Goal: Information Seeking & Learning: Learn about a topic

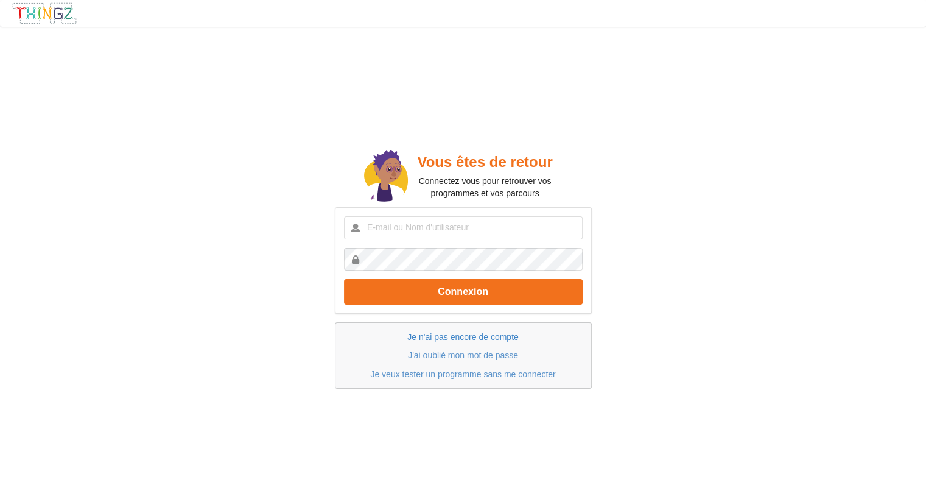
click at [449, 339] on link "Je n'ai pas encore de compte" at bounding box center [462, 337] width 111 height 10
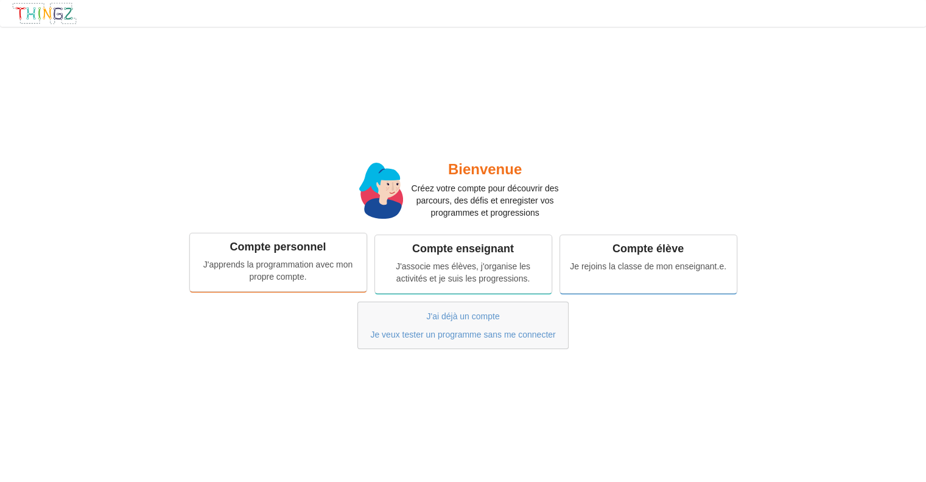
click at [264, 261] on div "J'apprends la programmation avec mon propre compte." at bounding box center [279, 270] width 160 height 24
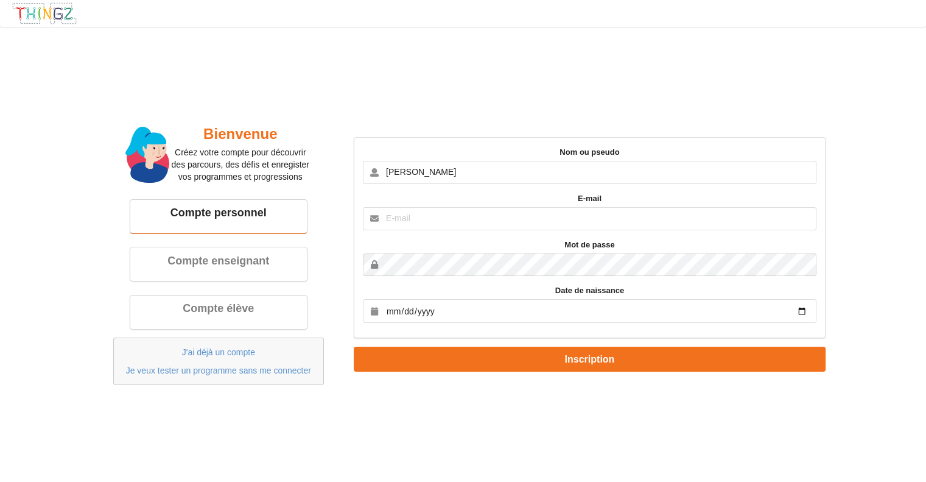
type input "[PERSON_NAME]"
click at [412, 227] on input "text" at bounding box center [590, 218] width 454 height 23
type input "[PERSON_NAME][EMAIL_ADDRESS][DOMAIN_NAME]"
click at [354, 347] on button "Inscription" at bounding box center [590, 359] width 472 height 25
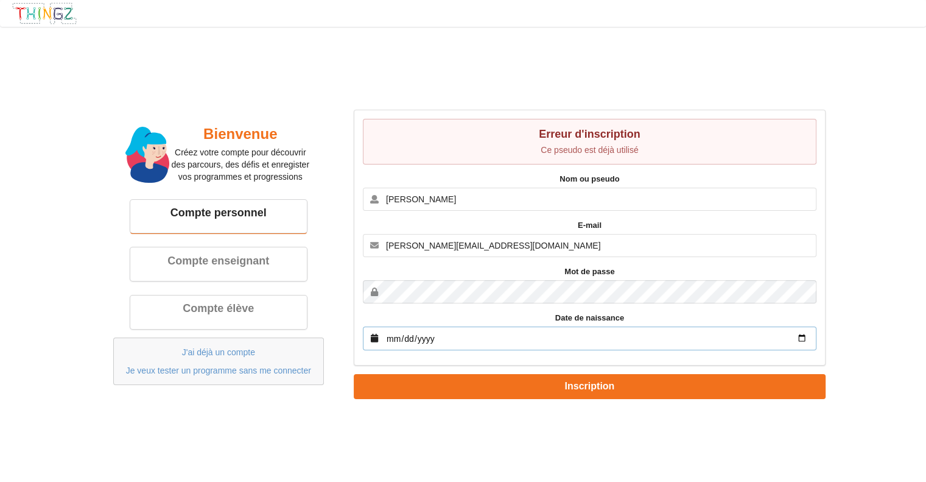
click at [429, 340] on input "date" at bounding box center [590, 338] width 454 height 24
drag, startPoint x: 442, startPoint y: 334, endPoint x: 359, endPoint y: 341, distance: 83.1
click at [359, 341] on div "Erreur d'inscription Ce pseudo est déjà utilisé Nom ou pseudo arthur E-mail art…" at bounding box center [590, 237] width 472 height 255
click at [527, 340] on input "date" at bounding box center [590, 338] width 454 height 24
click at [386, 339] on input "date" at bounding box center [590, 338] width 454 height 24
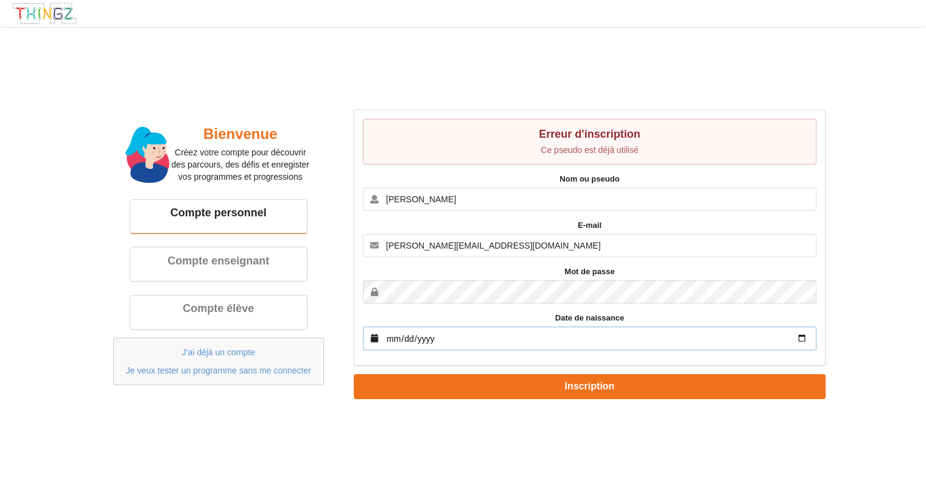
click at [800, 337] on input "date" at bounding box center [590, 338] width 454 height 24
type input "2025-09-09"
click at [410, 339] on input "2025-09-09" at bounding box center [590, 338] width 454 height 24
click at [406, 338] on input "2025-09-09" at bounding box center [590, 338] width 454 height 24
click at [424, 339] on input "2025-09-09" at bounding box center [590, 338] width 454 height 24
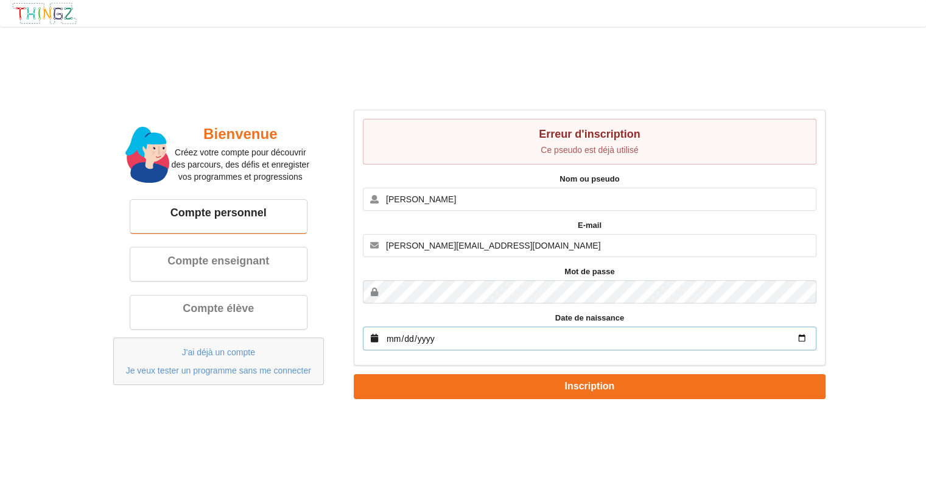
click at [434, 336] on input "2025-09-09" at bounding box center [590, 338] width 454 height 24
click at [431, 336] on input "2025-09-09" at bounding box center [590, 338] width 454 height 24
type input "2000-09-09"
click at [354, 374] on button "Inscription" at bounding box center [590, 386] width 472 height 25
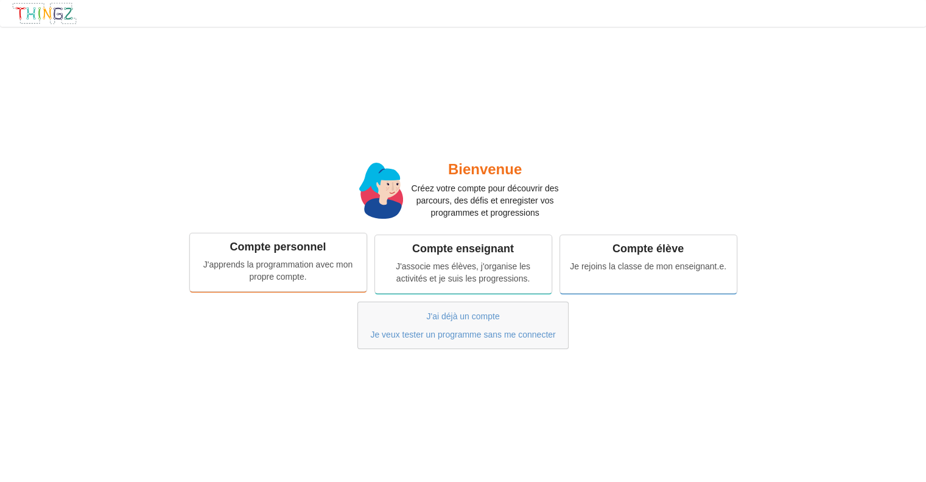
click at [229, 256] on div "Compte personnel J'apprends la programmation avec mon propre compte." at bounding box center [278, 261] width 177 height 57
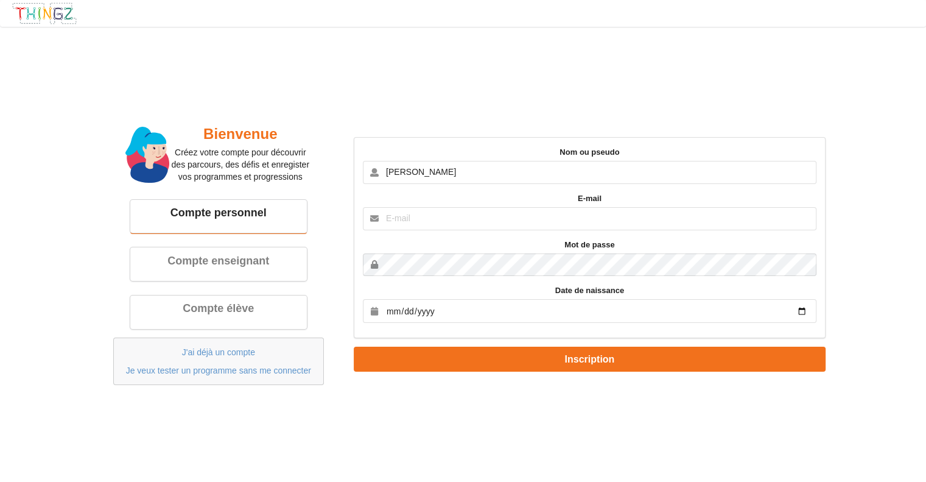
type input "[PERSON_NAME]"
click at [407, 227] on input "text" at bounding box center [590, 218] width 454 height 23
type input "[PERSON_NAME][EMAIL_ADDRESS][DOMAIN_NAME]"
click at [420, 279] on div "Nom ou pseudo arthur E-mail arthur.fontorbe2008@gmail.com Mot de passe Date de …" at bounding box center [590, 238] width 472 height 202
click at [451, 312] on input "date" at bounding box center [590, 311] width 454 height 24
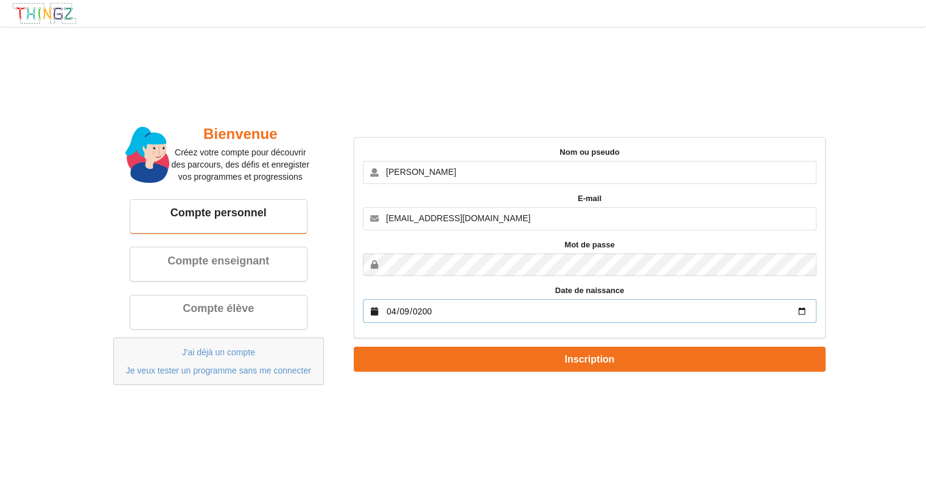
type input "2008-04-09"
click at [354, 347] on button "Inscription" at bounding box center [590, 359] width 472 height 25
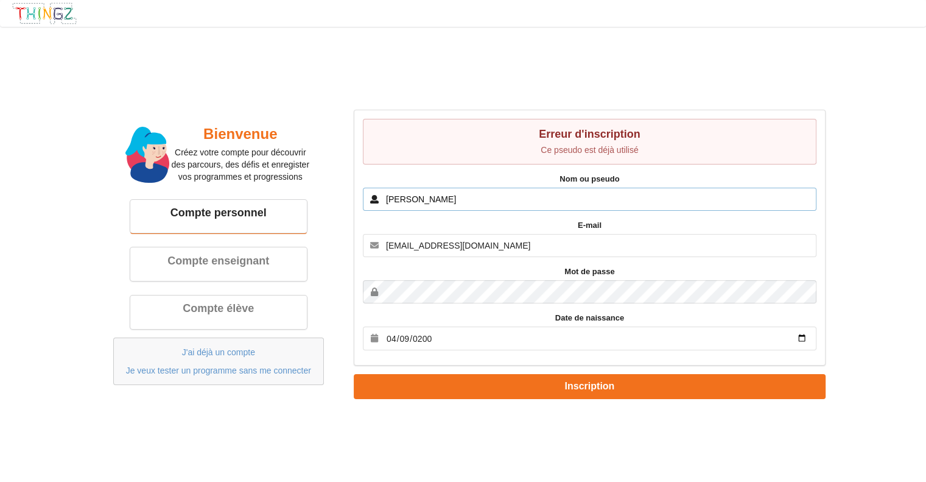
click at [417, 201] on input "arthur" at bounding box center [590, 199] width 454 height 23
drag, startPoint x: 460, startPoint y: 205, endPoint x: 343, endPoint y: 205, distance: 116.9
click at [343, 205] on div "Bienvenue Créez votre compte pour découvrir des parcours, des défis et enregist…" at bounding box center [463, 254] width 742 height 306
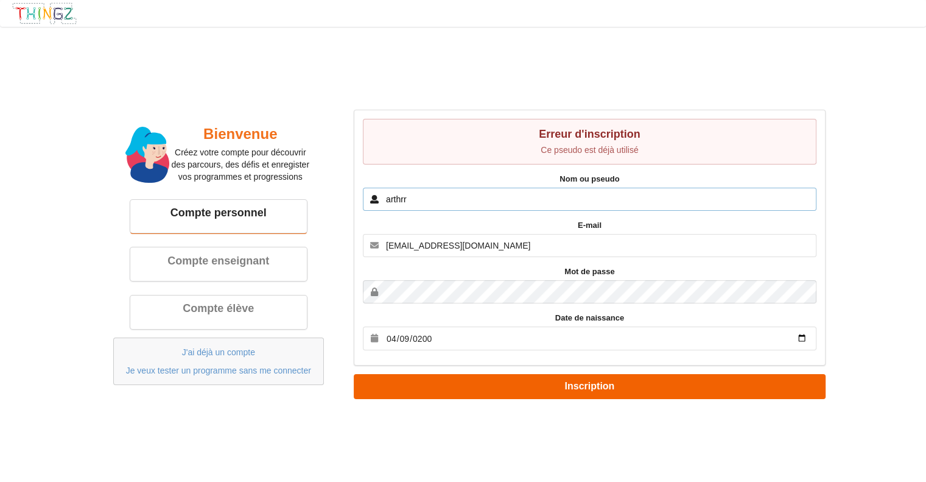
type input "arthrr"
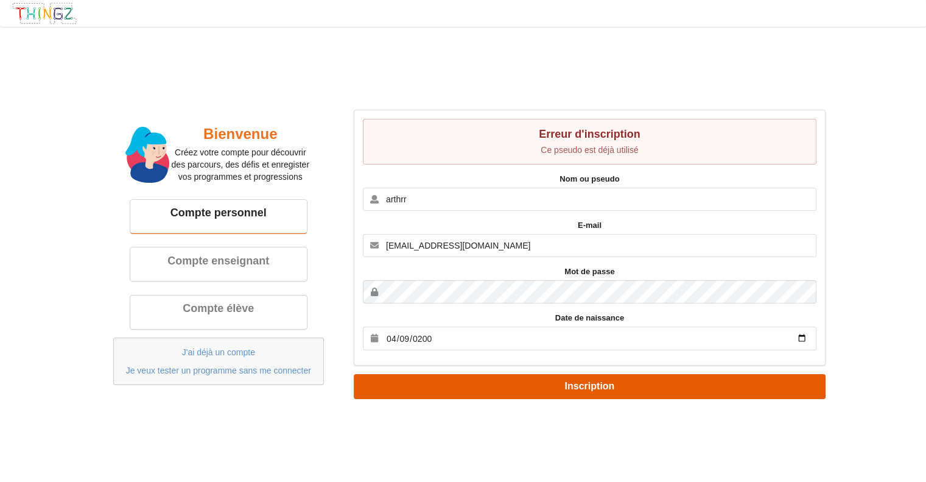
click at [421, 379] on button "Inscription" at bounding box center [590, 386] width 472 height 25
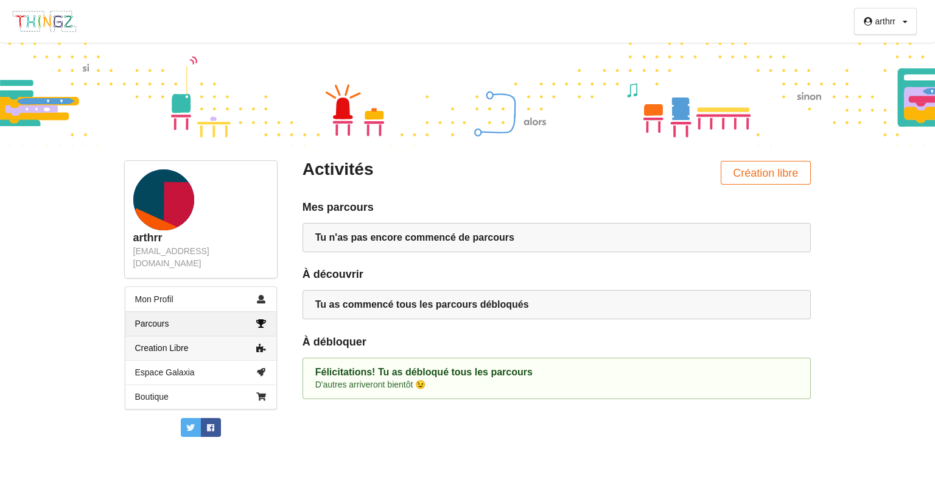
click at [178, 338] on link "Creation Libre" at bounding box center [200, 348] width 151 height 24
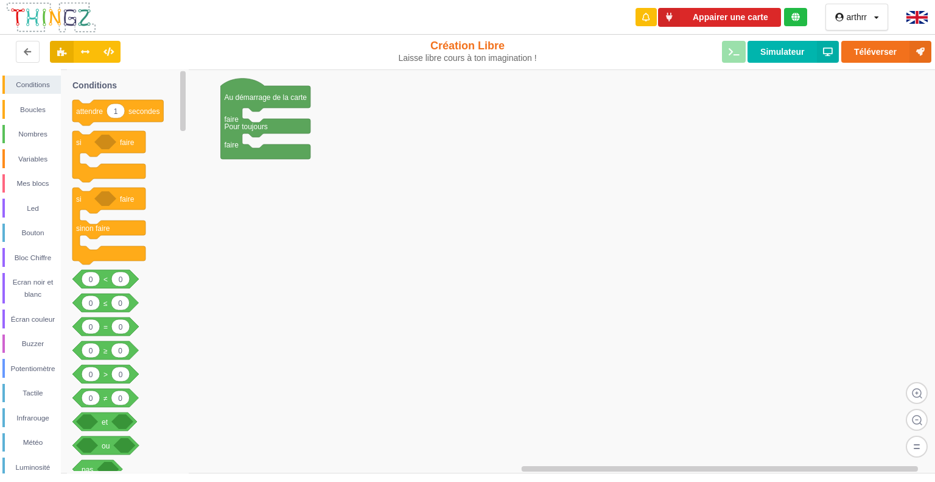
click at [263, 114] on rect at bounding box center [472, 271] width 944 height 404
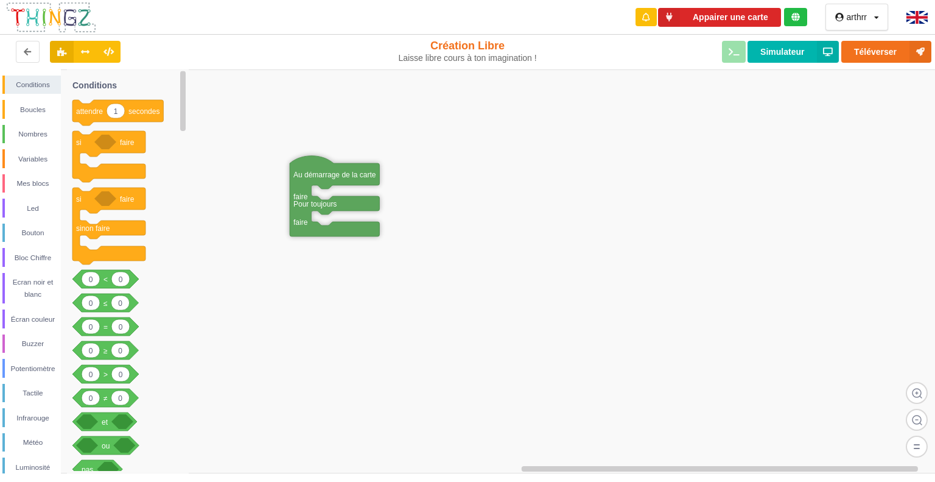
drag, startPoint x: 239, startPoint y: 94, endPoint x: 308, endPoint y: 171, distance: 103.5
click at [26, 192] on div "Mes blocs" at bounding box center [31, 183] width 58 height 19
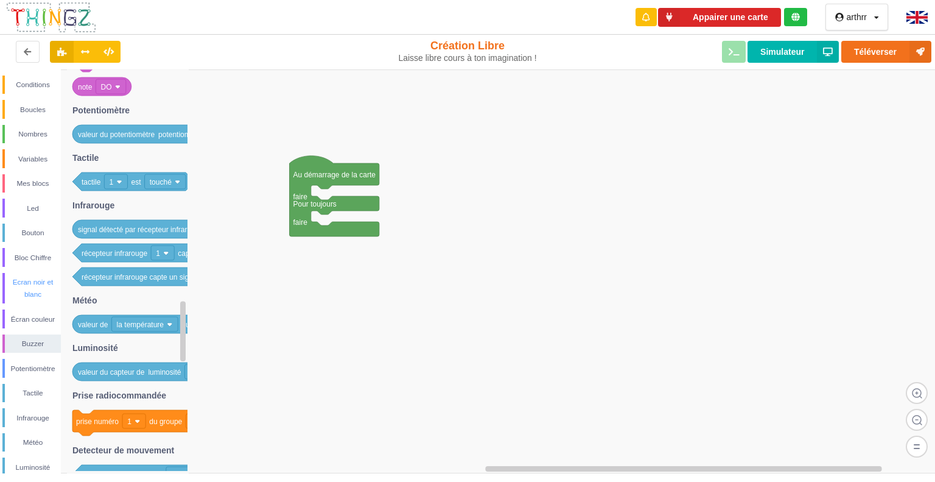
click at [29, 287] on div "Ecran noir et blanc" at bounding box center [33, 288] width 56 height 24
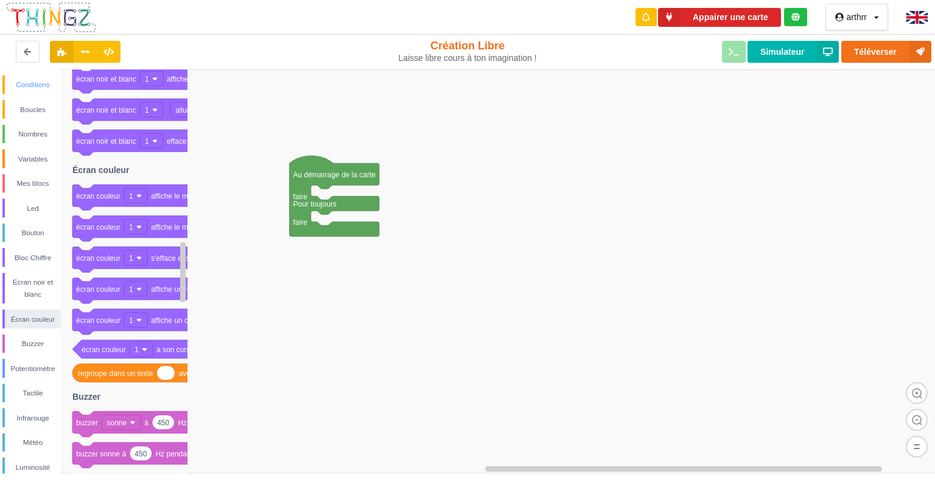
click at [42, 85] on div "Conditions" at bounding box center [33, 85] width 56 height 12
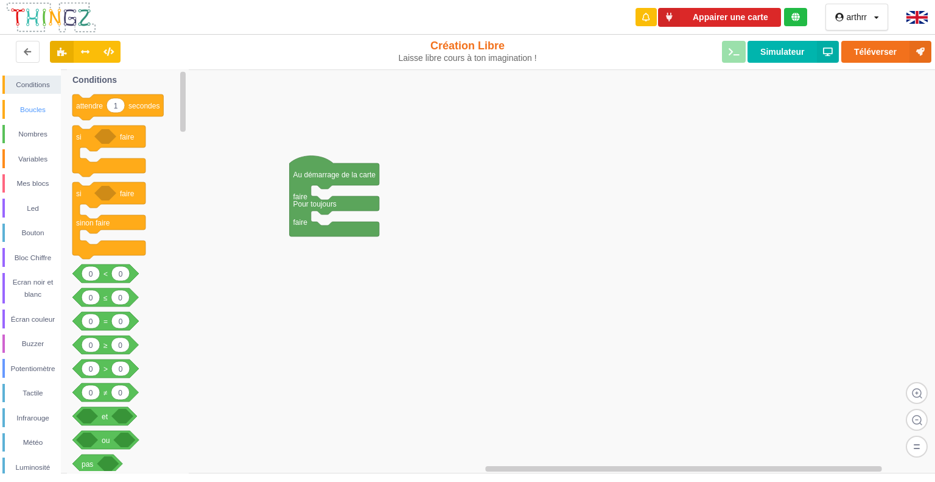
click at [27, 117] on div "Boucles" at bounding box center [31, 109] width 58 height 19
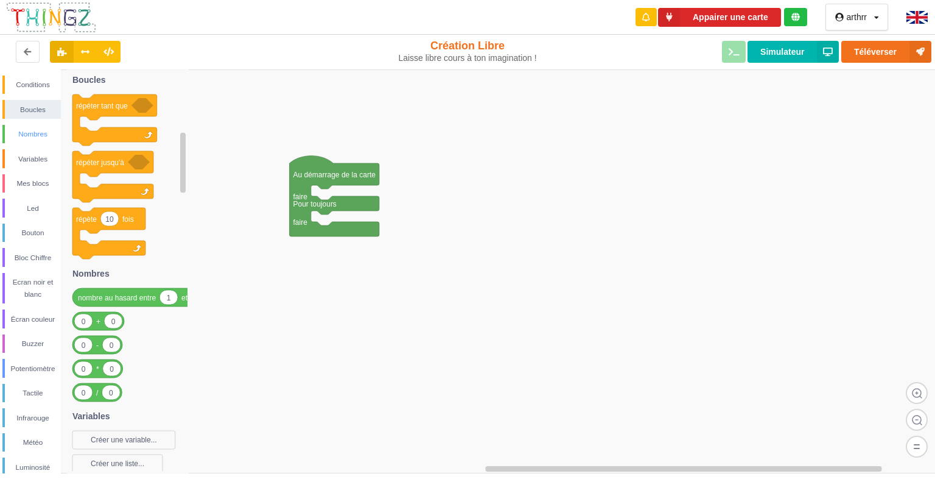
click at [37, 133] on div "Nombres" at bounding box center [33, 134] width 56 height 12
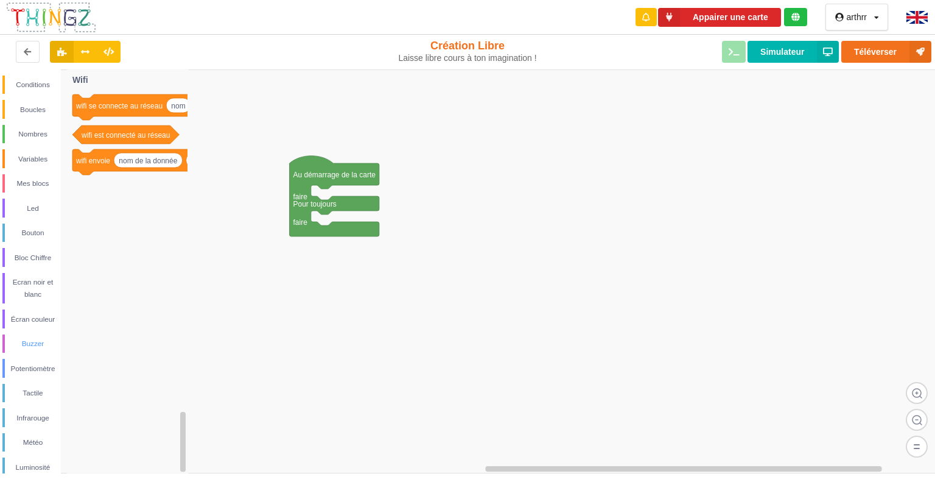
scroll to position [157, 0]
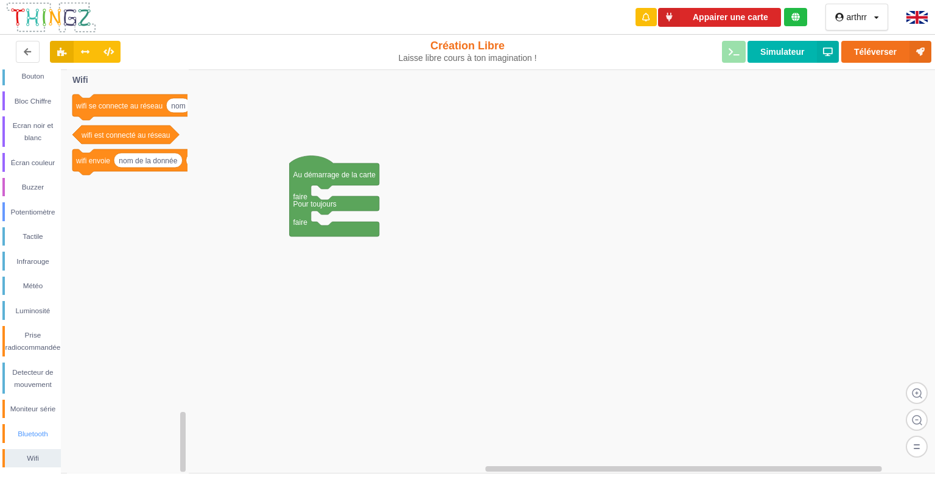
click at [33, 437] on div "Bluetooth" at bounding box center [33, 434] width 56 height 12
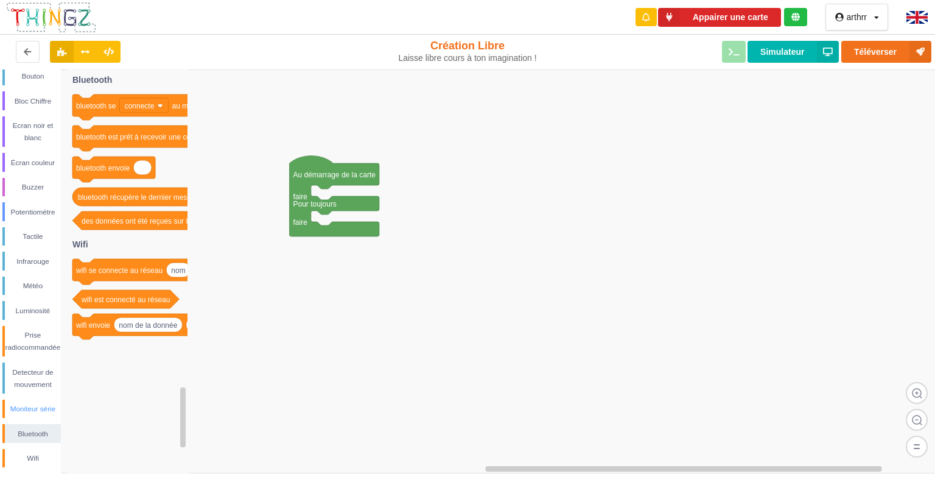
click at [26, 414] on div "Moniteur série" at bounding box center [33, 409] width 56 height 12
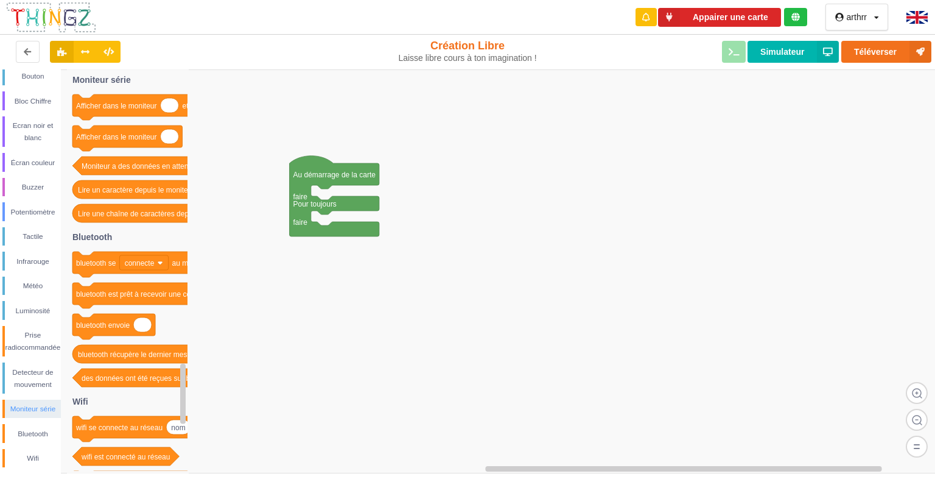
click at [27, 399] on div "Conditions Boucles Nombres Variables Mes blocs Led Bouton Bloc Chiffre Ecran no…" at bounding box center [30, 193] width 61 height 549
click at [27, 384] on div "Detecteur de mouvement" at bounding box center [33, 378] width 56 height 24
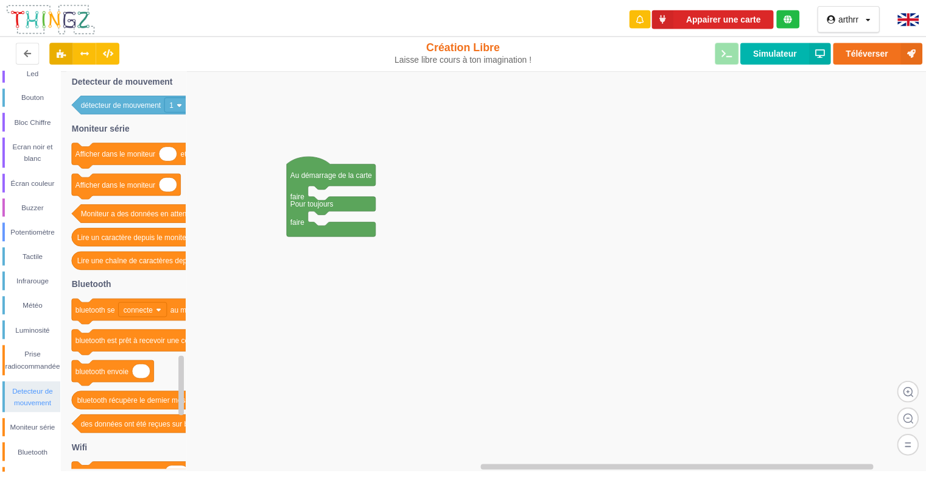
scroll to position [125, 0]
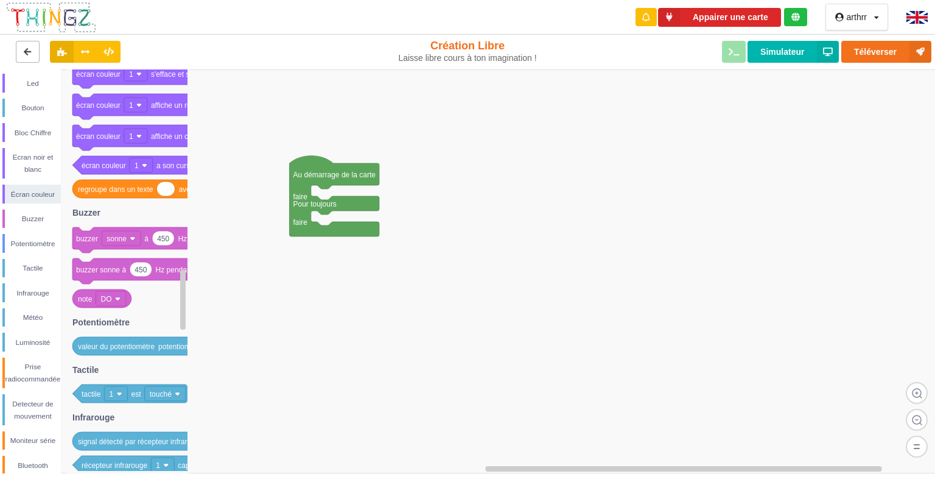
click at [33, 51] on button at bounding box center [28, 52] width 24 height 22
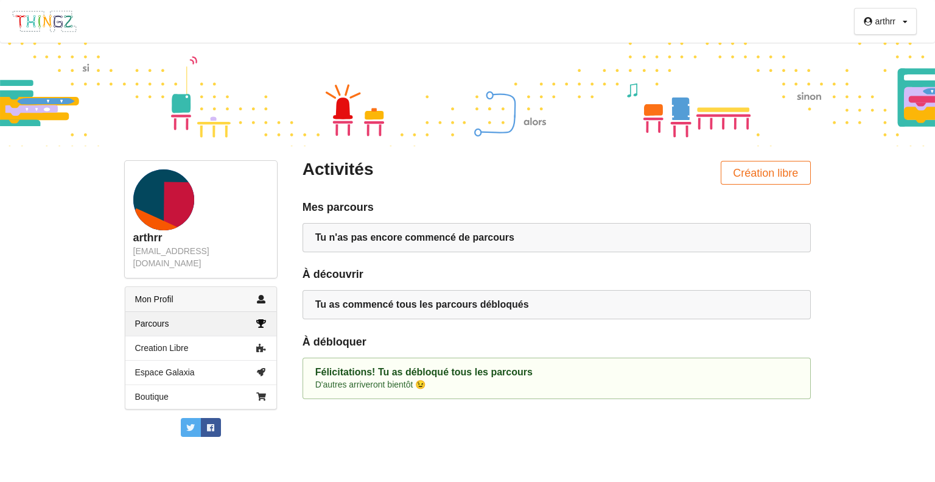
click at [203, 294] on link "Mon Profil" at bounding box center [200, 299] width 151 height 24
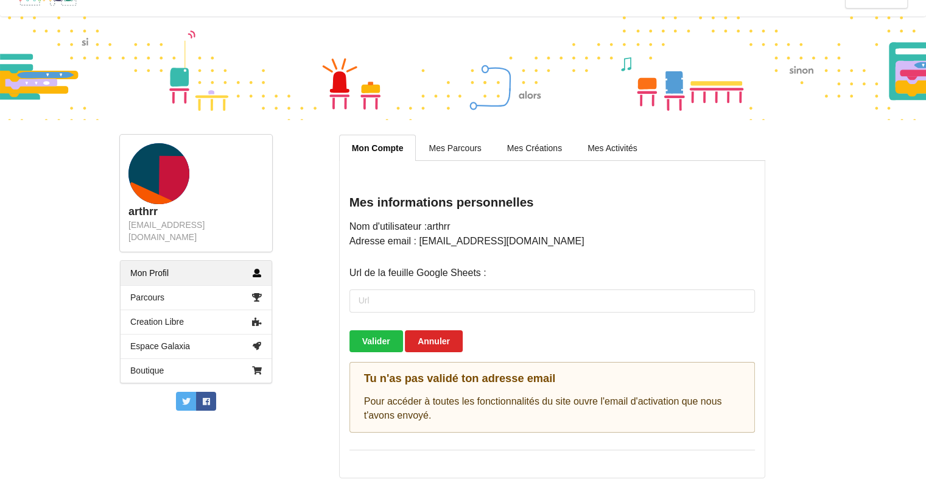
scroll to position [30, 0]
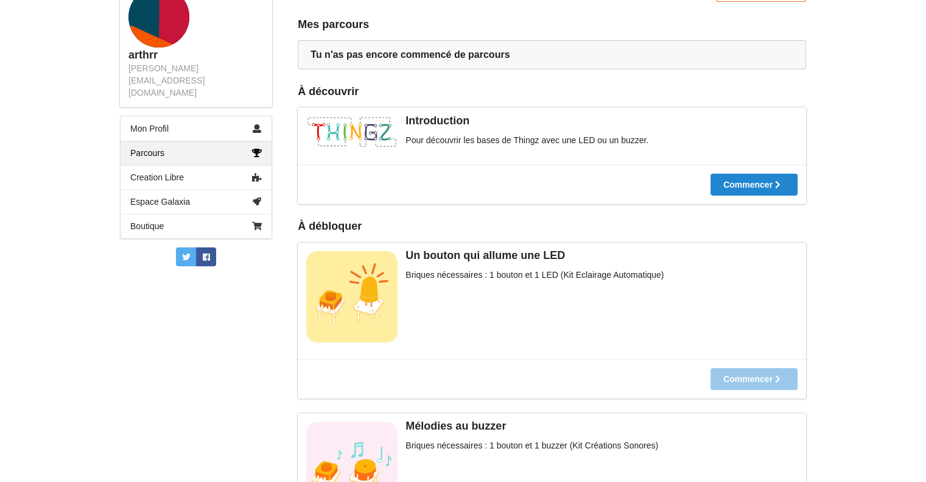
scroll to position [139, 0]
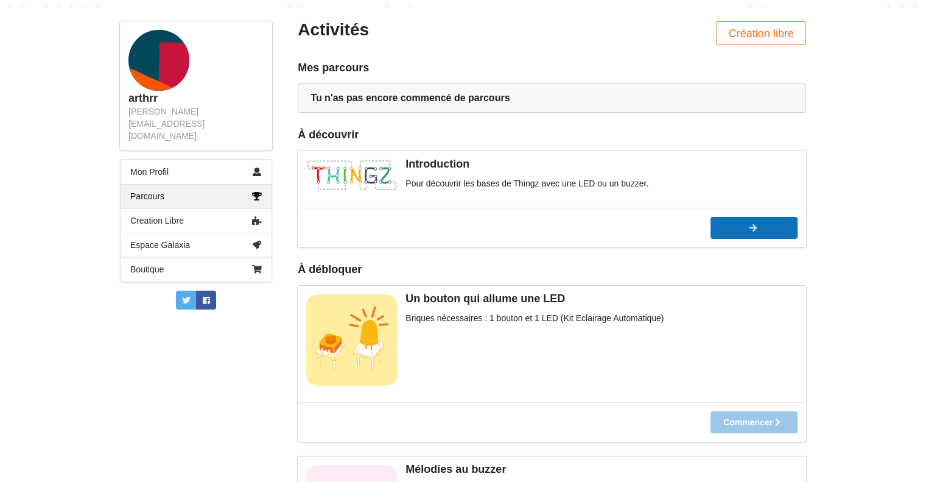
click at [738, 229] on div at bounding box center [754, 228] width 87 height 9
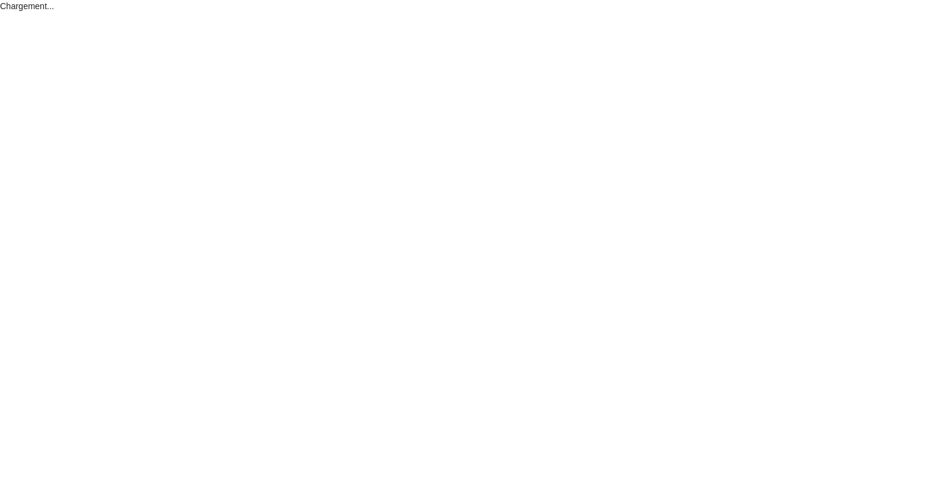
click at [407, 301] on div "Chargement..." at bounding box center [467, 241] width 935 height 482
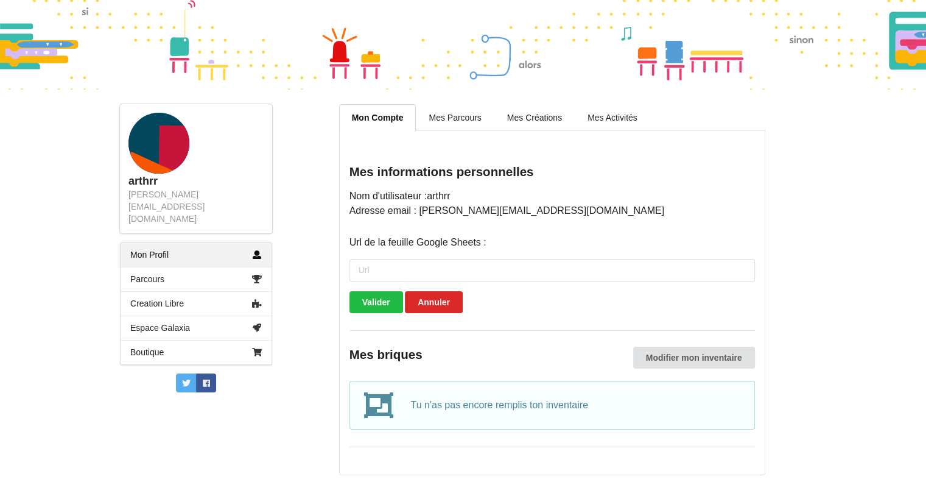
scroll to position [3, 0]
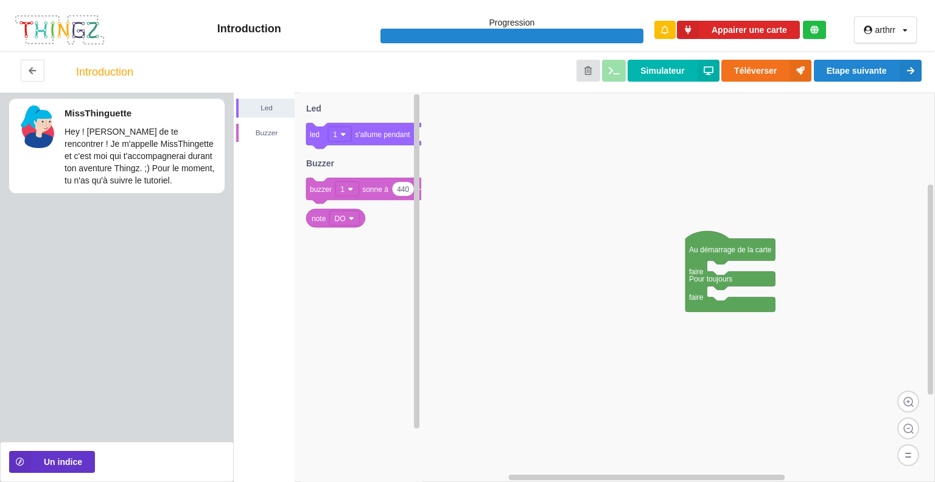
click at [100, 71] on div "Introduction" at bounding box center [104, 72] width 57 height 12
click at [273, 138] on div "Buzzer" at bounding box center [267, 133] width 56 height 12
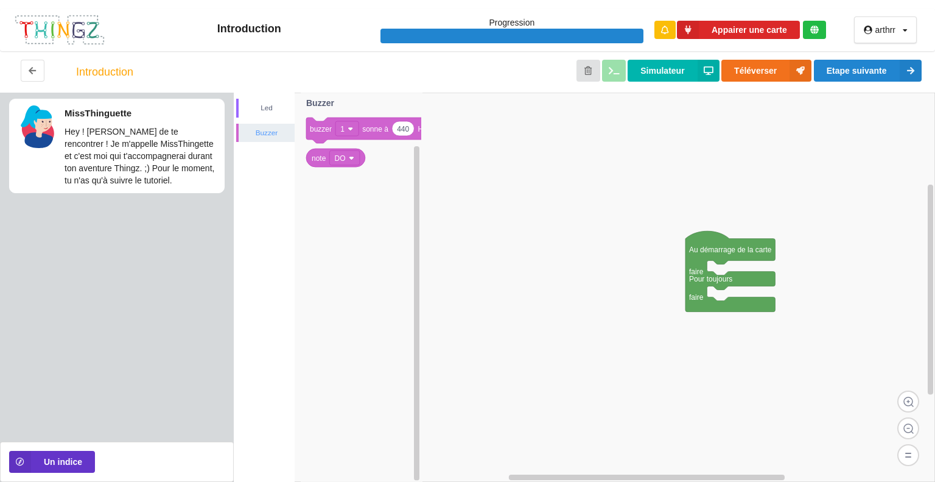
click at [267, 126] on div "Buzzer" at bounding box center [265, 133] width 58 height 19
drag, startPoint x: 264, startPoint y: 97, endPoint x: 270, endPoint y: 112, distance: 15.8
click at [270, 112] on div "Led Buzzer" at bounding box center [264, 287] width 61 height 389
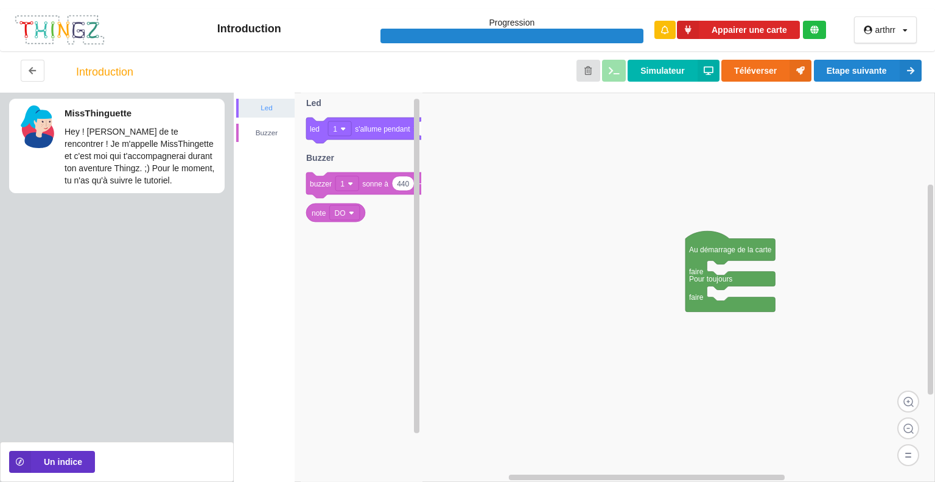
click at [270, 112] on div "Led" at bounding box center [267, 108] width 56 height 12
drag, startPoint x: 378, startPoint y: 130, endPoint x: 551, endPoint y: 181, distance: 179.8
click at [551, 181] on div "Led Buzzer Au démarrage de la carte faire Pour toujours faire 1 led 1 s'allume …" at bounding box center [585, 287] width 702 height 389
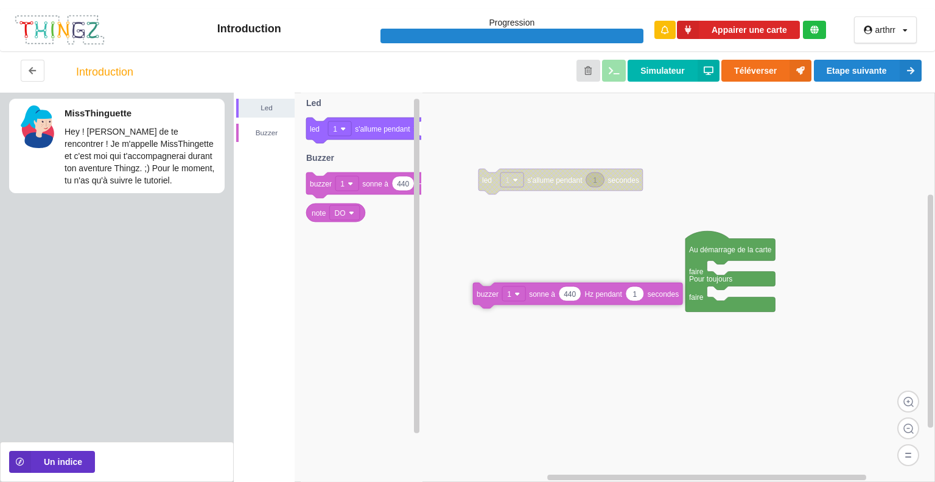
drag, startPoint x: 368, startPoint y: 181, endPoint x: 533, endPoint y: 281, distance: 192.1
click at [534, 292] on div "Led Buzzer Au démarrage de la carte faire Pour toujours faire 1 led 1 s'allume …" at bounding box center [585, 287] width 702 height 389
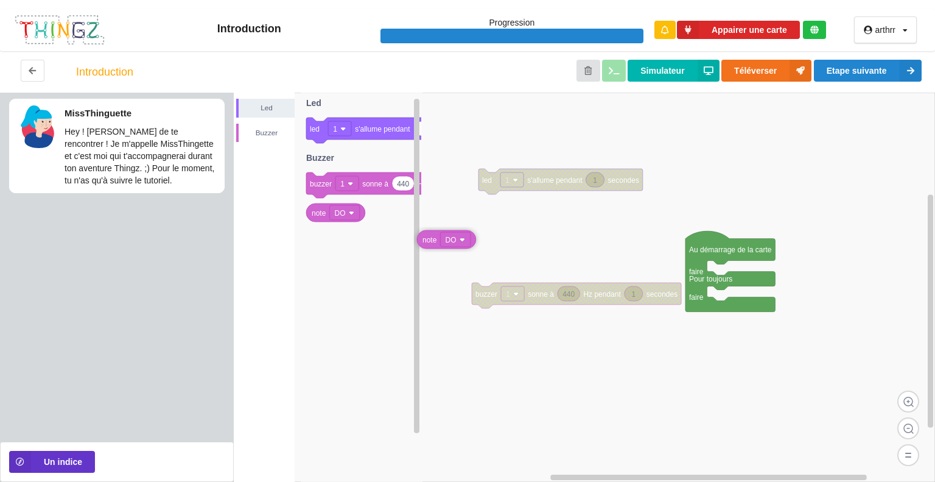
drag, startPoint x: 324, startPoint y: 209, endPoint x: 438, endPoint y: 236, distance: 117.6
click at [438, 236] on div "Led Buzzer Au démarrage de la carte faire Pour toujours faire 1 led 1 s'allume …" at bounding box center [585, 287] width 702 height 389
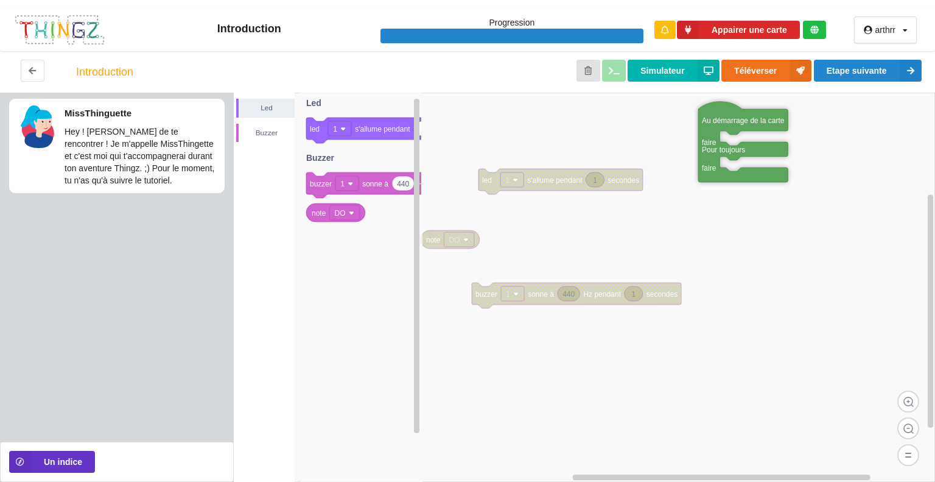
drag, startPoint x: 703, startPoint y: 257, endPoint x: 715, endPoint y: 130, distance: 127.9
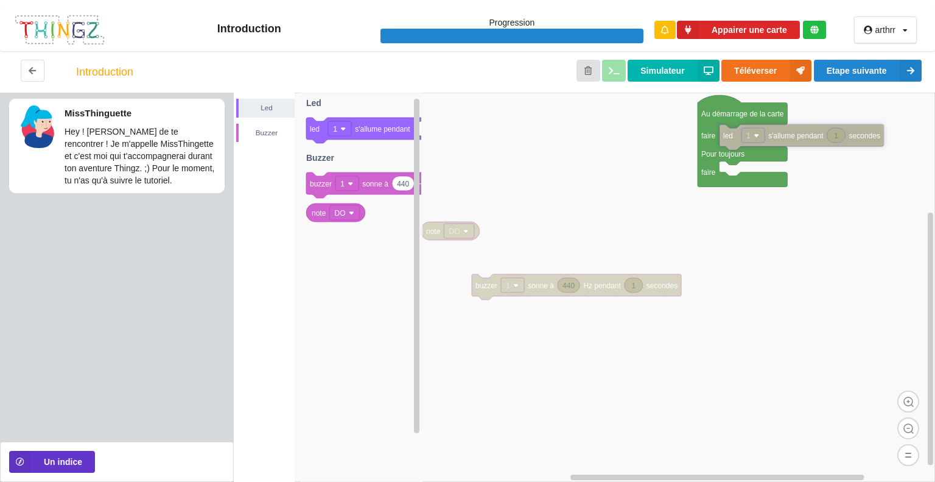
drag, startPoint x: 563, startPoint y: 180, endPoint x: 803, endPoint y: 144, distance: 243.3
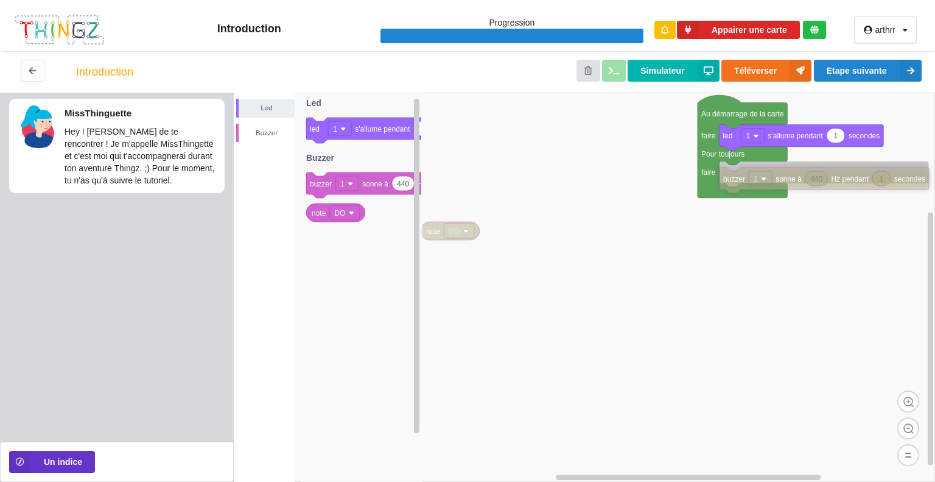
drag, startPoint x: 546, startPoint y: 292, endPoint x: 794, endPoint y: 185, distance: 270.1
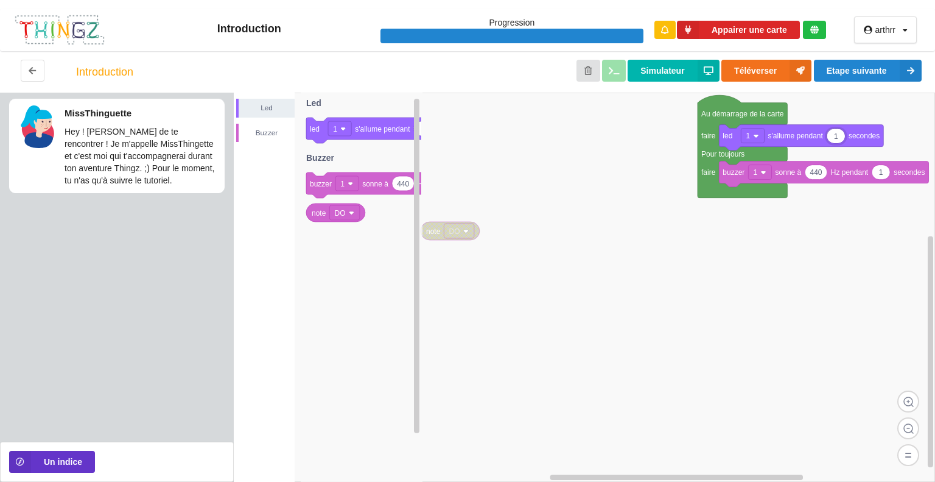
click at [839, 138] on input "1" at bounding box center [836, 136] width 18 height 14
type input "2"
type input "1"
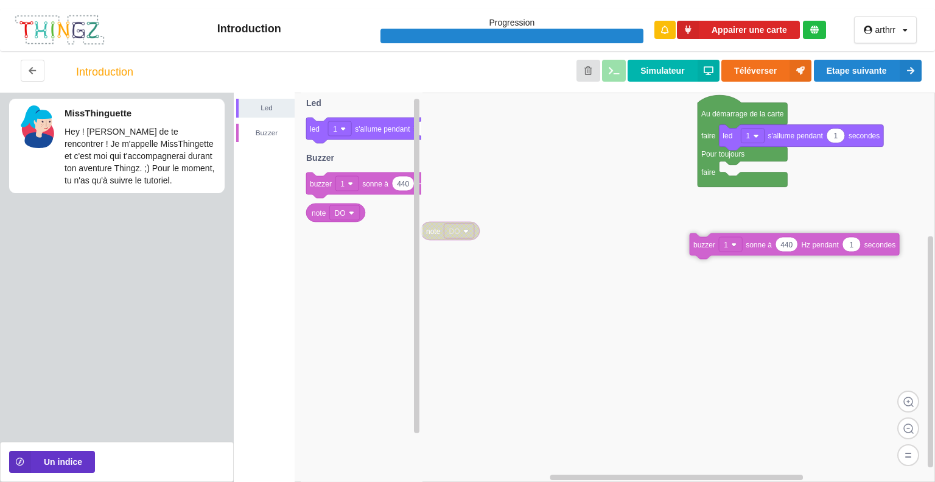
drag, startPoint x: 741, startPoint y: 169, endPoint x: 711, endPoint y: 241, distance: 77.6
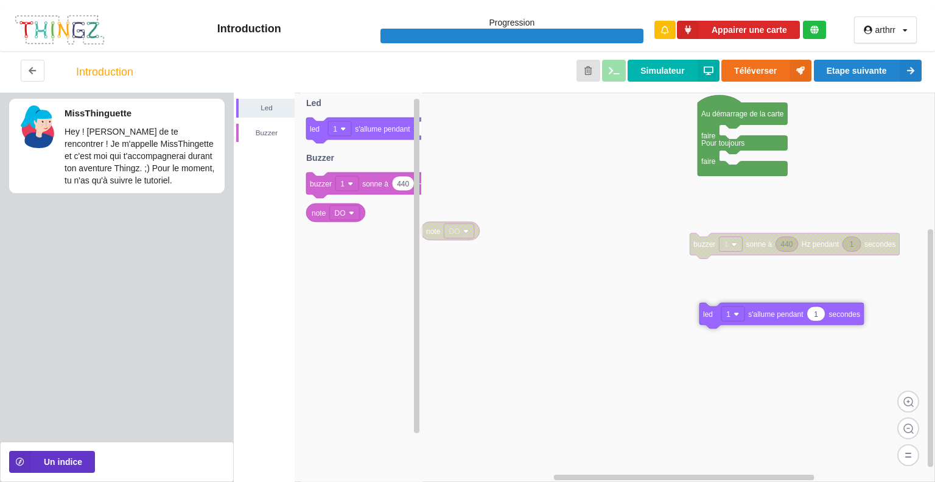
drag, startPoint x: 728, startPoint y: 144, endPoint x: 708, endPoint y: 331, distance: 187.4
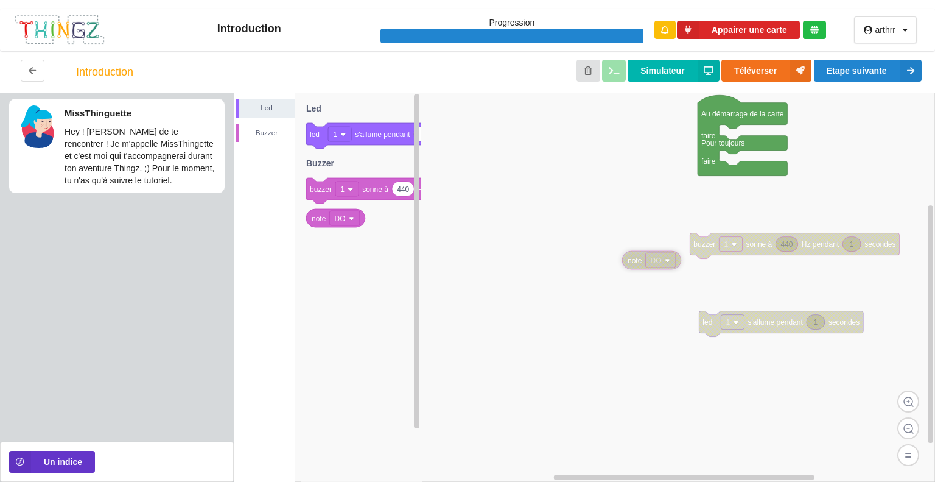
drag, startPoint x: 438, startPoint y: 233, endPoint x: 639, endPoint y: 262, distance: 203.7
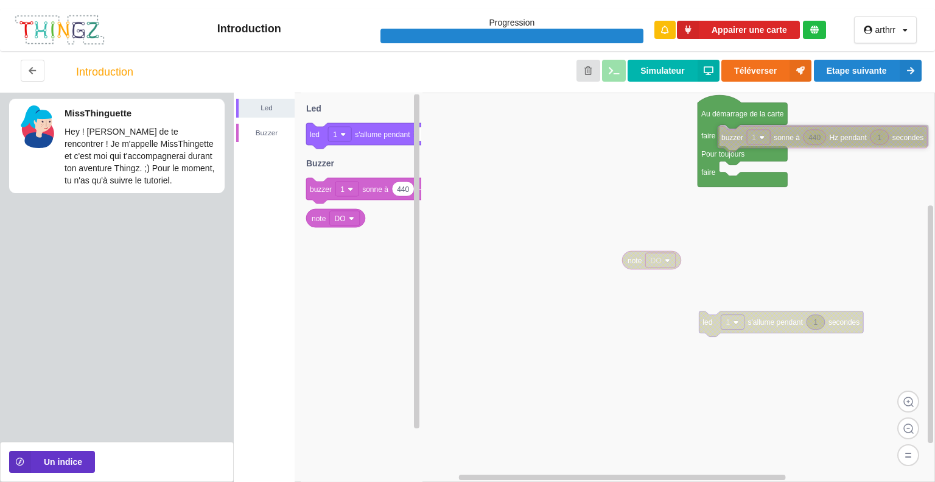
drag, startPoint x: 761, startPoint y: 248, endPoint x: 789, endPoint y: 141, distance: 110.8
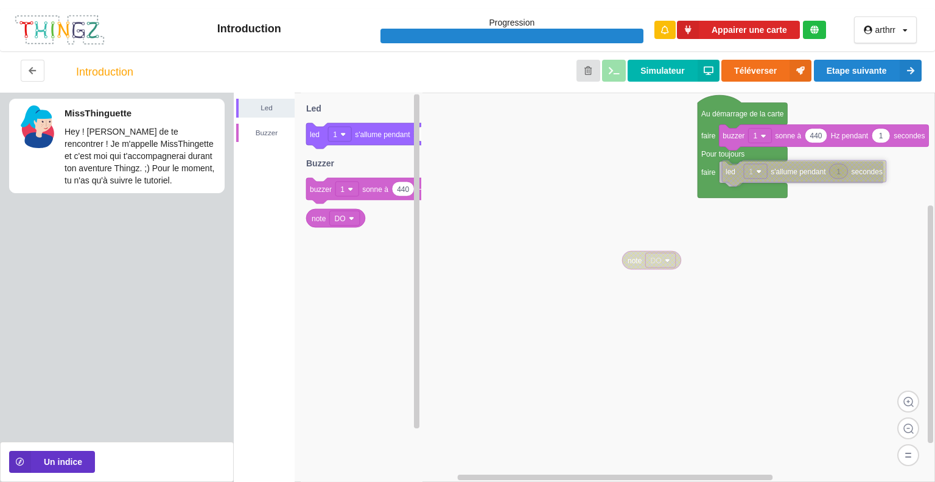
drag, startPoint x: 707, startPoint y: 319, endPoint x: 730, endPoint y: 167, distance: 152.8
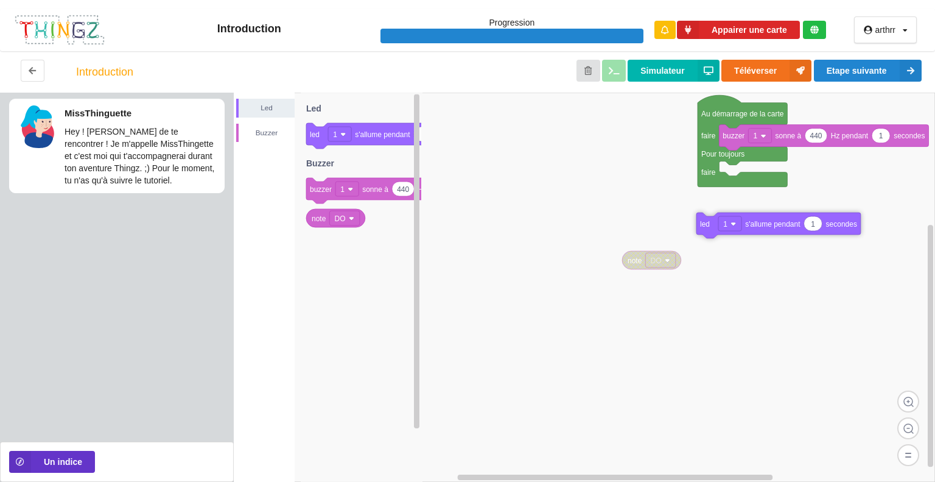
drag, startPoint x: 795, startPoint y: 180, endPoint x: 772, endPoint y: 231, distance: 56.5
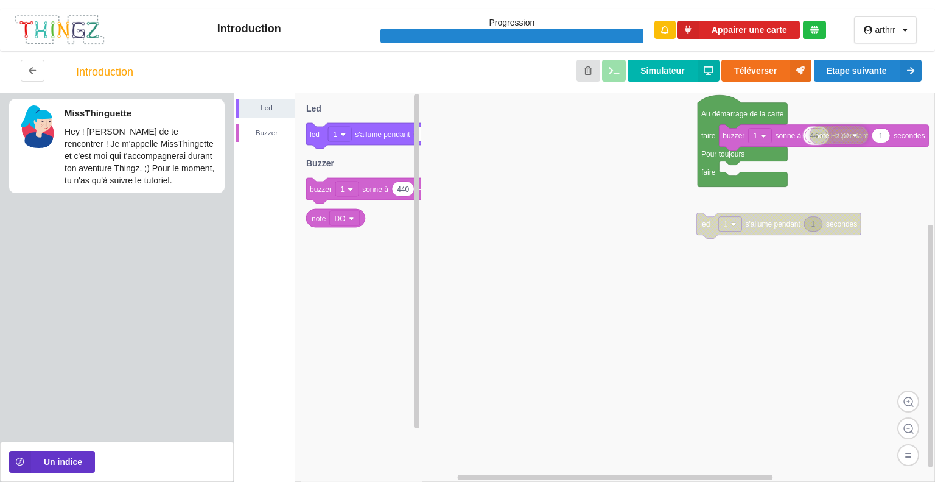
drag, startPoint x: 656, startPoint y: 264, endPoint x: 843, endPoint y: 139, distance: 225.3
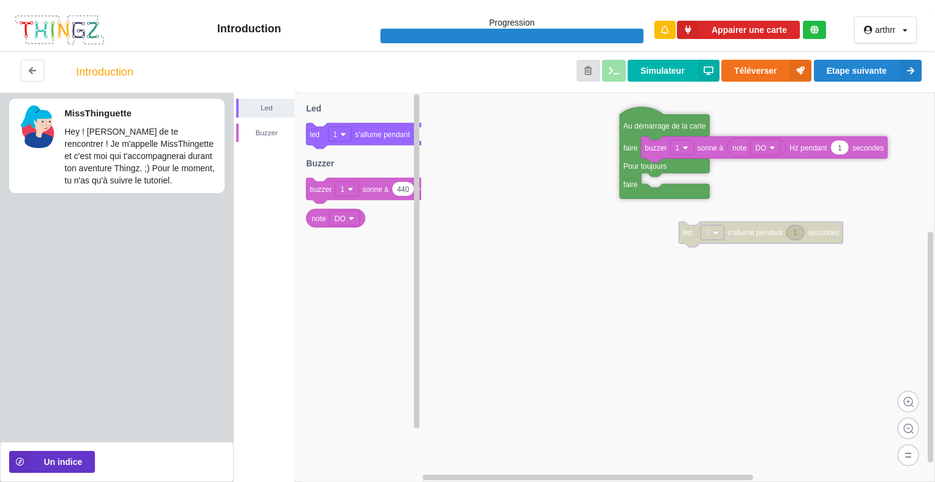
drag, startPoint x: 707, startPoint y: 125, endPoint x: 647, endPoint y: 128, distance: 60.4
click at [660, 224] on rect at bounding box center [585, 287] width 702 height 389
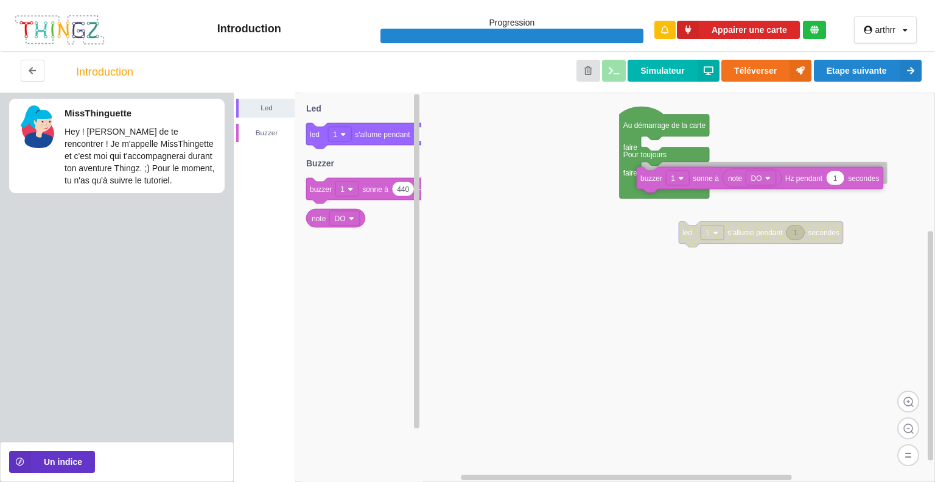
drag, startPoint x: 703, startPoint y: 146, endPoint x: 700, endPoint y: 175, distance: 29.4
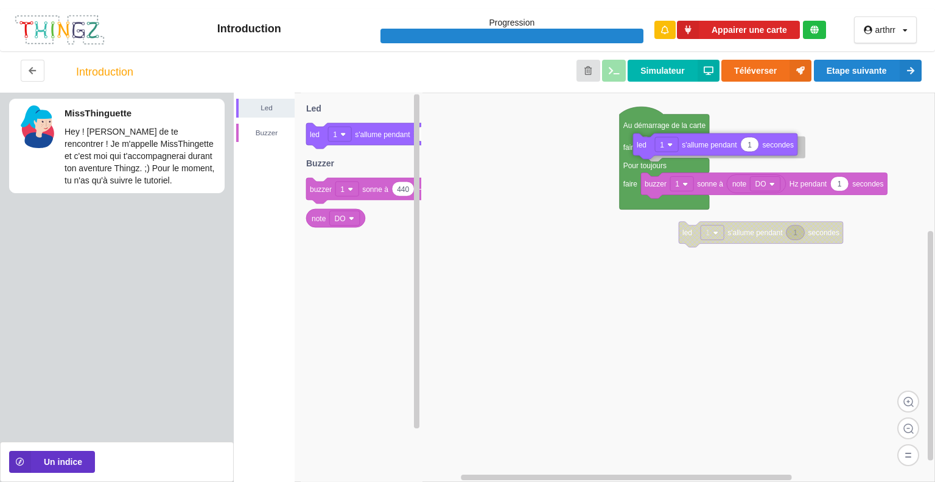
drag, startPoint x: 355, startPoint y: 133, endPoint x: 682, endPoint y: 144, distance: 327.2
click at [682, 144] on div "Led Buzzer 1 led 1 s'allume pendant secondes Au démarrage de la carte faire Pou…" at bounding box center [585, 287] width 702 height 389
click at [147, 105] on div "MissThinguette" at bounding box center [141, 112] width 153 height 14
click at [129, 133] on p "Hey ! [PERSON_NAME] de te rencontrer ! Je m'appelle MissThingette et c'est moi …" at bounding box center [141, 155] width 153 height 61
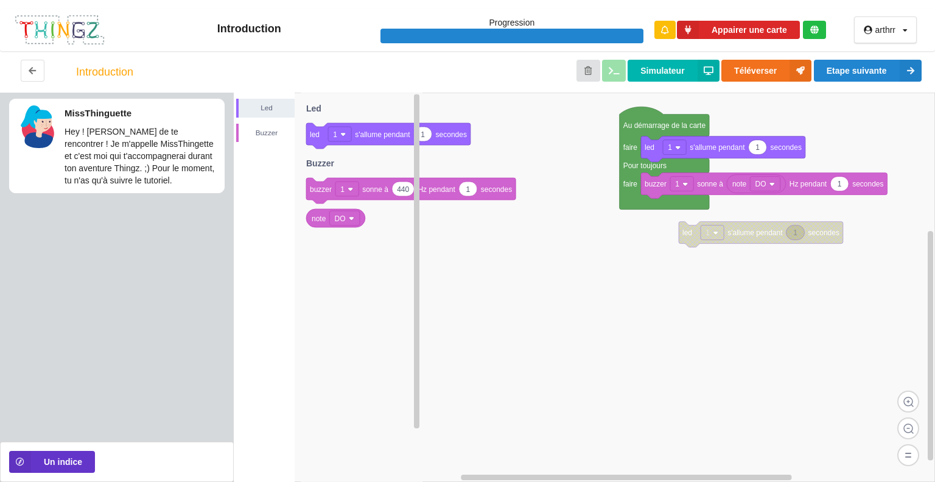
click at [341, 281] on icon at bounding box center [362, 287] width 122 height 389
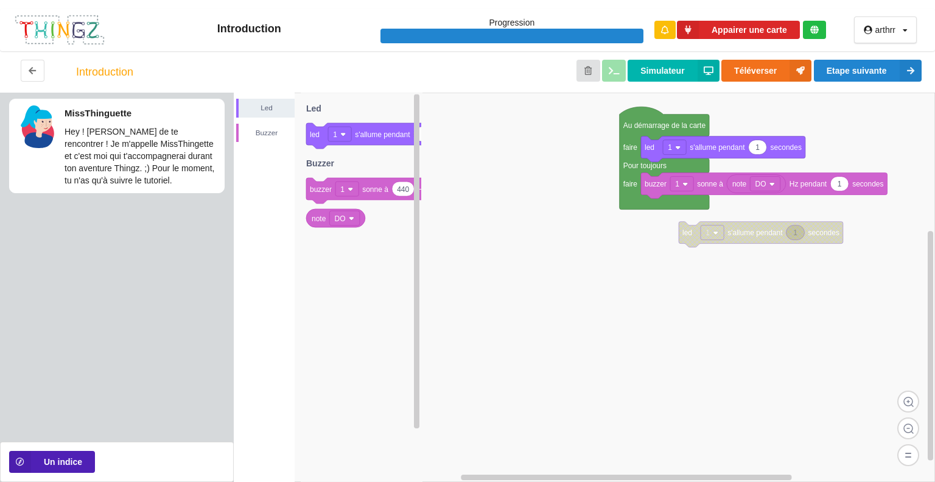
click at [77, 463] on button "Un indice" at bounding box center [52, 462] width 86 height 22
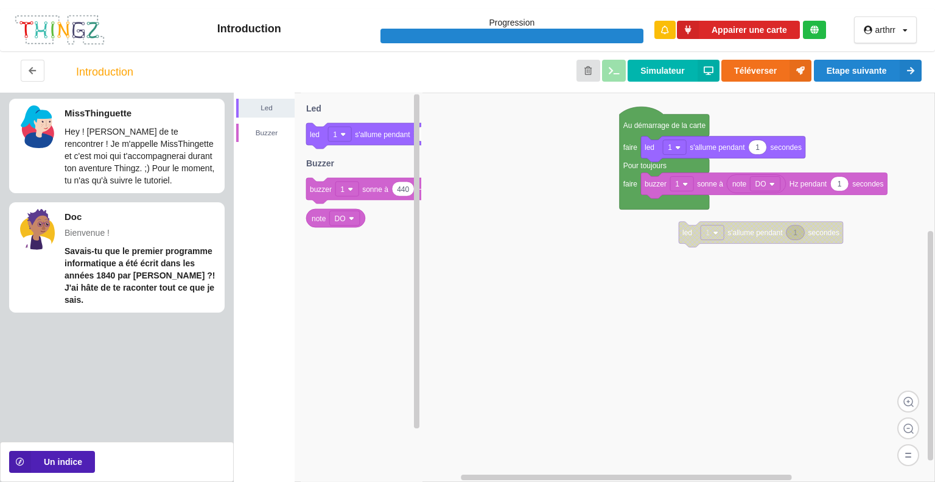
click at [61, 459] on button "Un indice" at bounding box center [52, 462] width 86 height 22
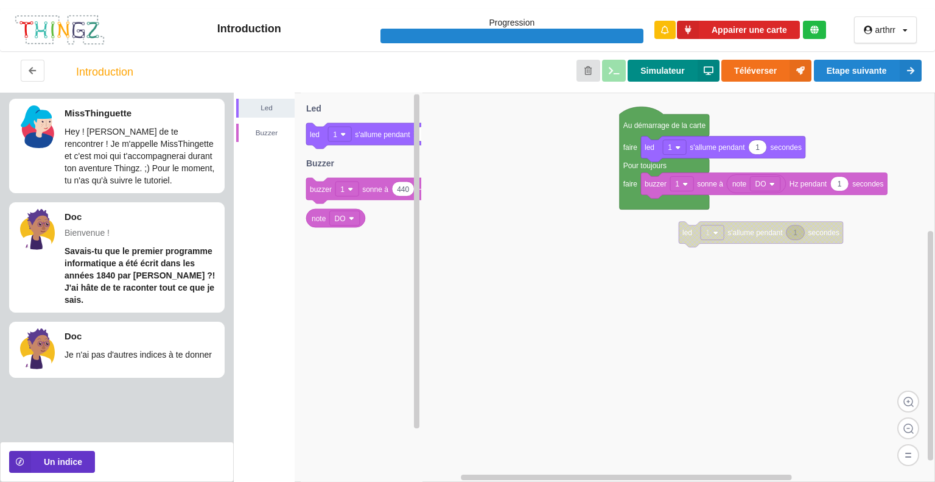
click at [672, 67] on button "Simulateur" at bounding box center [673, 71] width 91 height 22
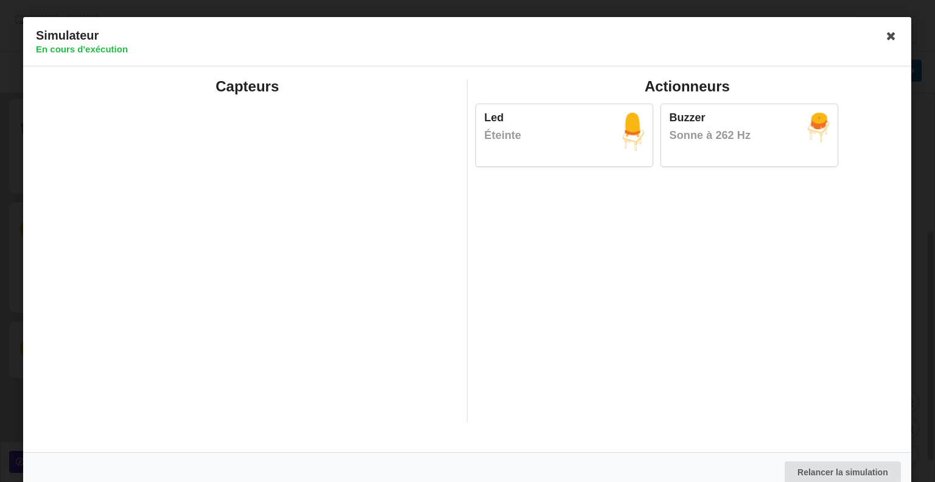
click at [646, 353] on div "Actionneurs Led Éteinte Buzzer Sonne à 262 Hz" at bounding box center [688, 250] width 440 height 343
click at [804, 467] on button "Relancer la simulation" at bounding box center [843, 472] width 116 height 22
click at [886, 38] on icon at bounding box center [891, 35] width 19 height 19
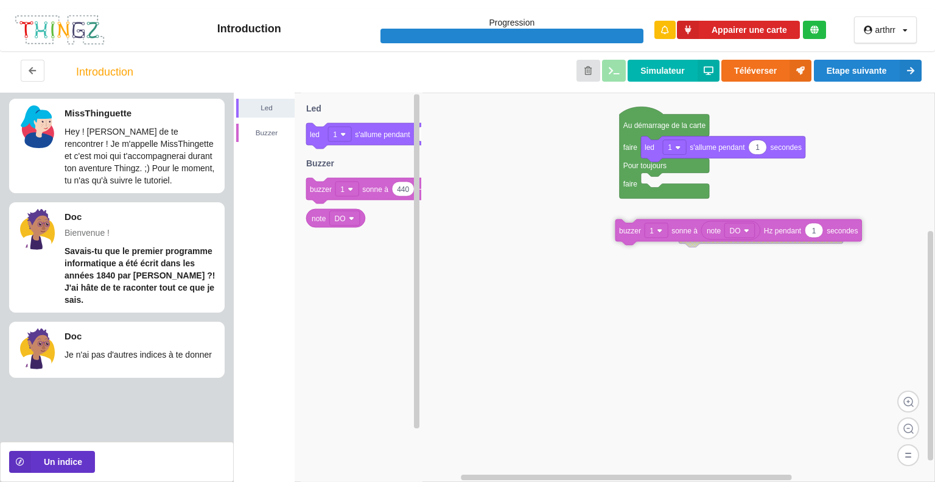
drag, startPoint x: 656, startPoint y: 188, endPoint x: 630, endPoint y: 233, distance: 51.8
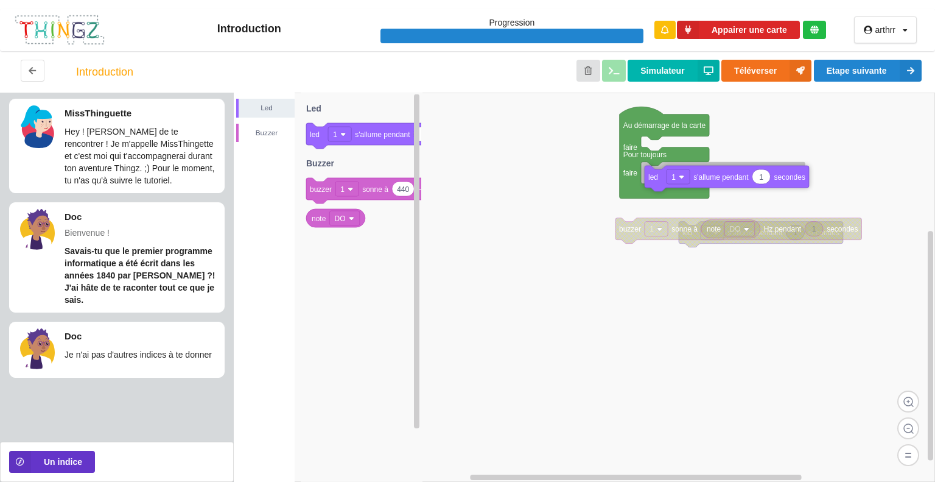
drag, startPoint x: 657, startPoint y: 153, endPoint x: 661, endPoint y: 183, distance: 30.1
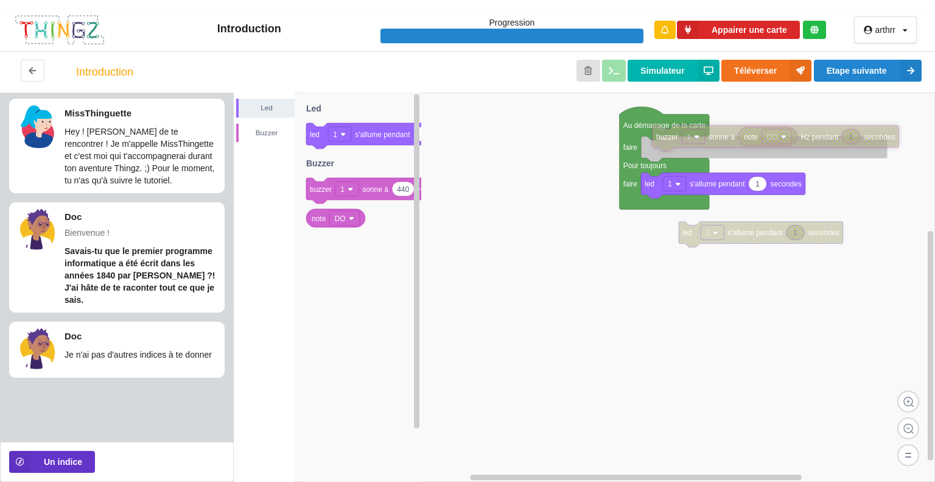
drag, startPoint x: 630, startPoint y: 238, endPoint x: 665, endPoint y: 152, distance: 93.2
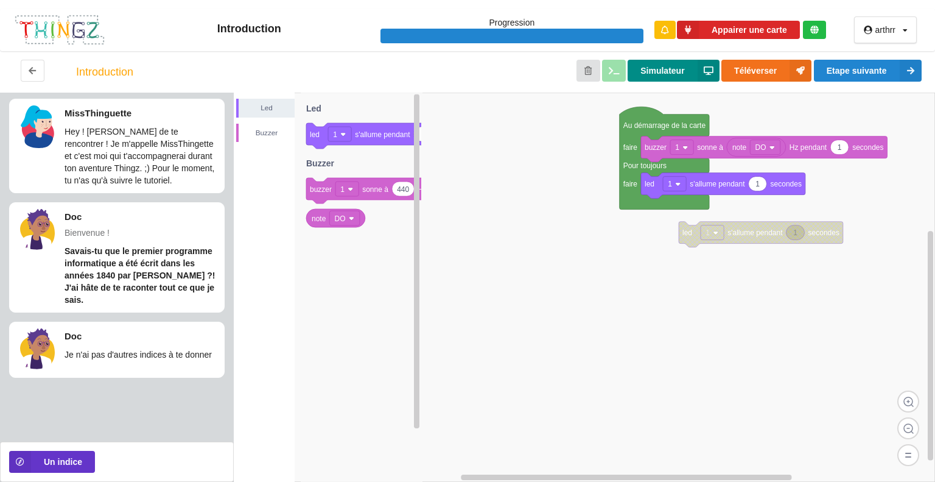
click at [670, 65] on button "Simulateur" at bounding box center [673, 71] width 91 height 22
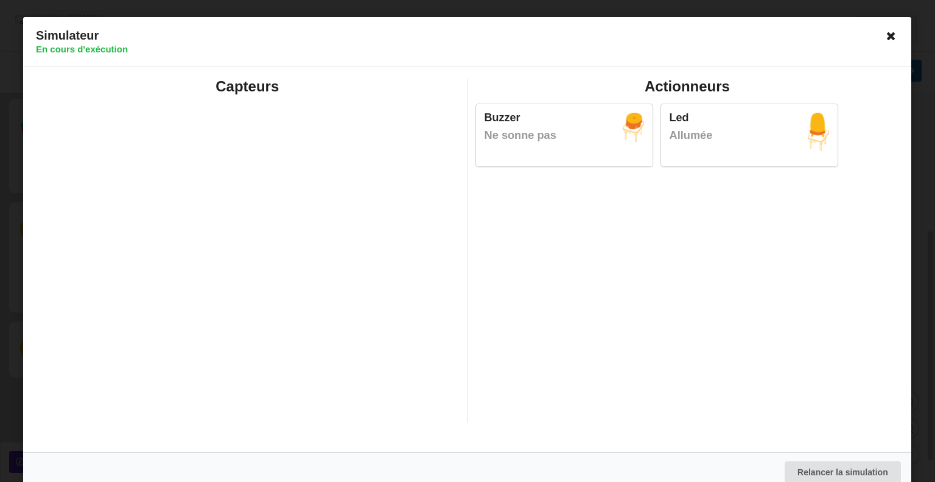
click at [892, 36] on icon at bounding box center [891, 35] width 19 height 19
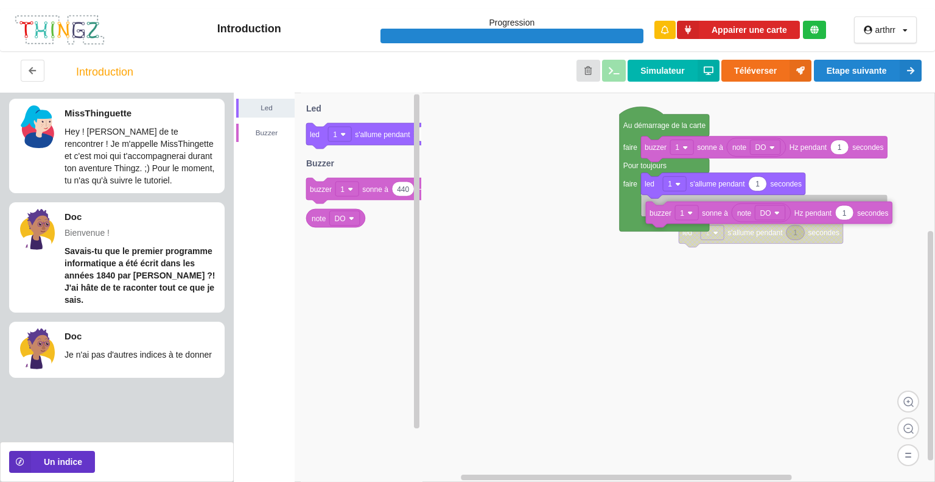
click at [646, 202] on icon "note DO 1 buzzer 1 sonne à Hz pendant secondes" at bounding box center [566, 247] width 183 height 91
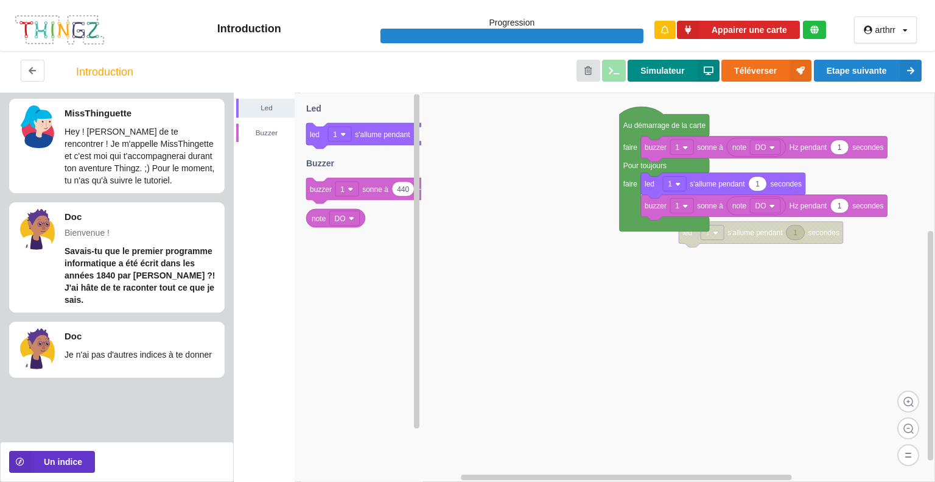
click at [664, 71] on button "Simulateur" at bounding box center [673, 71] width 91 height 22
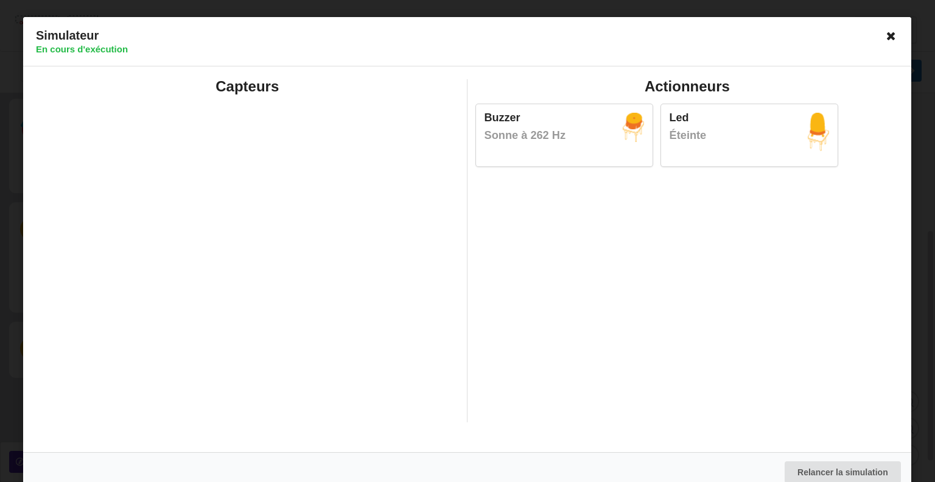
click at [887, 35] on icon at bounding box center [891, 35] width 19 height 19
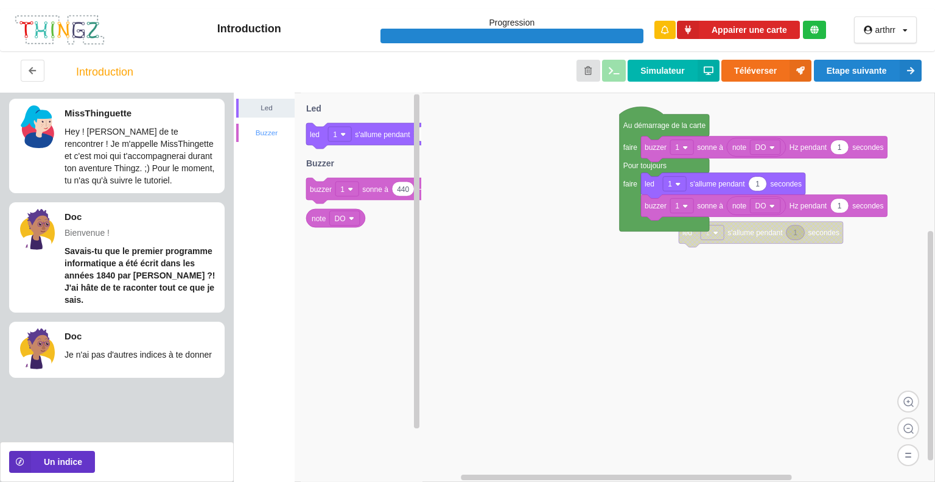
click at [278, 131] on div "Buzzer" at bounding box center [267, 133] width 56 height 12
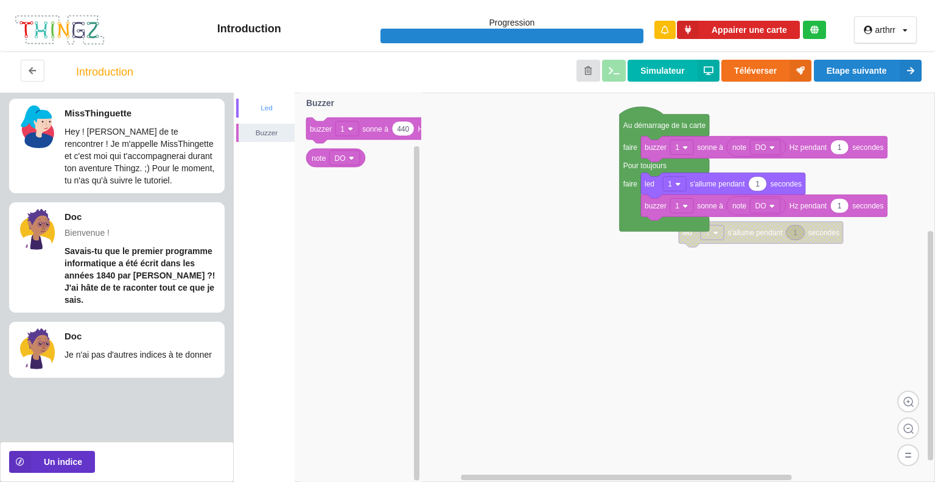
click at [272, 113] on div "Led" at bounding box center [267, 108] width 56 height 12
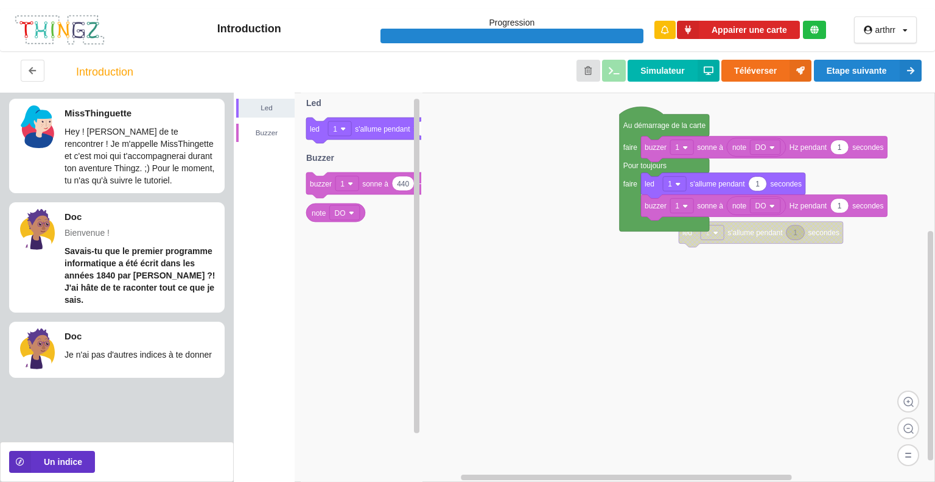
click at [100, 154] on p "Hey ! [PERSON_NAME] de te rencontrer ! Je m'appelle MissThingette et c'est moi …" at bounding box center [141, 155] width 153 height 61
click at [38, 136] on div at bounding box center [37, 126] width 43 height 43
click at [73, 467] on button "Un indice" at bounding box center [52, 462] width 86 height 22
click at [153, 141] on p "Hey ! [PERSON_NAME] de te rencontrer ! Je m'appelle MissThingette et c'est moi …" at bounding box center [141, 155] width 153 height 61
click at [36, 124] on div at bounding box center [37, 126] width 43 height 43
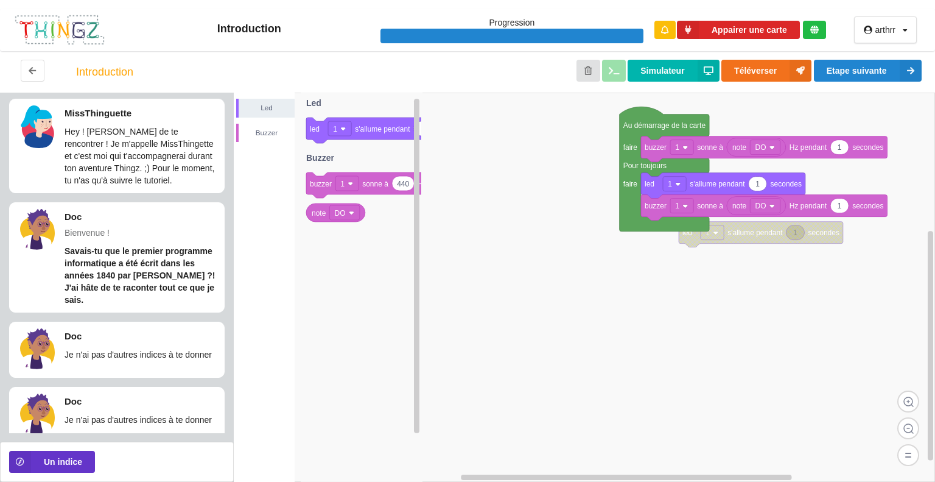
scroll to position [23, 0]
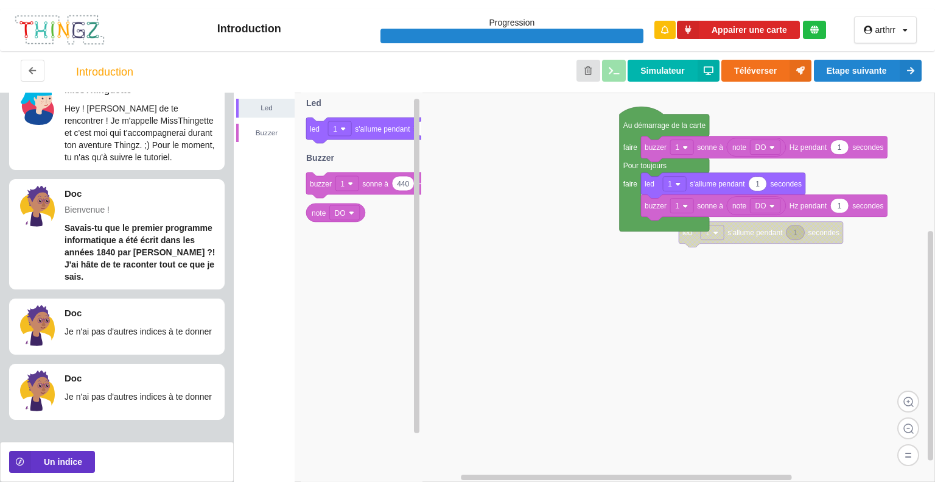
click at [41, 104] on div at bounding box center [37, 103] width 43 height 43
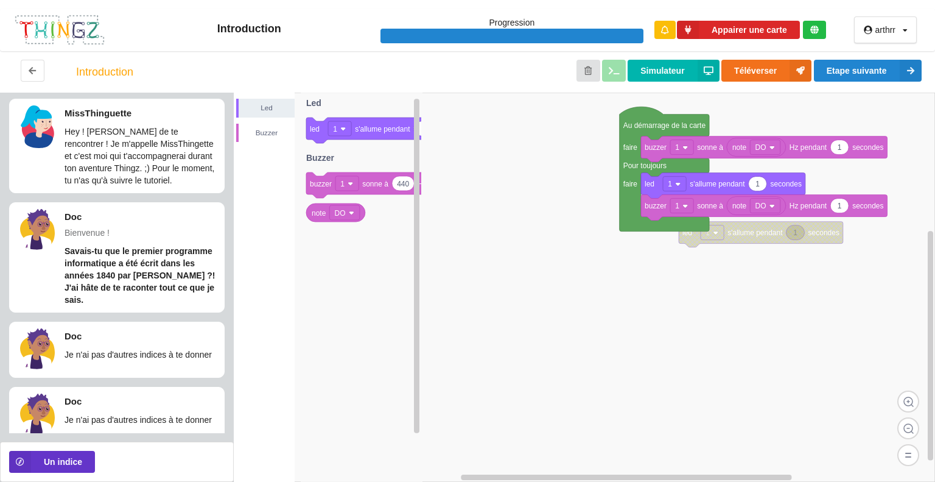
click at [180, 155] on p "Hey ! [PERSON_NAME] de te rencontrer ! Je m'appelle MissThingette et c'est moi …" at bounding box center [141, 155] width 153 height 61
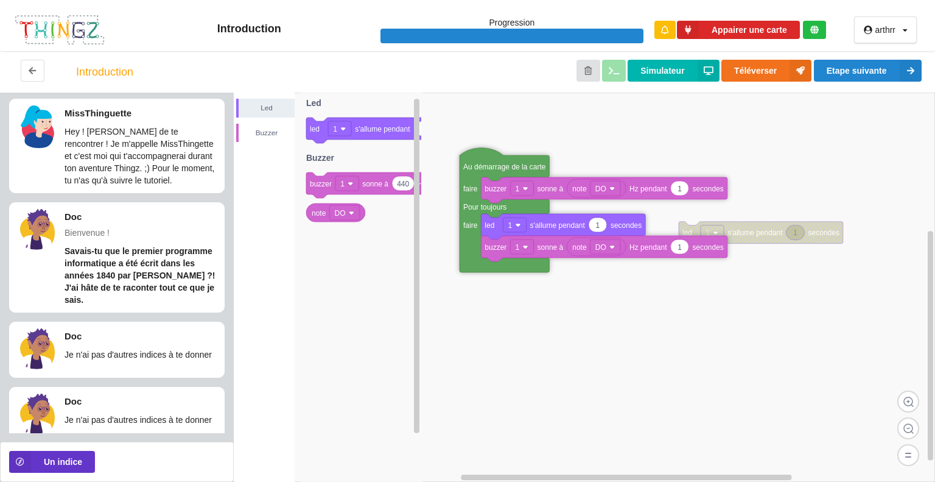
drag, startPoint x: 658, startPoint y: 127, endPoint x: 504, endPoint y: 165, distance: 158.8
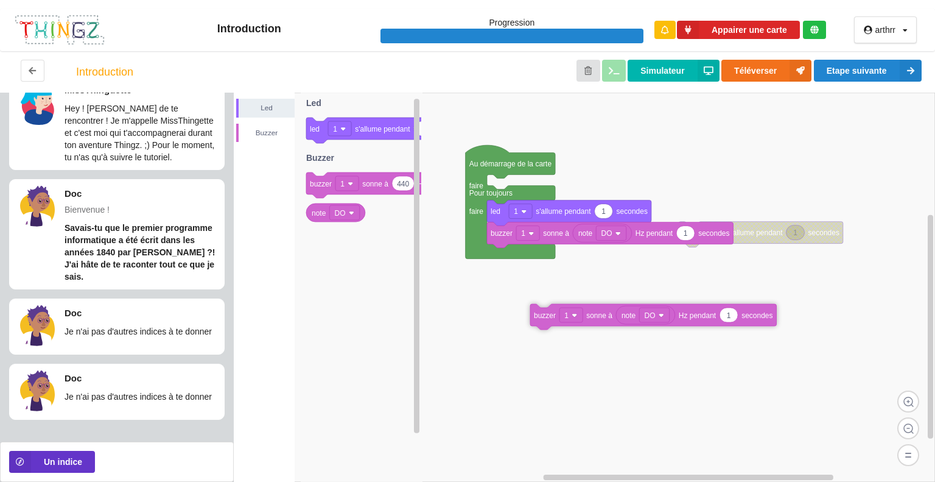
drag, startPoint x: 542, startPoint y: 186, endPoint x: 585, endPoint y: 314, distance: 135.6
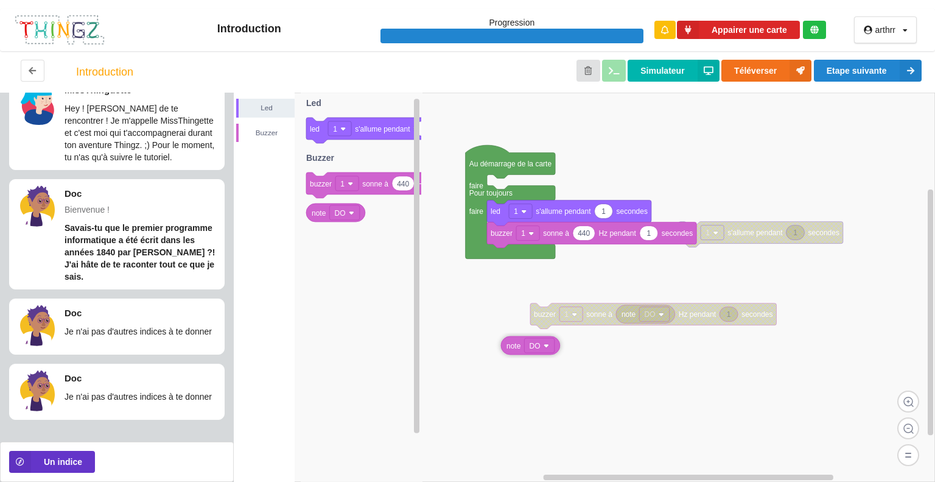
drag, startPoint x: 578, startPoint y: 233, endPoint x: 501, endPoint y: 350, distance: 140.2
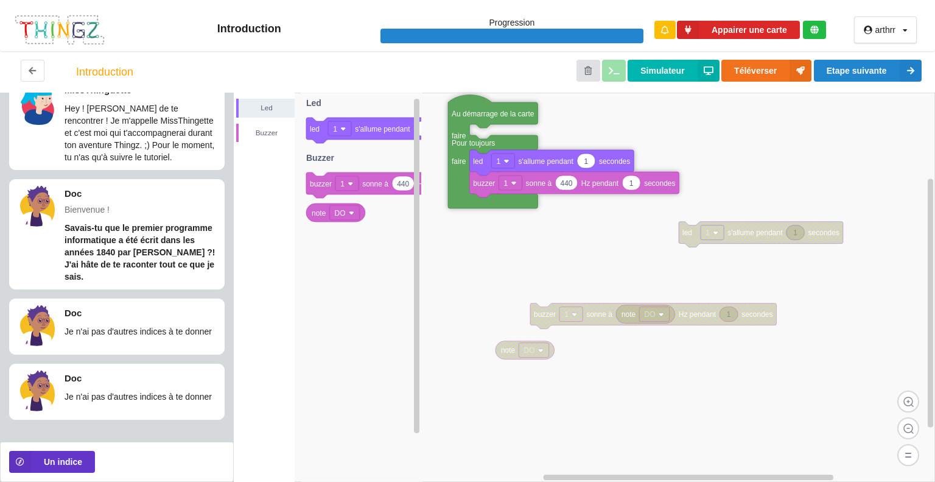
drag, startPoint x: 516, startPoint y: 169, endPoint x: 499, endPoint y: 119, distance: 53.5
click at [546, 245] on rect at bounding box center [585, 287] width 702 height 389
click at [607, 242] on rect at bounding box center [585, 287] width 702 height 389
click at [616, 76] on div "Simulateur Téléverser Etape suivante" at bounding box center [524, 72] width 815 height 24
click at [643, 69] on button "Simulateur" at bounding box center [673, 71] width 91 height 22
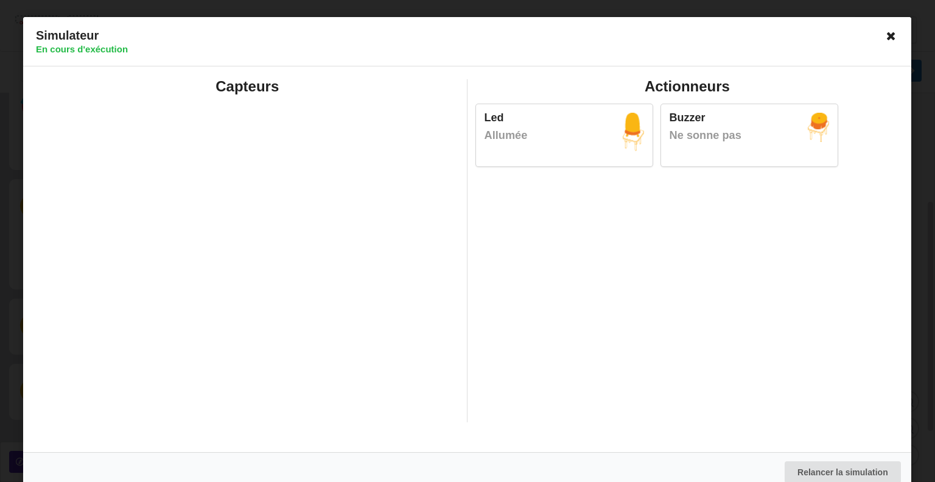
click at [882, 40] on icon at bounding box center [891, 35] width 19 height 19
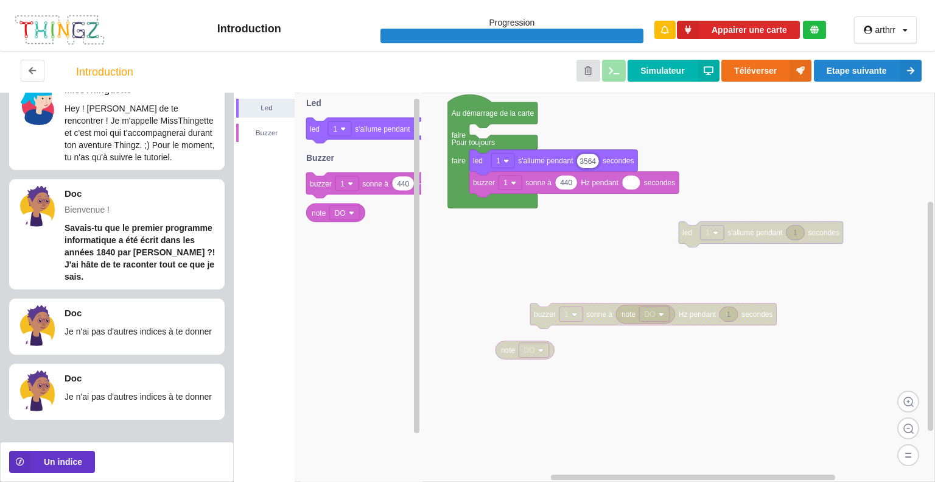
type input "35646"
type input "65464"
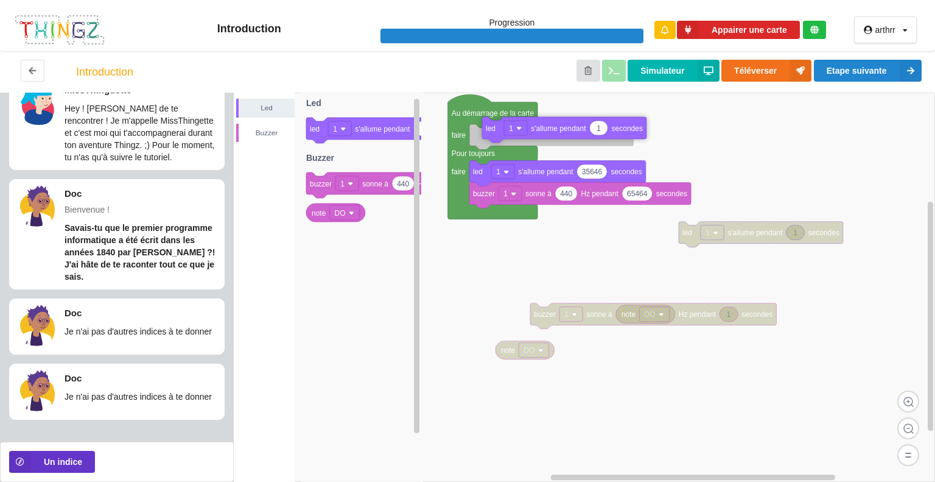
drag, startPoint x: 323, startPoint y: 136, endPoint x: 499, endPoint y: 135, distance: 176.0
click at [499, 135] on div "Led Buzzer 1 led 1 s'allume pendant secondes 1 buzzer 1 sonne à Hz pendant seco…" at bounding box center [585, 287] width 702 height 389
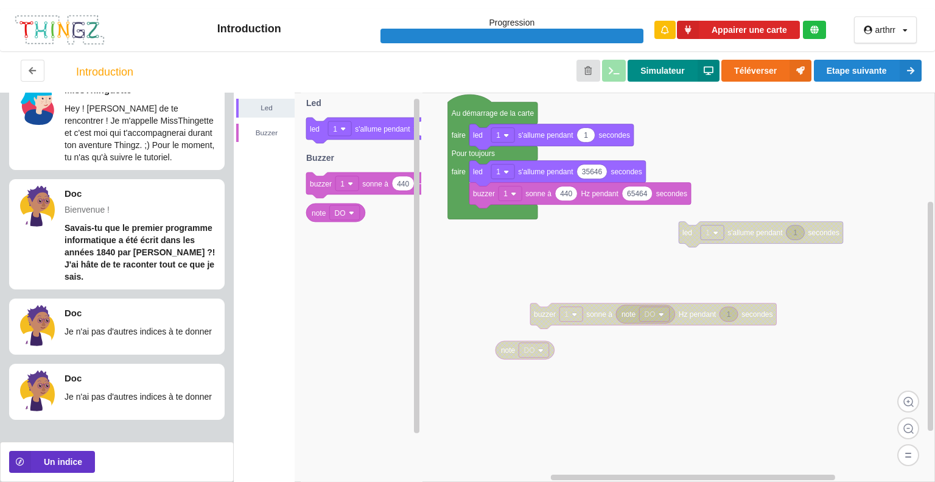
click at [665, 73] on button "Simulateur" at bounding box center [673, 71] width 91 height 22
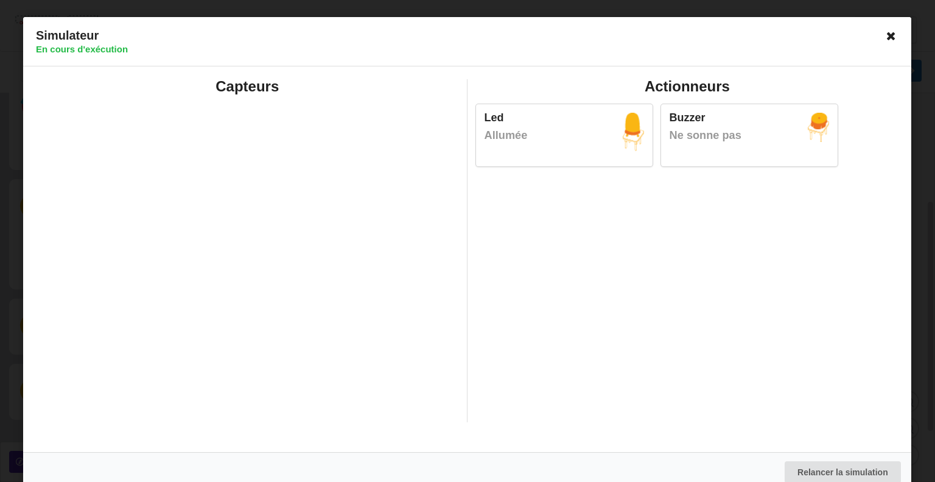
click at [882, 30] on icon at bounding box center [891, 35] width 19 height 19
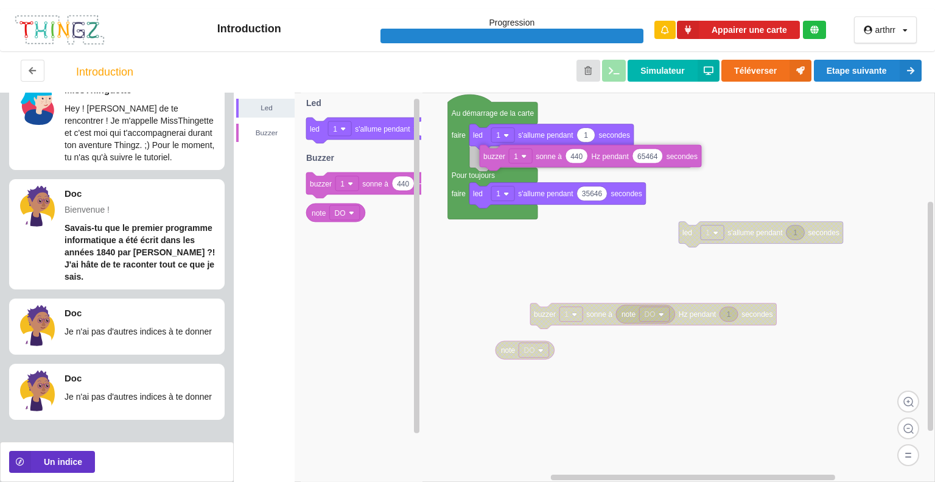
drag, startPoint x: 485, startPoint y: 204, endPoint x: 497, endPoint y: 165, distance: 40.7
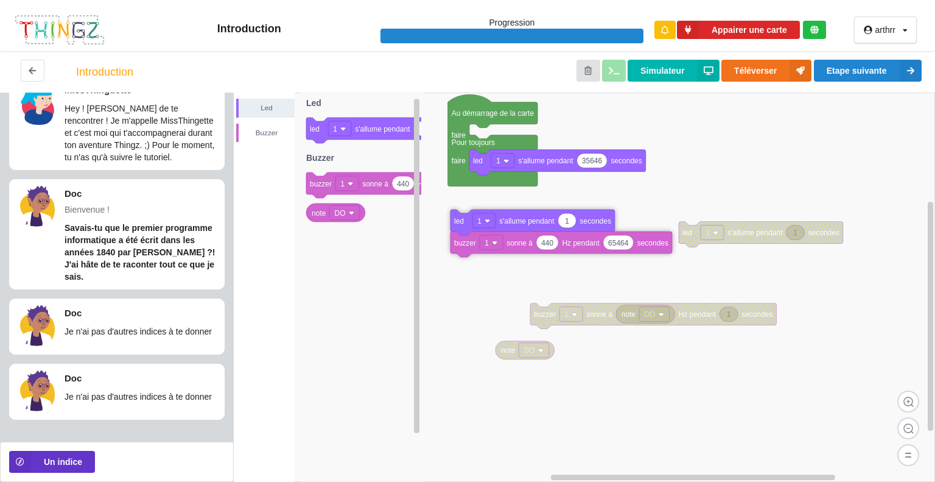
drag, startPoint x: 474, startPoint y: 138, endPoint x: 452, endPoint y: 250, distance: 114.3
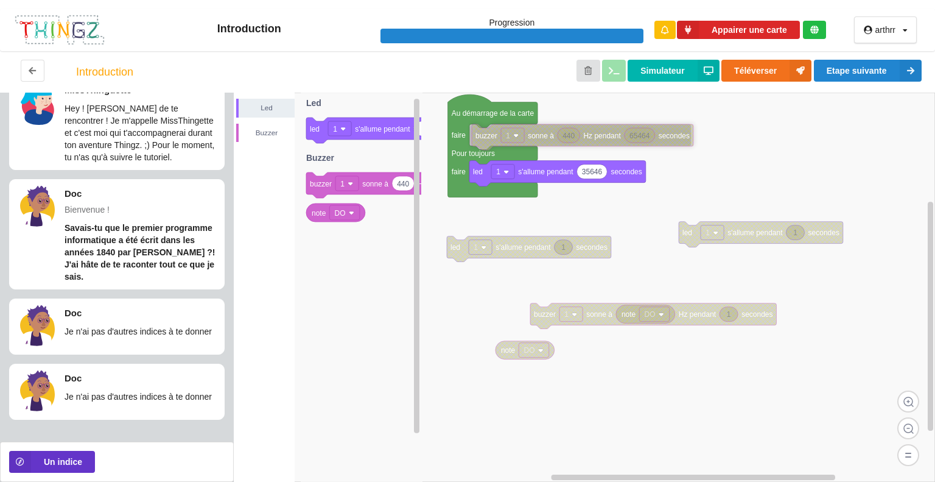
drag, startPoint x: 467, startPoint y: 272, endPoint x: 491, endPoint y: 138, distance: 136.3
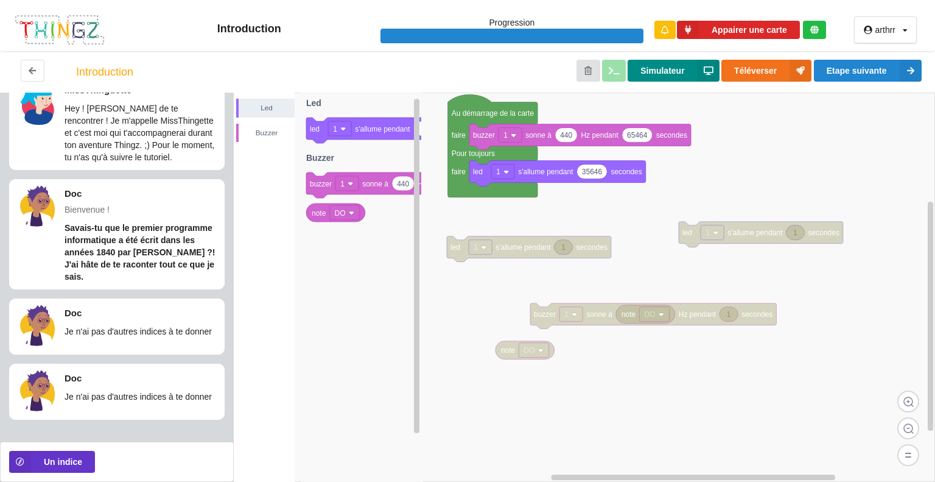
click at [657, 70] on button "Simulateur" at bounding box center [673, 71] width 91 height 22
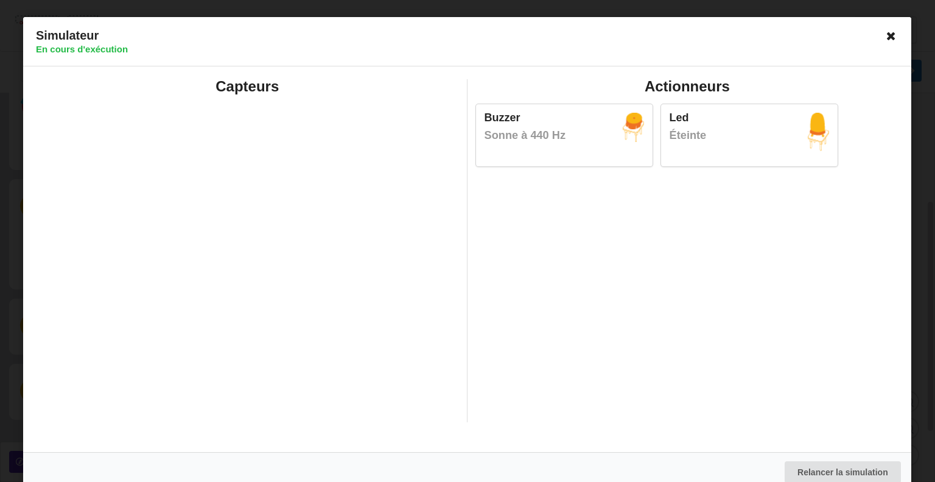
click at [887, 35] on icon at bounding box center [891, 35] width 19 height 19
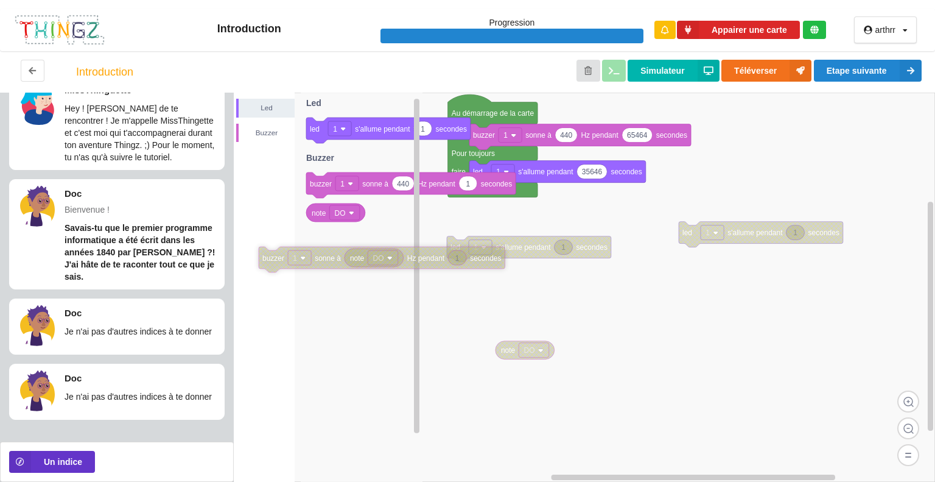
drag, startPoint x: 573, startPoint y: 319, endPoint x: 313, endPoint y: 263, distance: 266.0
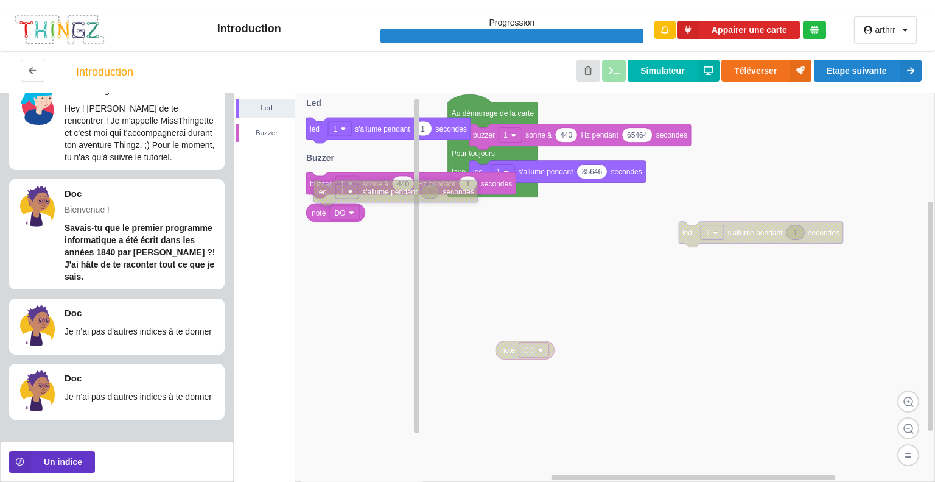
drag, startPoint x: 519, startPoint y: 245, endPoint x: 383, endPoint y: 188, distance: 147.4
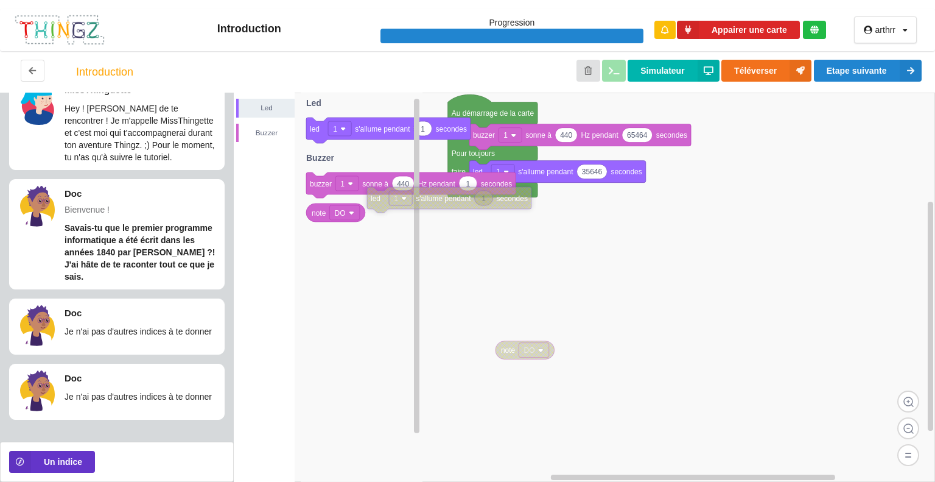
drag, startPoint x: 629, startPoint y: 241, endPoint x: 373, endPoint y: 194, distance: 260.6
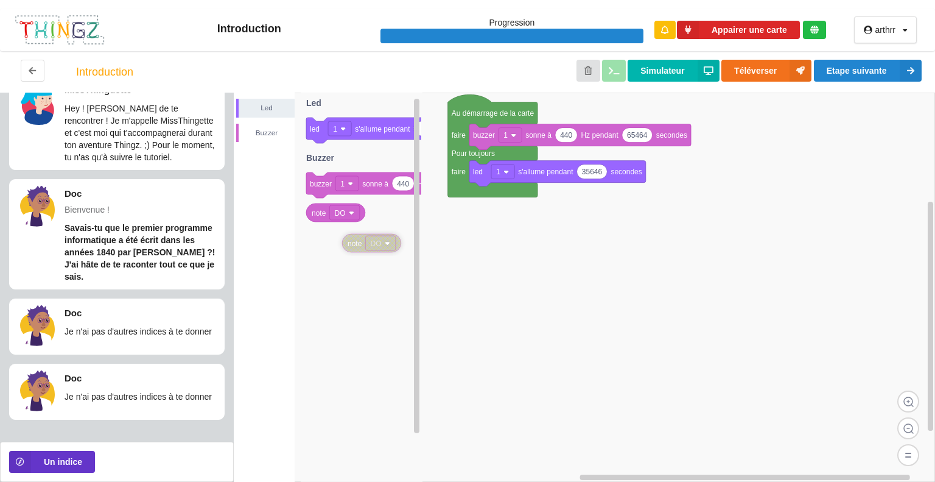
drag, startPoint x: 510, startPoint y: 348, endPoint x: 355, endPoint y: 239, distance: 188.9
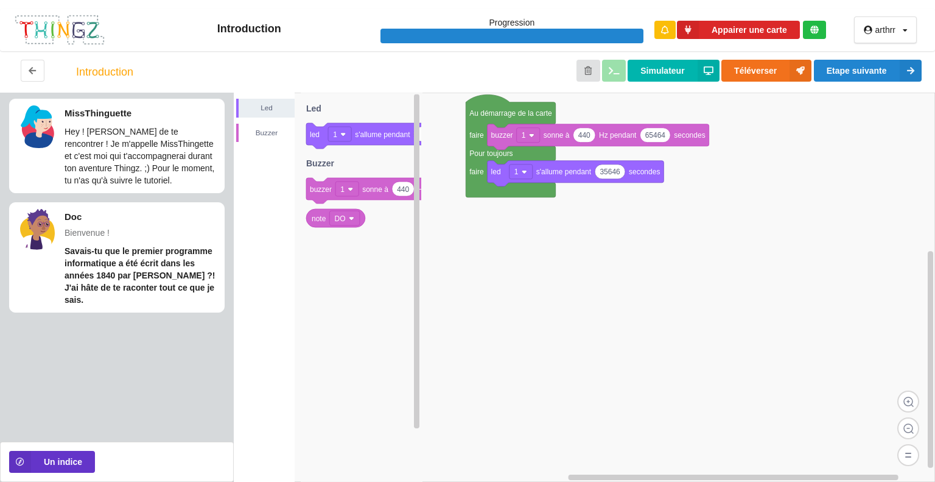
click at [140, 144] on p "Hey ! [PERSON_NAME] de te rencontrer ! Je m'appelle MissThingette et c'est moi …" at bounding box center [141, 155] width 153 height 61
click at [34, 133] on div at bounding box center [37, 126] width 43 height 43
click at [82, 460] on button "Un indice" at bounding box center [52, 462] width 86 height 22
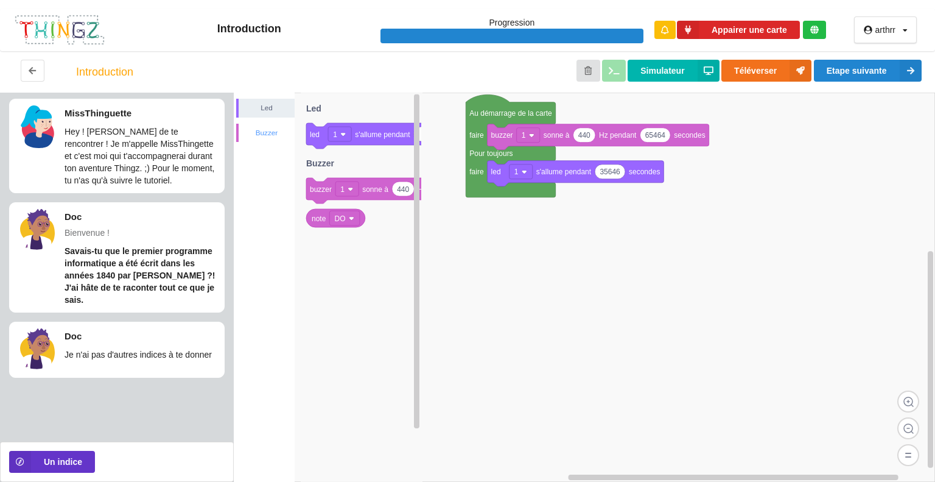
click at [263, 132] on div "Buzzer" at bounding box center [267, 133] width 56 height 12
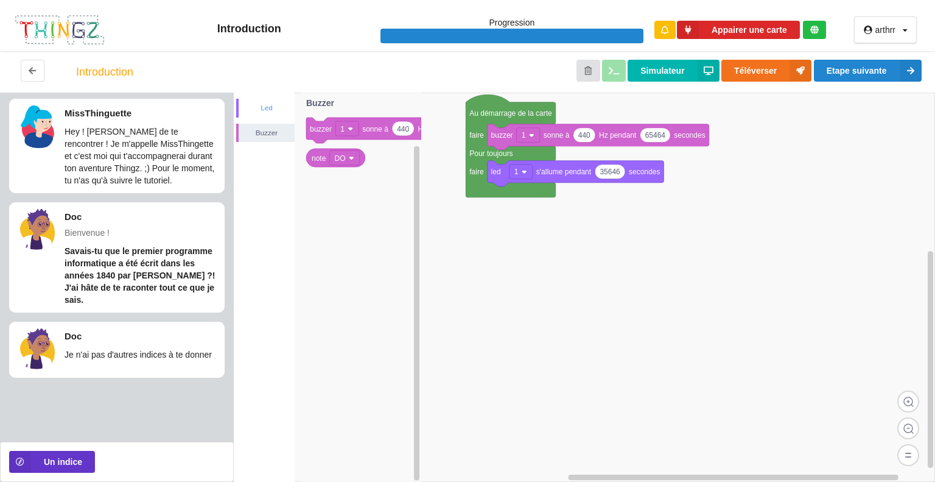
click at [269, 113] on div "Led" at bounding box center [267, 108] width 56 height 12
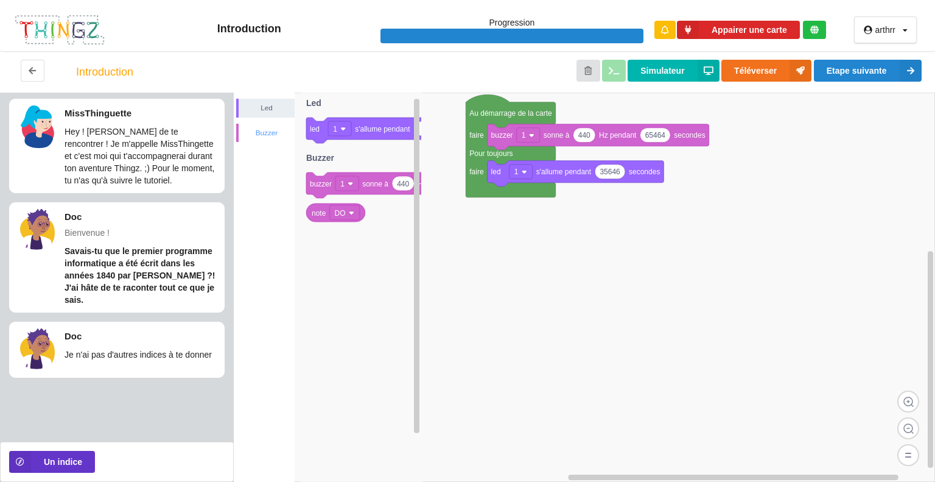
click at [245, 128] on div "Buzzer" at bounding box center [267, 133] width 56 height 12
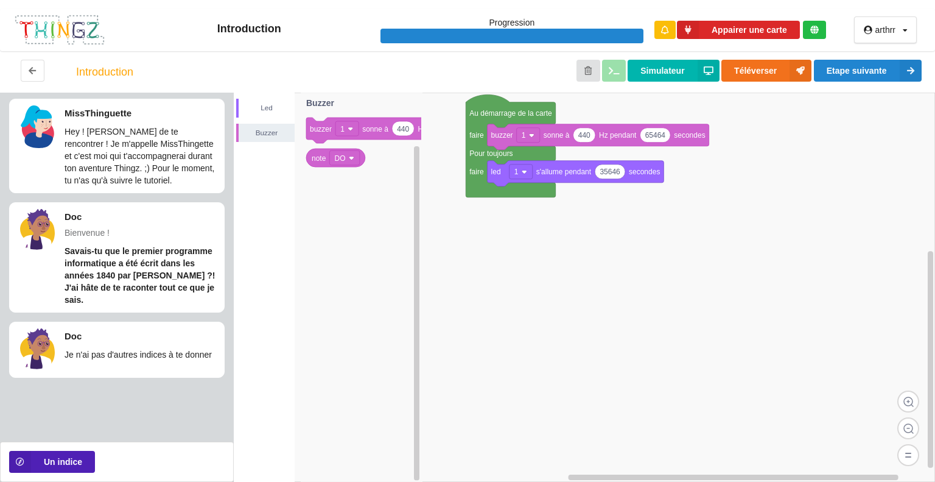
click at [75, 461] on button "Un indice" at bounding box center [52, 462] width 86 height 22
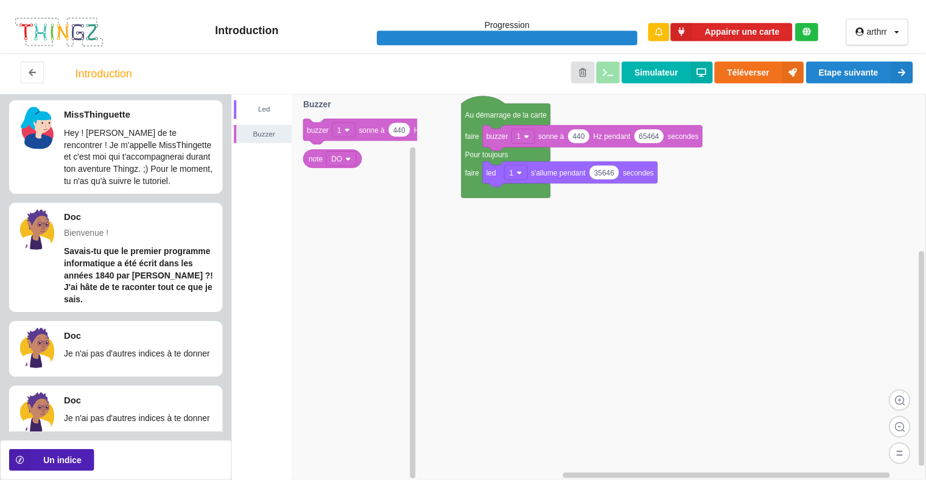
scroll to position [23, 0]
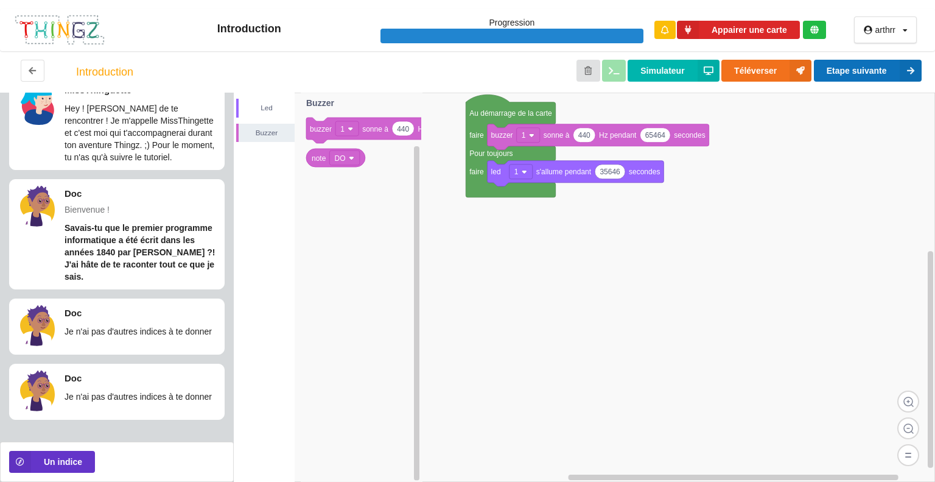
click at [853, 77] on button "Etape suivante" at bounding box center [868, 71] width 108 height 22
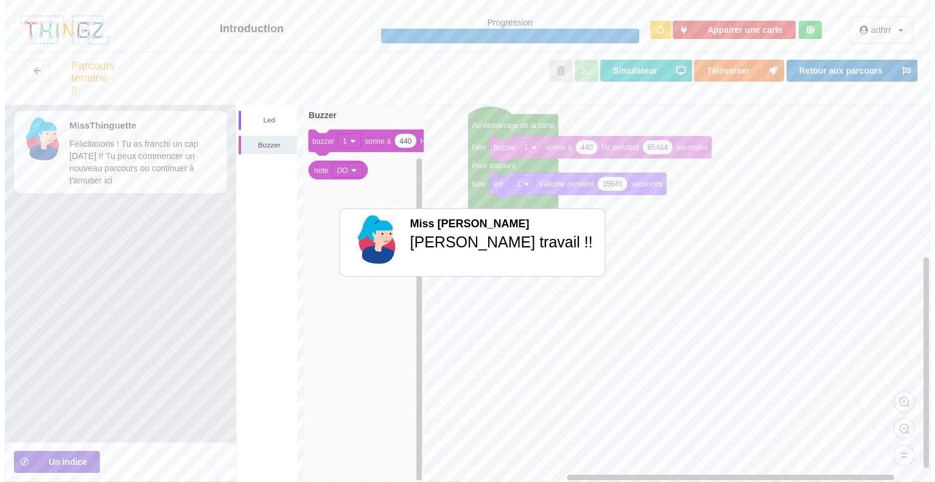
scroll to position [0, 0]
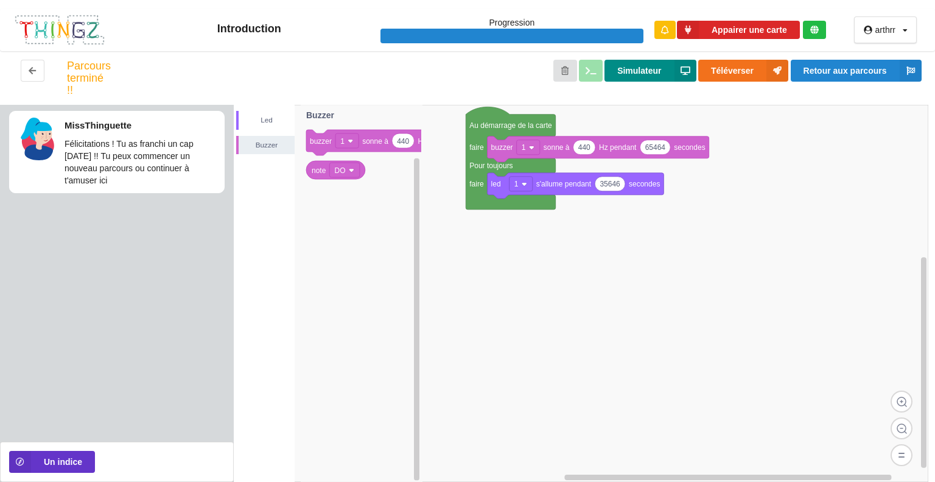
click at [630, 76] on button "Simulateur" at bounding box center [650, 71] width 91 height 22
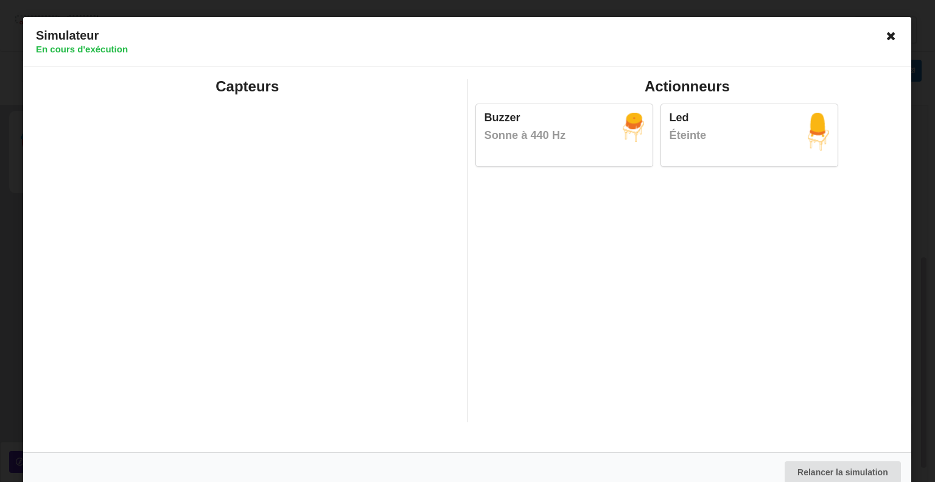
click at [884, 40] on icon at bounding box center [891, 35] width 19 height 19
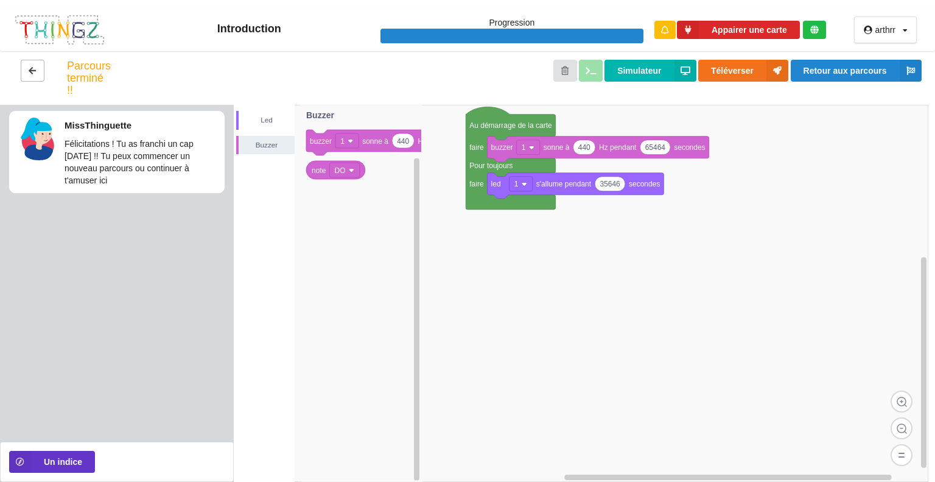
click at [25, 68] on button at bounding box center [33, 71] width 24 height 22
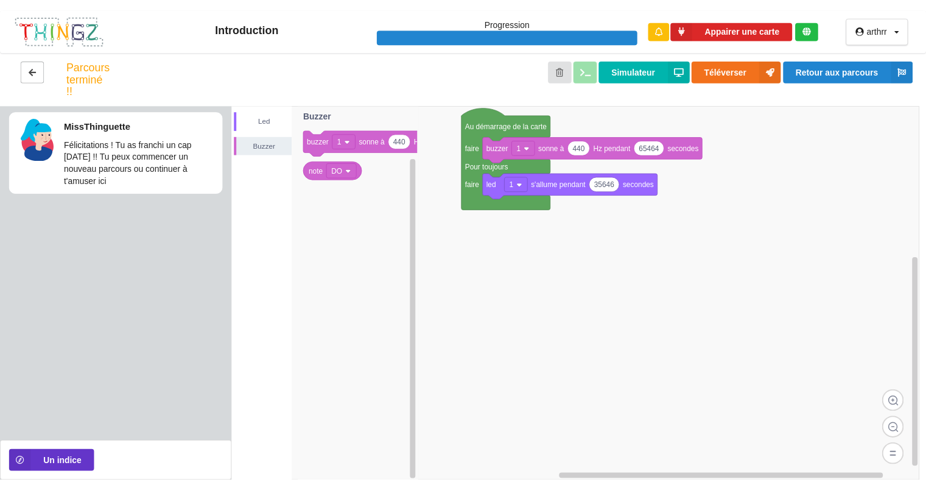
scroll to position [139, 0]
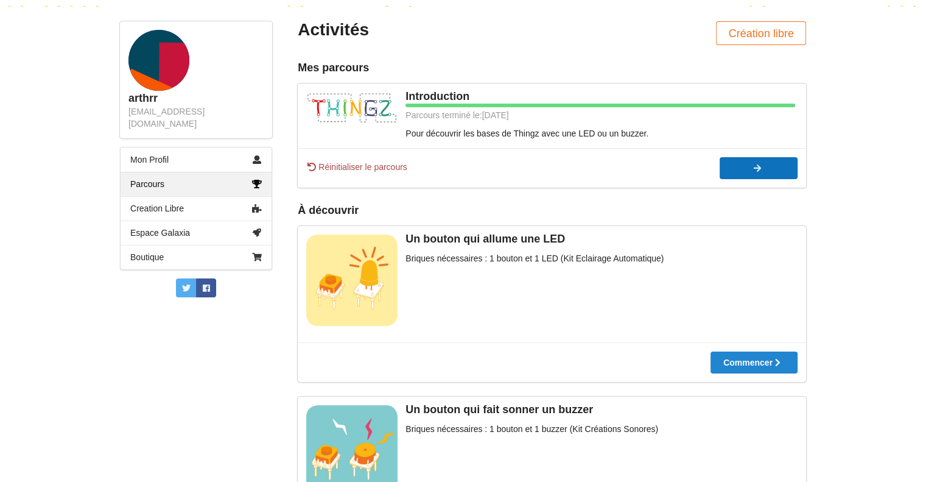
click at [743, 158] on button "Continuer" at bounding box center [759, 168] width 78 height 22
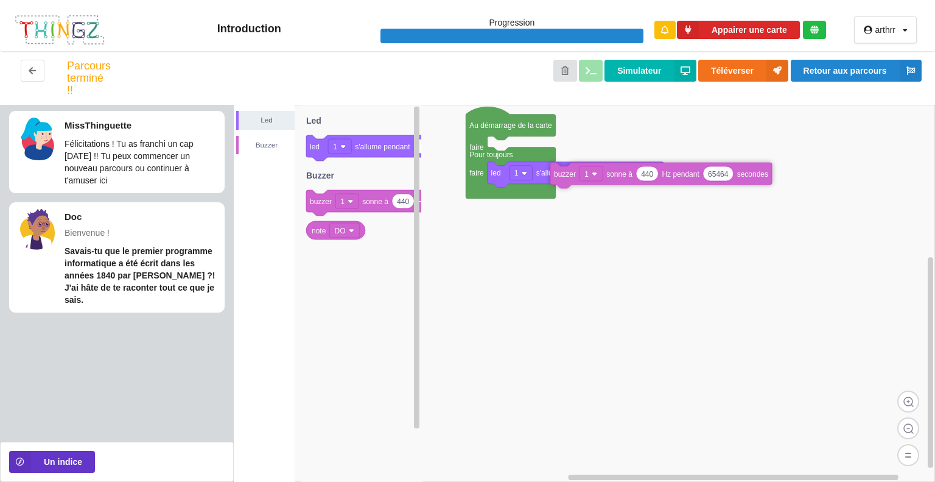
drag, startPoint x: 541, startPoint y: 140, endPoint x: 599, endPoint y: 192, distance: 78.1
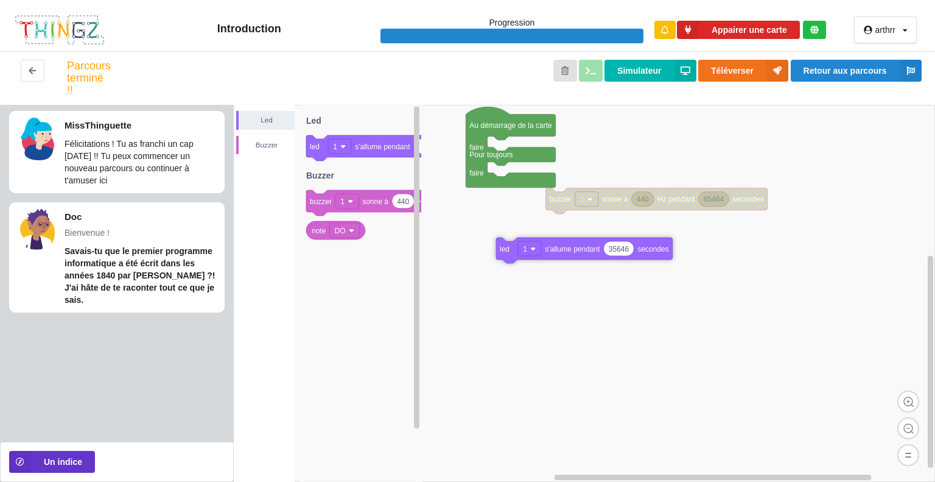
drag, startPoint x: 566, startPoint y: 173, endPoint x: 568, endPoint y: 266, distance: 93.2
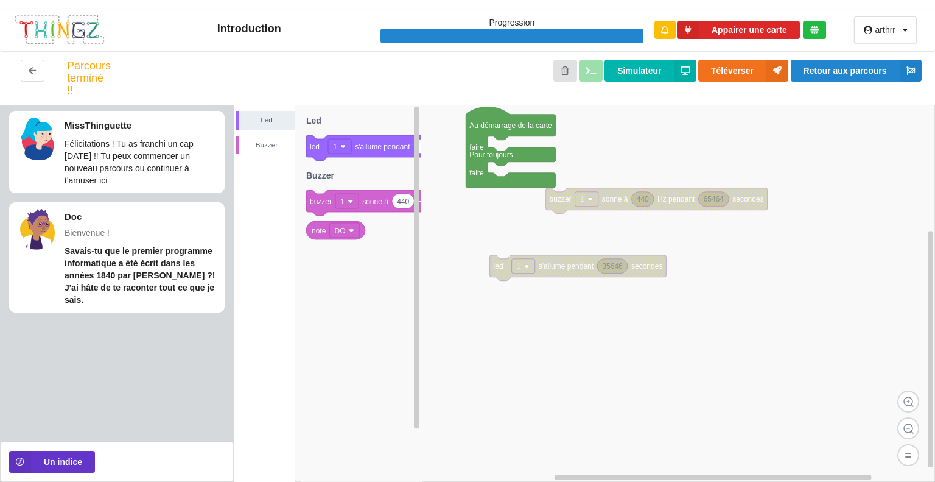
click at [113, 136] on div "MissThinguette Félicitations ! Tu as franchi un cap [DATE] !! Tu peux commencer…" at bounding box center [141, 152] width 153 height 69
click at [848, 74] on button "Retour aux parcours" at bounding box center [856, 71] width 131 height 22
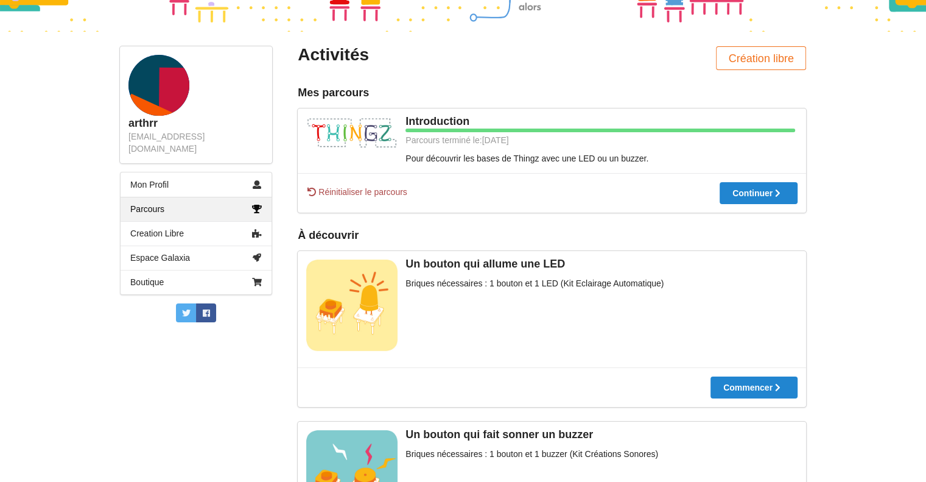
scroll to position [116, 0]
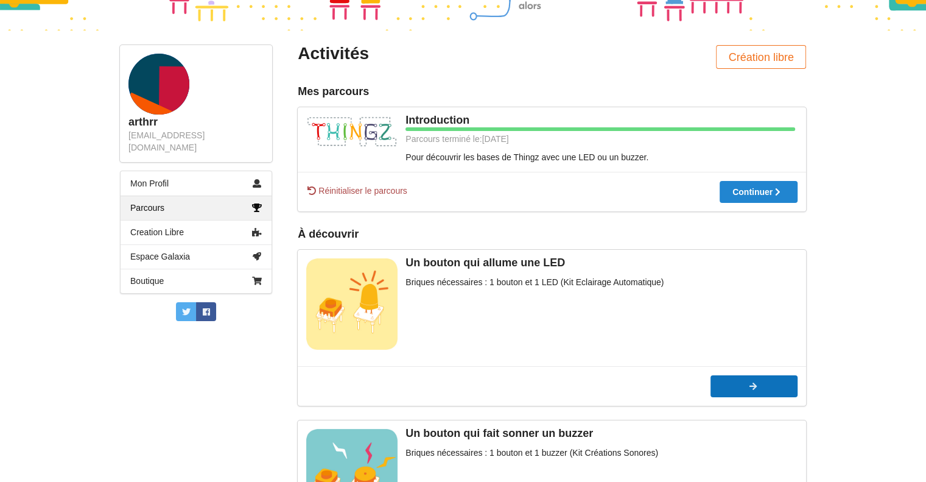
click at [755, 380] on button "Commencer" at bounding box center [754, 386] width 87 height 22
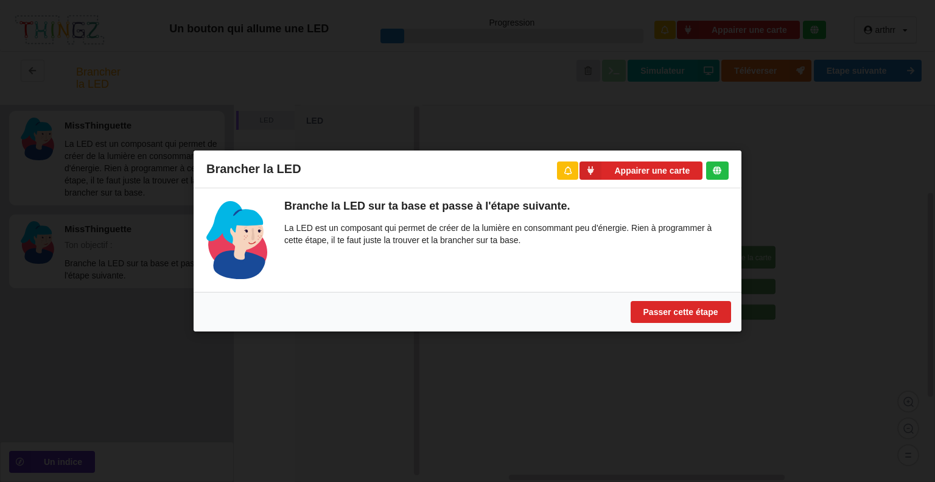
drag, startPoint x: 482, startPoint y: 241, endPoint x: 677, endPoint y: 202, distance: 198.6
click at [588, 215] on div "Branche la LED sur ta base et passe à l'étape suivante. La LED est un composant…" at bounding box center [498, 240] width 462 height 78
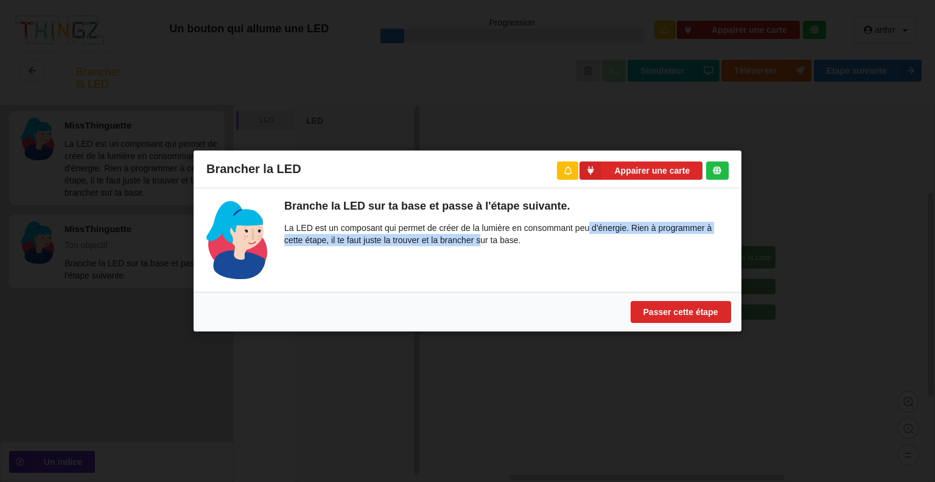
click at [775, 180] on div "Brancher la LED Appairer une carte Branche la LED sur ta base et passe à l'étap…" at bounding box center [467, 241] width 935 height 482
click at [453, 266] on div "Branche la LED sur ta base et passe à l'étape suivante. La LED est un composant…" at bounding box center [498, 240] width 462 height 78
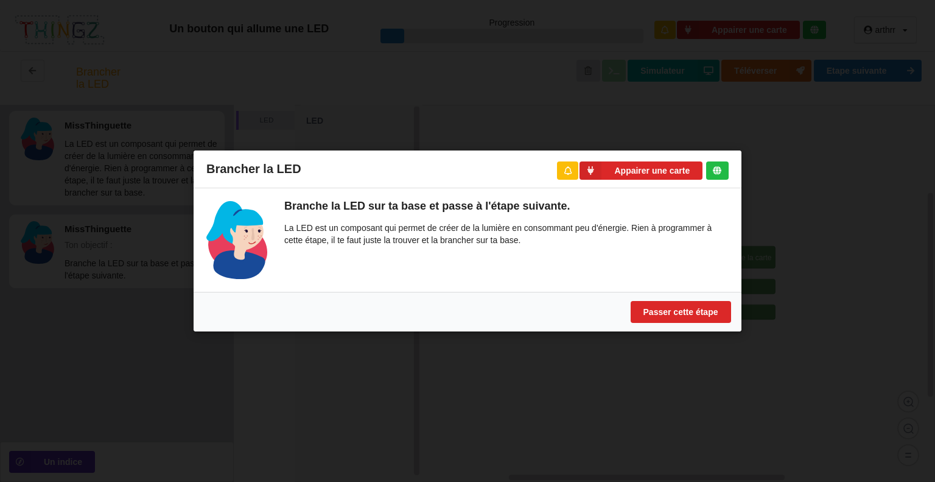
click at [404, 60] on div "Brancher la LED Appairer une carte Branche la LED sur ta base et passe à l'étap…" at bounding box center [467, 241] width 935 height 482
click at [143, 357] on div "Brancher la LED Appairer une carte Branche la LED sur ta base et passe à l'étap…" at bounding box center [467, 241] width 935 height 482
click at [429, 379] on div "Brancher la LED Appairer une carte Branche la LED sur ta base et passe à l'étap…" at bounding box center [467, 241] width 935 height 482
click at [670, 313] on button "Passer cette étape" at bounding box center [681, 312] width 100 height 22
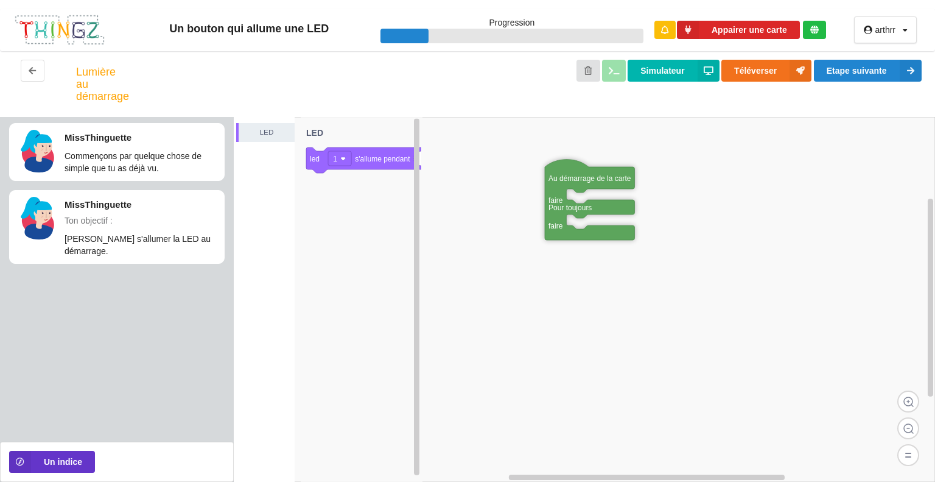
drag, startPoint x: 742, startPoint y: 267, endPoint x: 602, endPoint y: 172, distance: 168.9
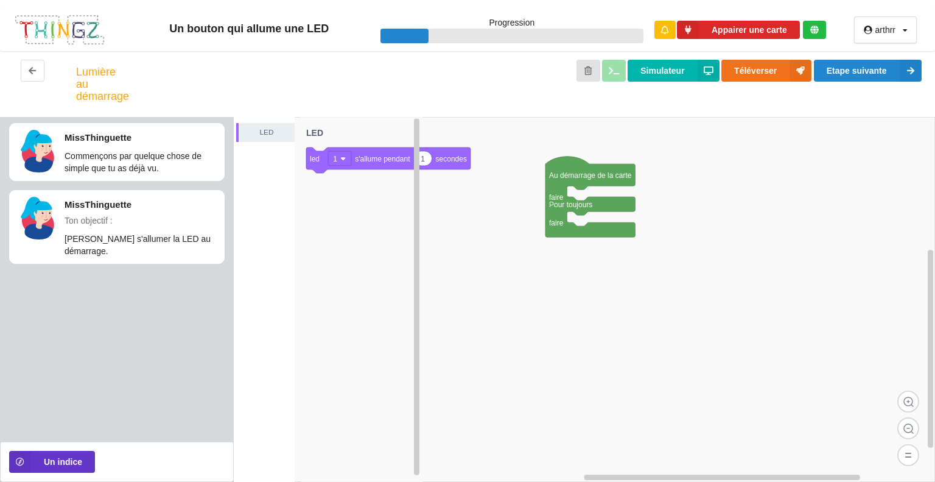
drag, startPoint x: 378, startPoint y: 155, endPoint x: 348, endPoint y: 165, distance: 31.0
click at [348, 165] on g "1 led 1 s'allume pendant secondes" at bounding box center [388, 160] width 164 height 26
drag, startPoint x: 348, startPoint y: 165, endPoint x: 353, endPoint y: 160, distance: 6.9
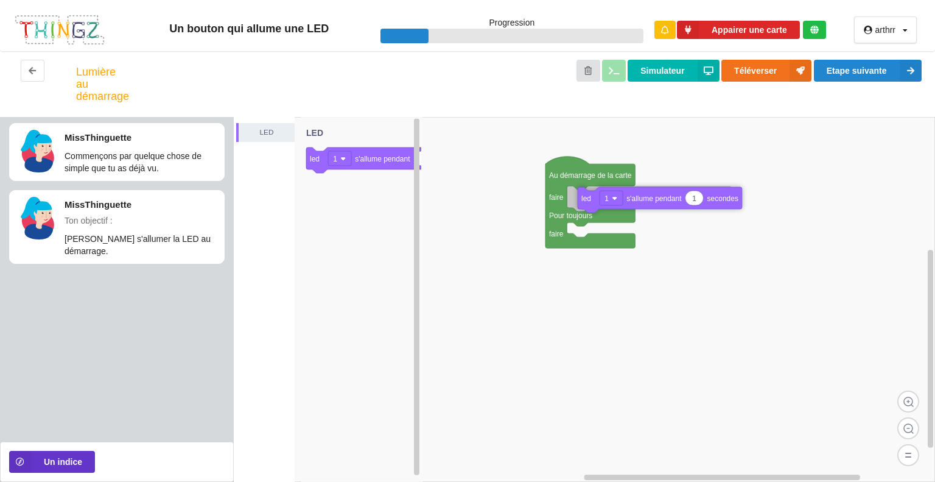
drag, startPoint x: 363, startPoint y: 162, endPoint x: 635, endPoint y: 202, distance: 274.5
click at [635, 202] on div "LED Au démarrage de la carte faire Pour toujours faire 1 led 1 s'allume pendant…" at bounding box center [585, 299] width 702 height 365
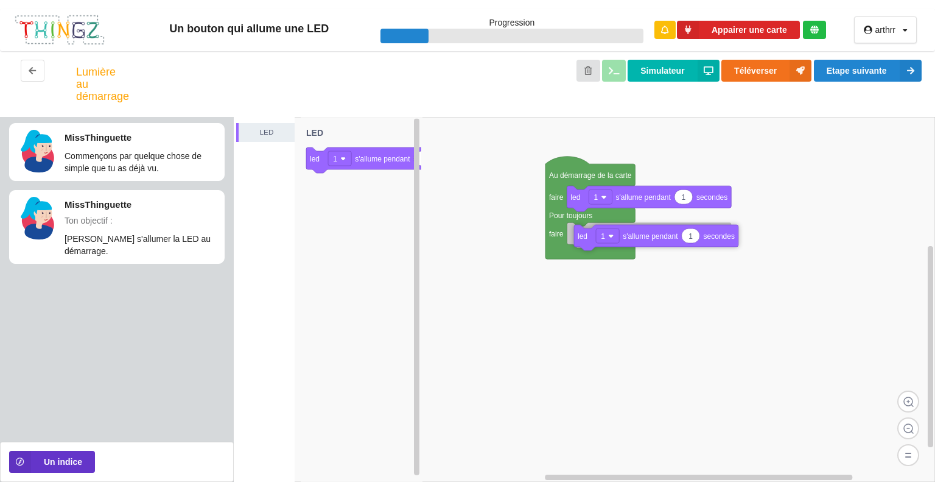
drag, startPoint x: 353, startPoint y: 160, endPoint x: 621, endPoint y: 238, distance: 278.9
click at [621, 238] on div "LED Au démarrage de la carte faire Pour toujours faire 1 led 1 s'allume pendant…" at bounding box center [585, 299] width 702 height 365
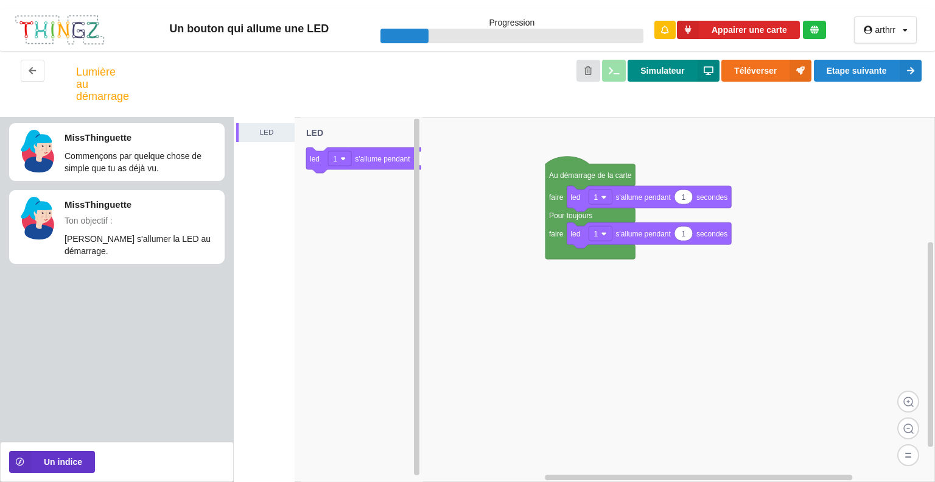
click at [660, 80] on button "Simulateur" at bounding box center [673, 71] width 91 height 22
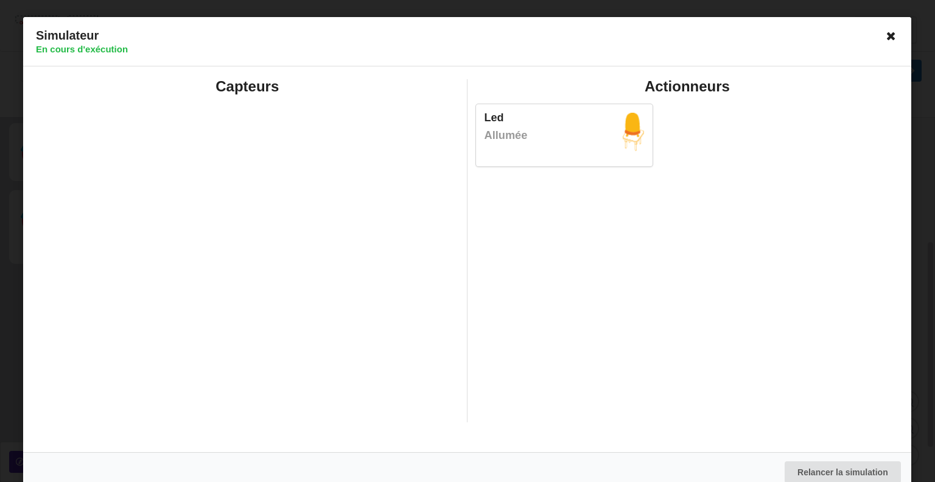
click at [890, 35] on icon at bounding box center [891, 35] width 19 height 19
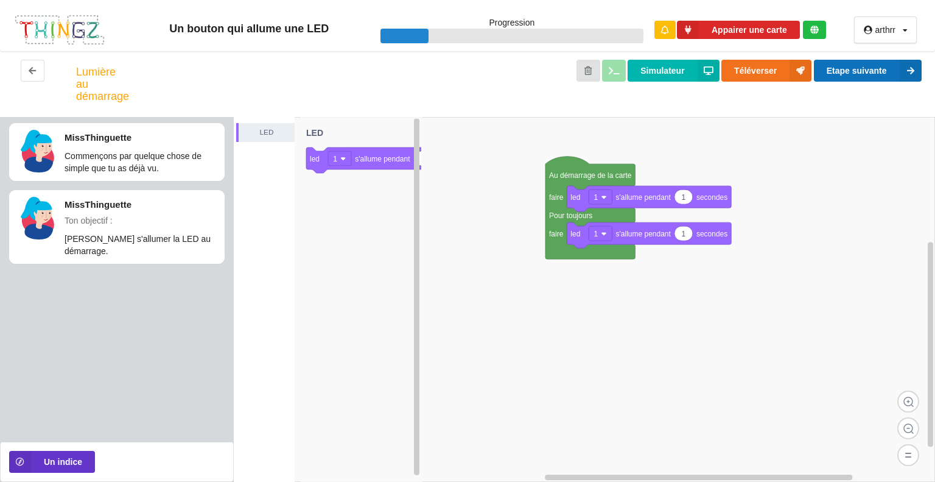
click at [850, 65] on button "Etape suivante" at bounding box center [868, 71] width 108 height 22
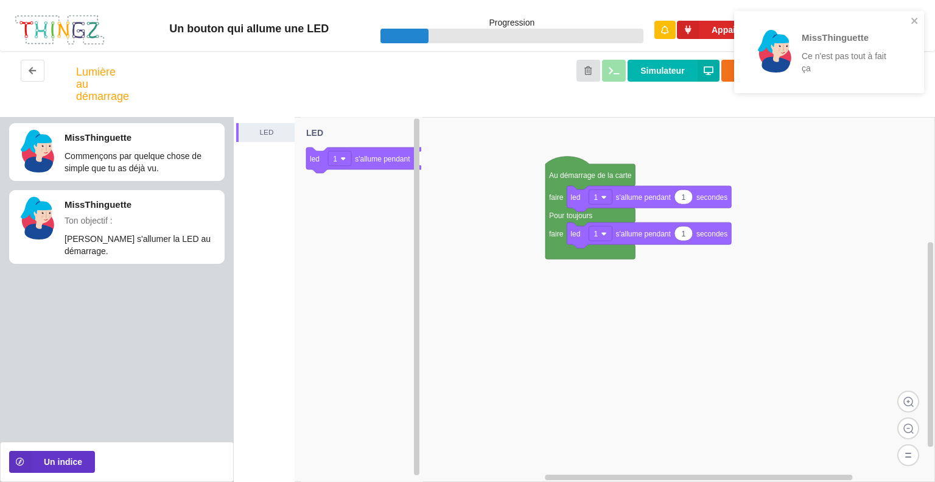
click at [850, 65] on p "Ce n'est pas tout à fait ça" at bounding box center [849, 62] width 95 height 24
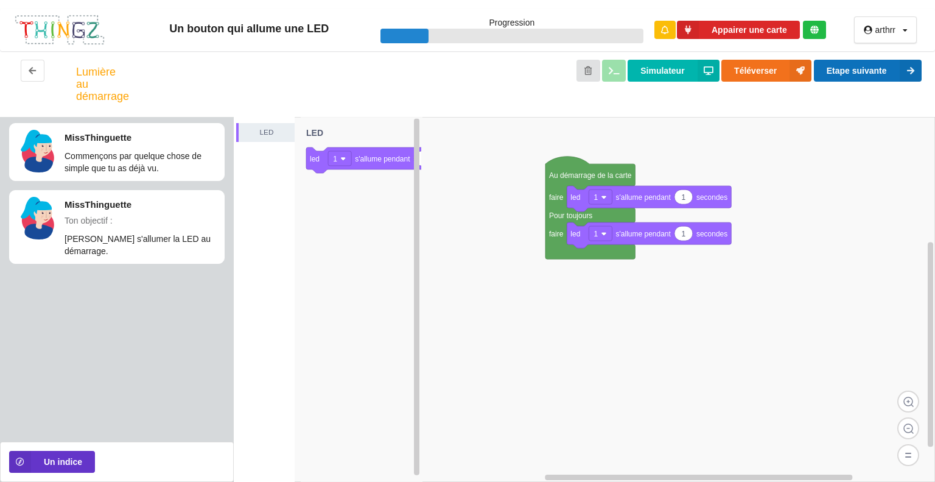
click at [850, 65] on button "Etape suivante" at bounding box center [868, 71] width 108 height 22
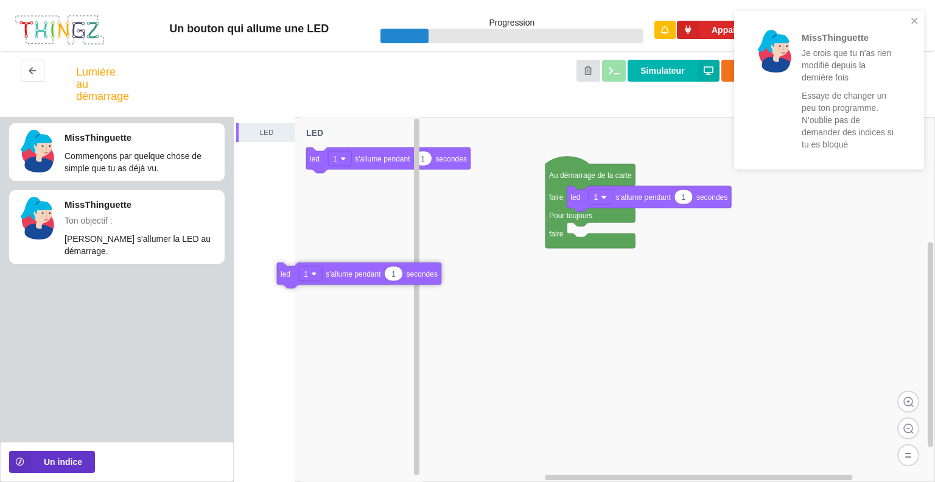
drag, startPoint x: 659, startPoint y: 230, endPoint x: 368, endPoint y: 270, distance: 293.9
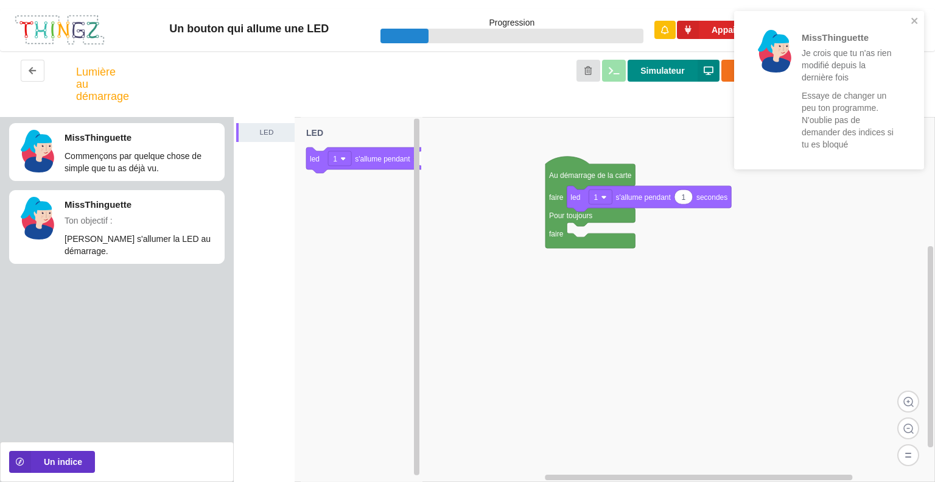
click at [689, 60] on button "Simulateur" at bounding box center [673, 71] width 91 height 22
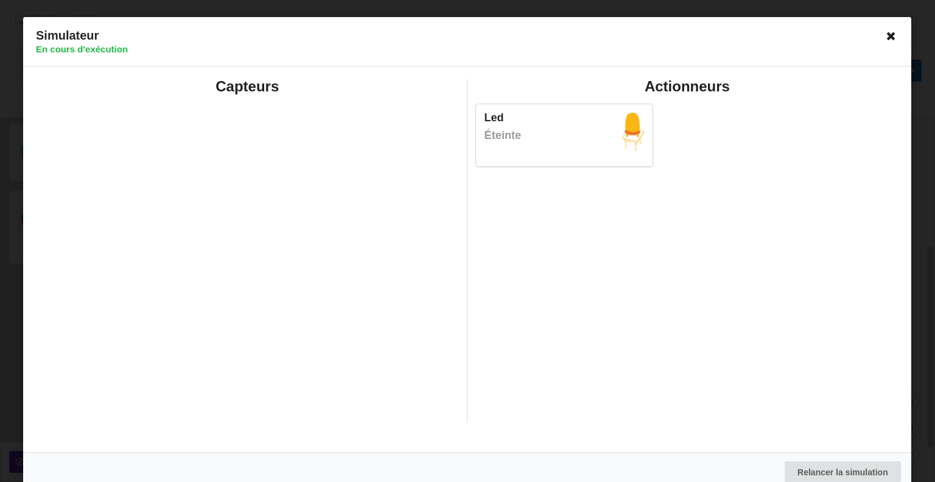
click at [882, 30] on icon at bounding box center [891, 35] width 19 height 19
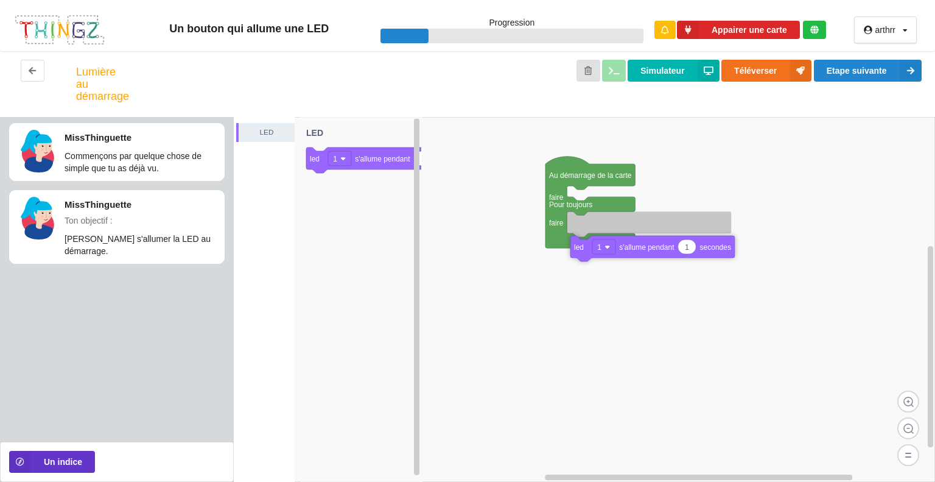
drag, startPoint x: 581, startPoint y: 189, endPoint x: 592, endPoint y: 239, distance: 50.5
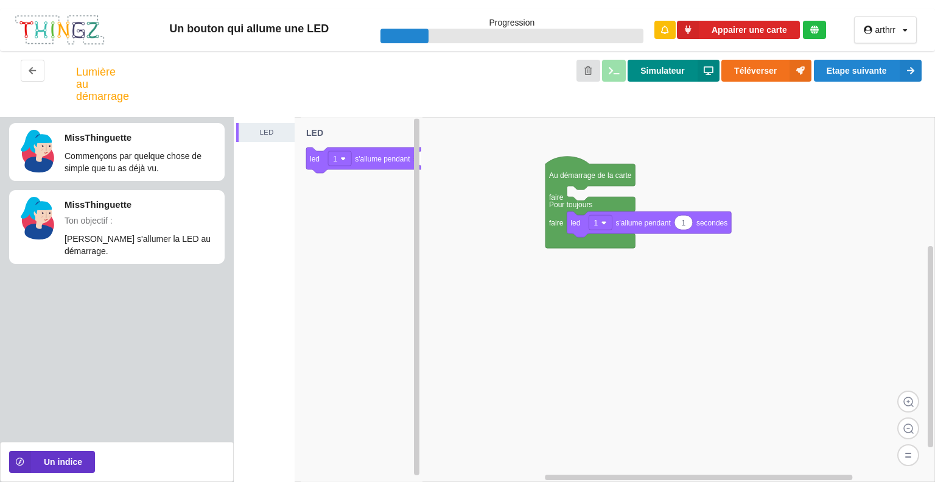
click at [655, 66] on button "Simulateur" at bounding box center [673, 71] width 91 height 22
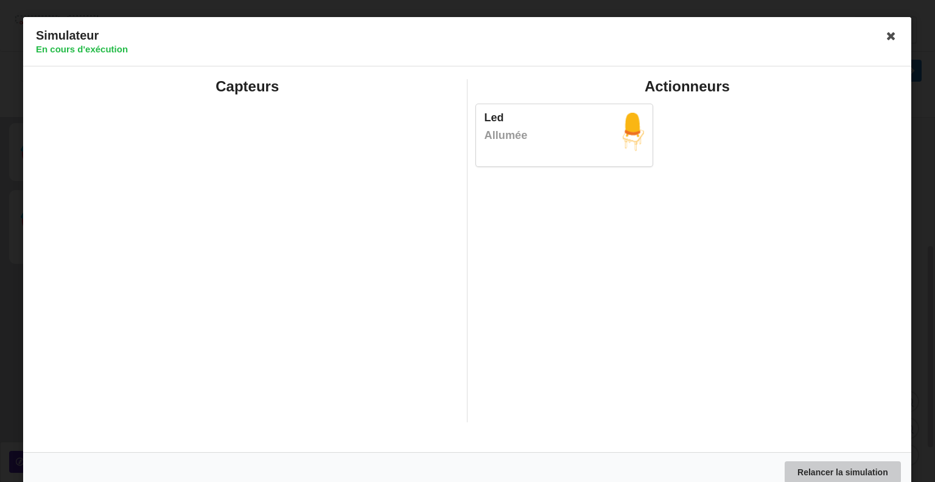
click at [788, 474] on button "Relancer la simulation" at bounding box center [843, 472] width 116 height 22
click at [886, 40] on icon at bounding box center [891, 35] width 19 height 19
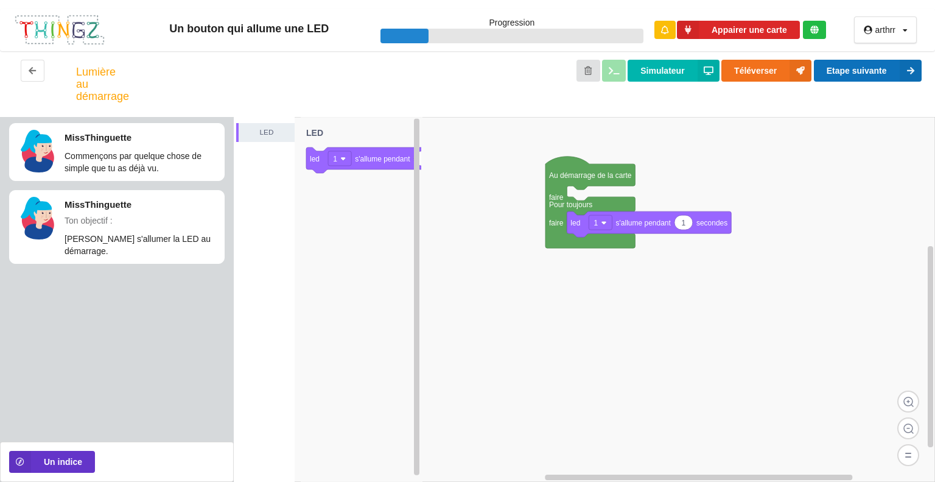
click at [843, 77] on button "Etape suivante" at bounding box center [868, 71] width 108 height 22
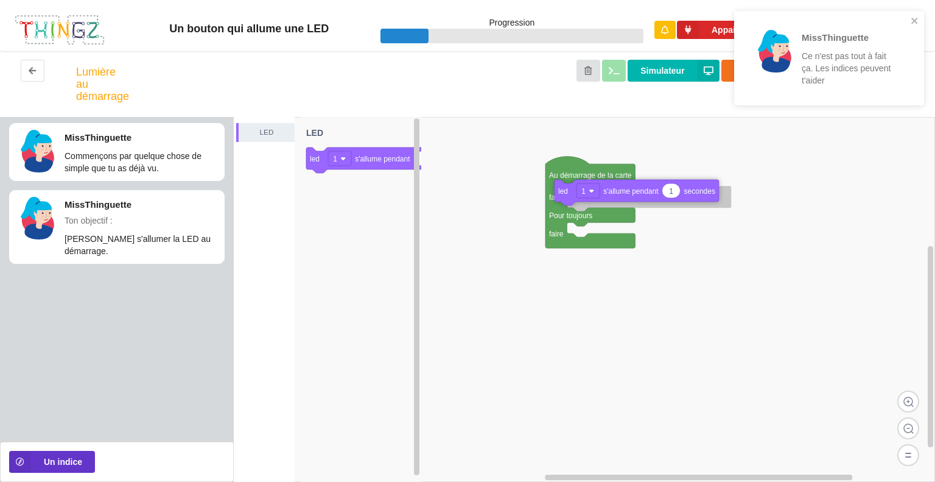
drag, startPoint x: 652, startPoint y: 226, endPoint x: 639, endPoint y: 194, distance: 33.9
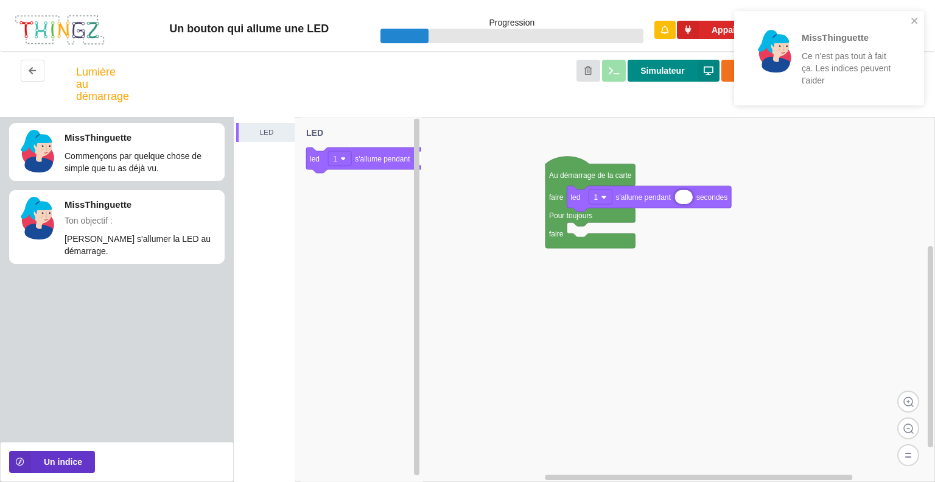
click at [661, 68] on button "Simulateur" at bounding box center [673, 71] width 91 height 22
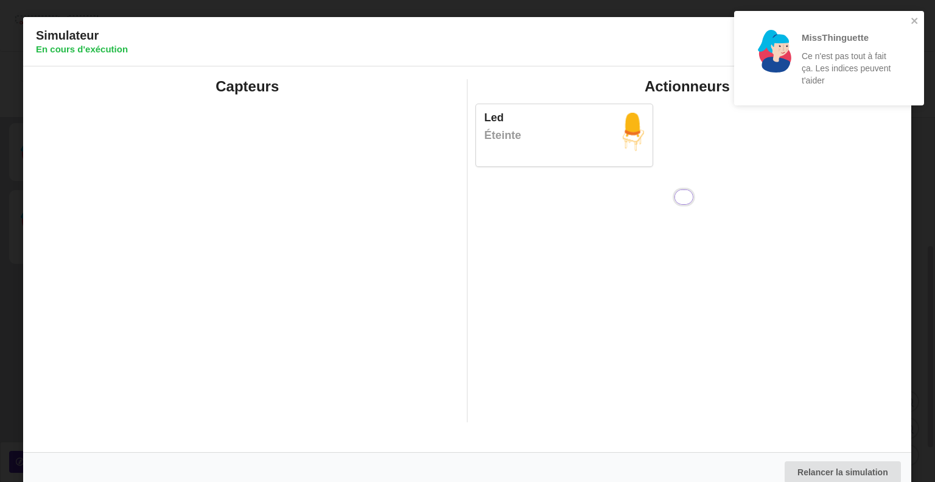
click at [921, 14] on div "MissThinguette Ce n'est pas tout à fait ça. Les indices peuvent t'aider" at bounding box center [829, 58] width 190 height 94
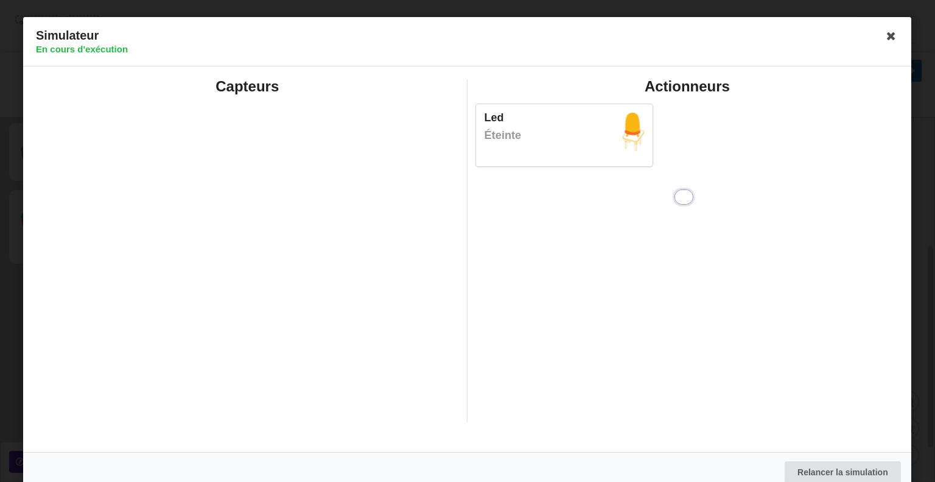
click at [887, 27] on icon at bounding box center [891, 35] width 19 height 19
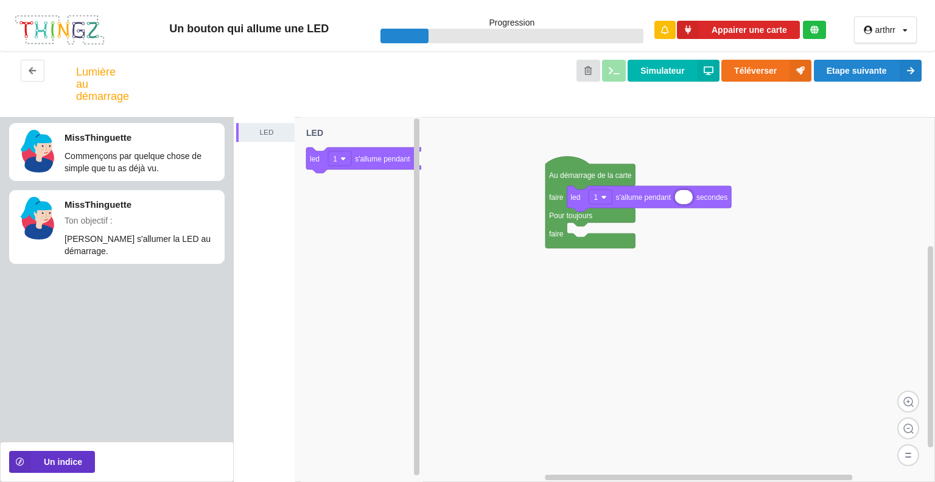
click at [685, 194] on input at bounding box center [684, 197] width 18 height 14
type input "2435"
click at [653, 76] on button "Simulateur" at bounding box center [673, 71] width 91 height 22
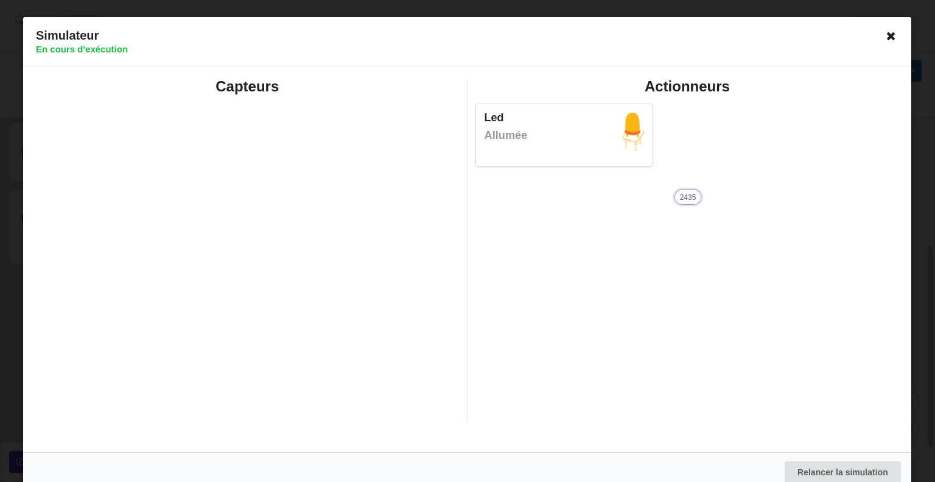
click at [890, 34] on icon at bounding box center [891, 35] width 19 height 19
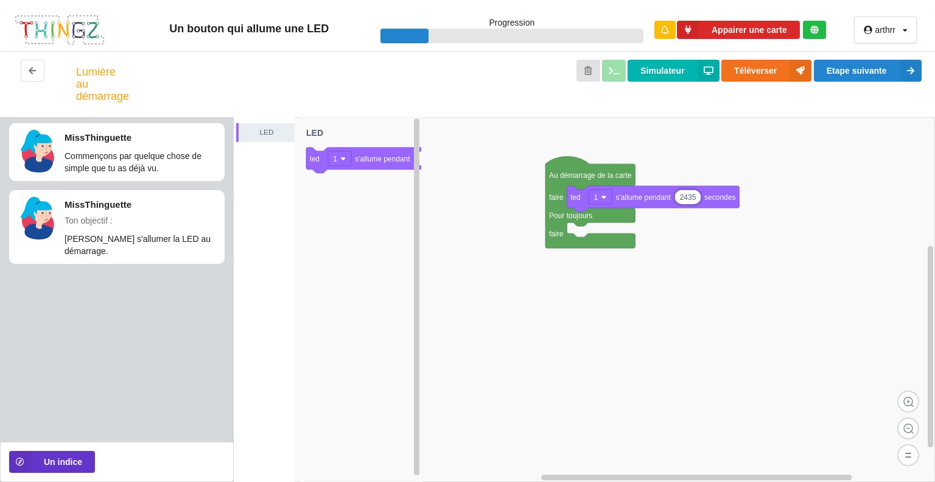
click at [883, 36] on div "arthrr Profil Déconnexion" at bounding box center [885, 29] width 63 height 27
click at [43, 216] on div at bounding box center [37, 218] width 43 height 43
click at [872, 69] on button "Etape suivante" at bounding box center [868, 71] width 108 height 22
type input "5"
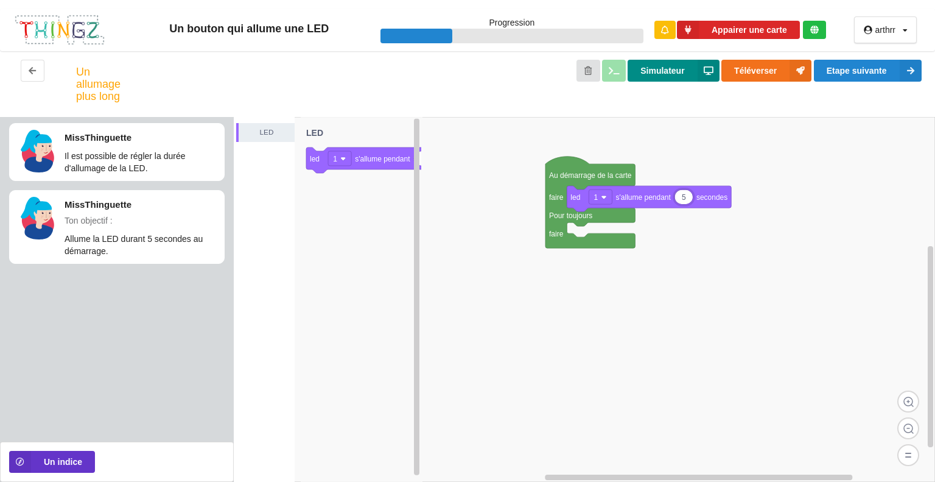
click at [671, 68] on button "Simulateur" at bounding box center [673, 71] width 91 height 22
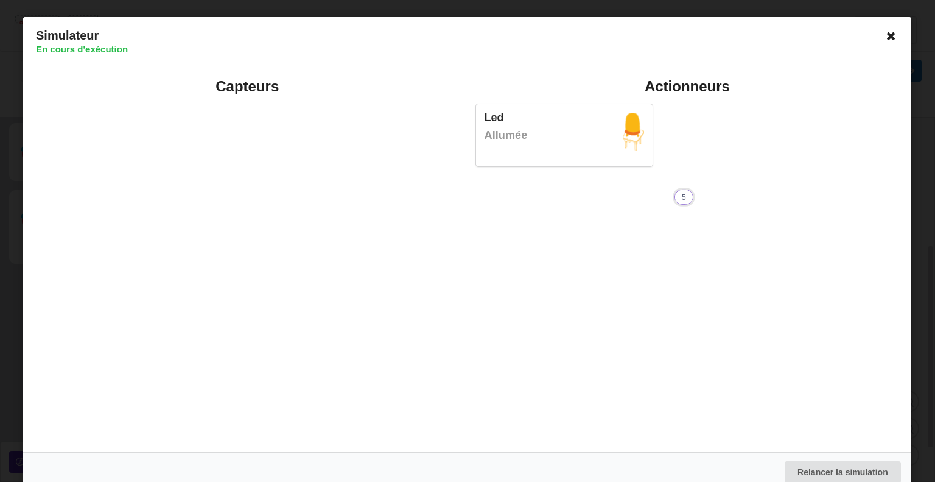
click at [887, 41] on icon at bounding box center [891, 35] width 19 height 19
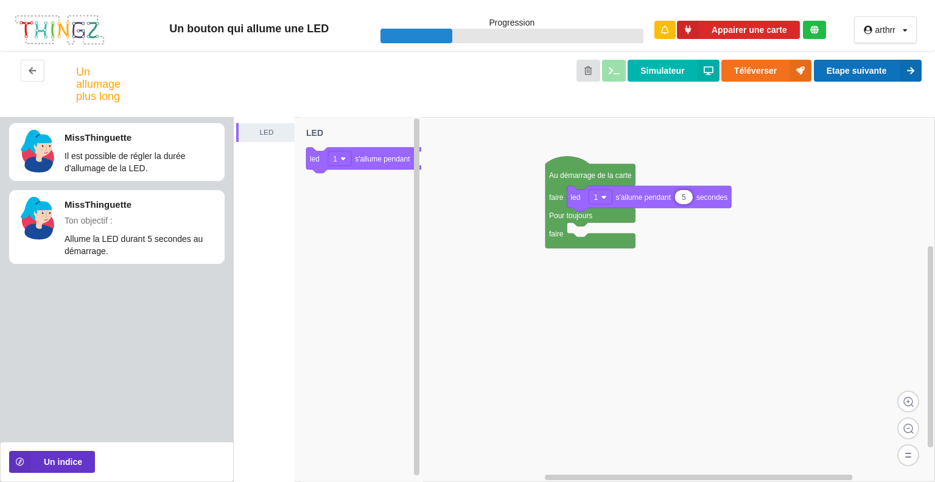
click at [889, 72] on button "Etape suivante" at bounding box center [868, 71] width 108 height 22
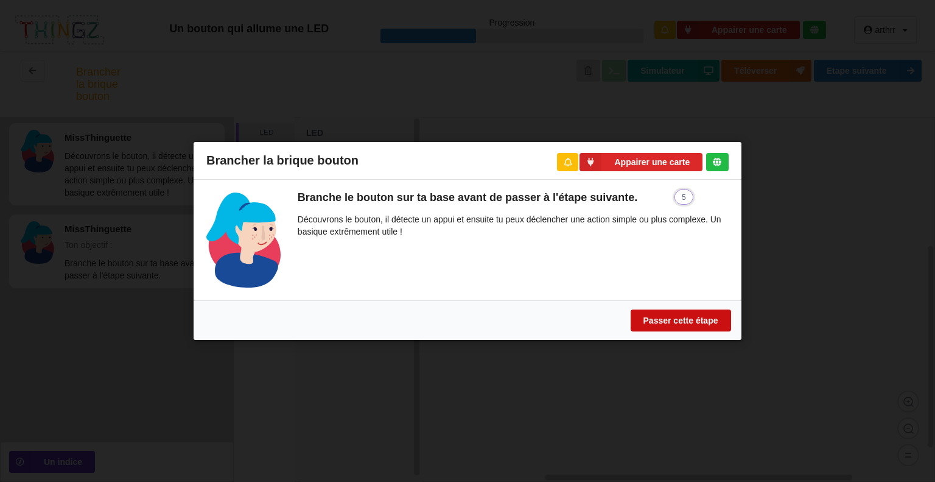
click at [702, 316] on button "Passer cette étape" at bounding box center [681, 320] width 100 height 22
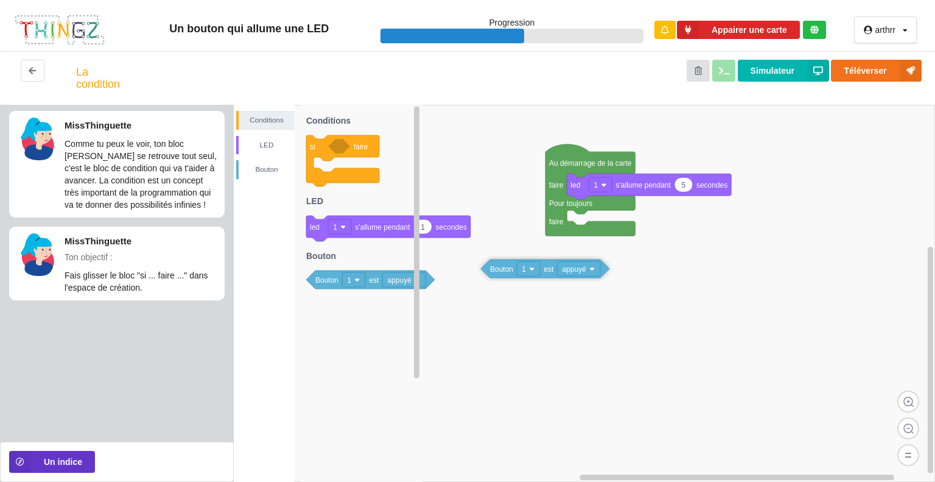
drag, startPoint x: 339, startPoint y: 217, endPoint x: 513, endPoint y: 286, distance: 188.1
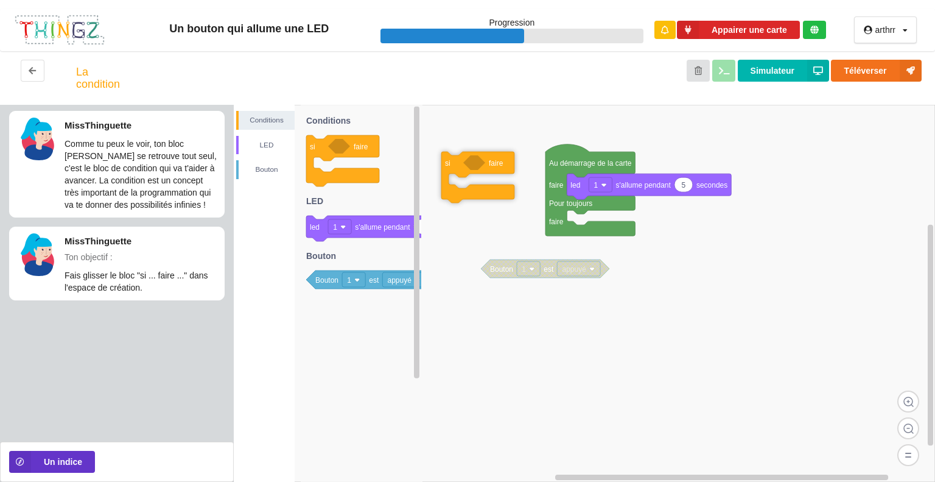
drag, startPoint x: 349, startPoint y: 148, endPoint x: 484, endPoint y: 164, distance: 136.2
click at [484, 164] on div "Conditions LED [PERSON_NAME] Au démarrage de la carte faire Pour toujours faire…" at bounding box center [585, 293] width 702 height 377
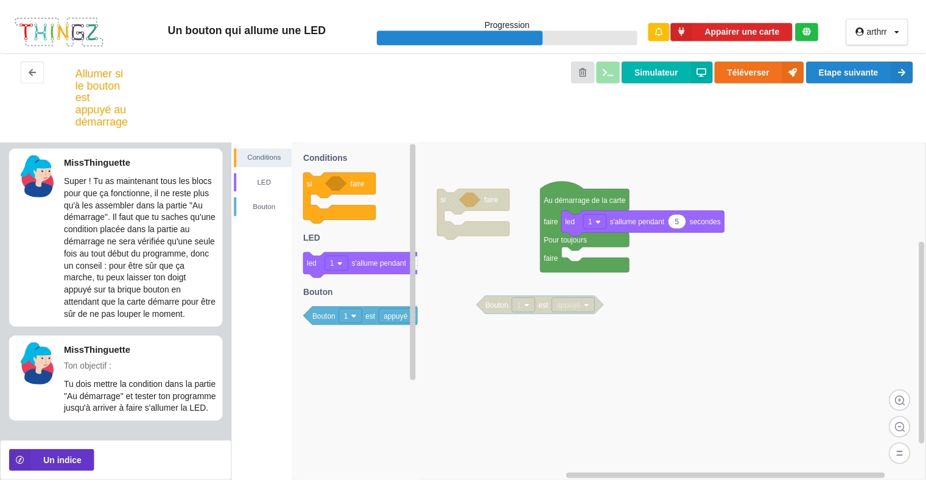
scroll to position [27, 0]
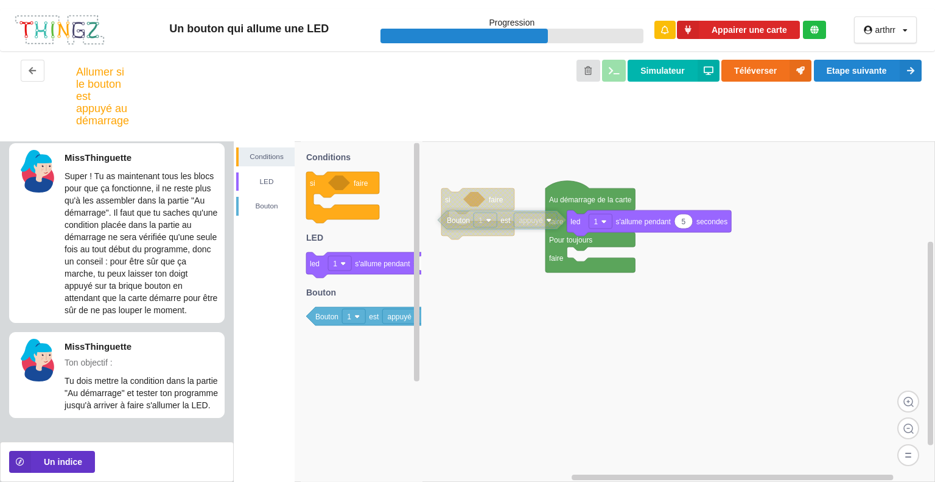
drag, startPoint x: 536, startPoint y: 304, endPoint x: 493, endPoint y: 219, distance: 95.6
drag, startPoint x: 501, startPoint y: 195, endPoint x: 506, endPoint y: 182, distance: 13.9
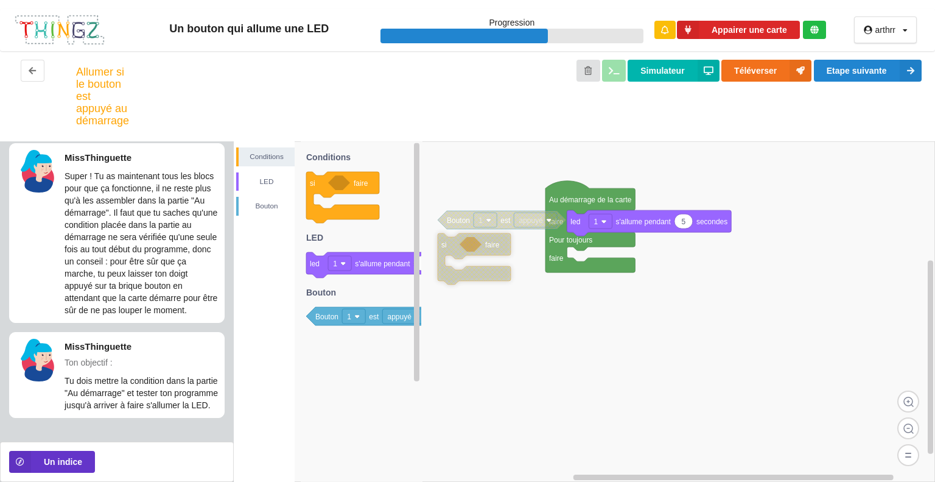
drag, startPoint x: 506, startPoint y: 182, endPoint x: 497, endPoint y: 242, distance: 60.4
click at [538, 286] on rect at bounding box center [585, 311] width 702 height 340
drag, startPoint x: 326, startPoint y: 323, endPoint x: 489, endPoint y: 250, distance: 178.3
click at [489, 250] on div "Conditions LED [PERSON_NAME] Au démarrage de la carte faire Pour toujours faire…" at bounding box center [585, 311] width 702 height 340
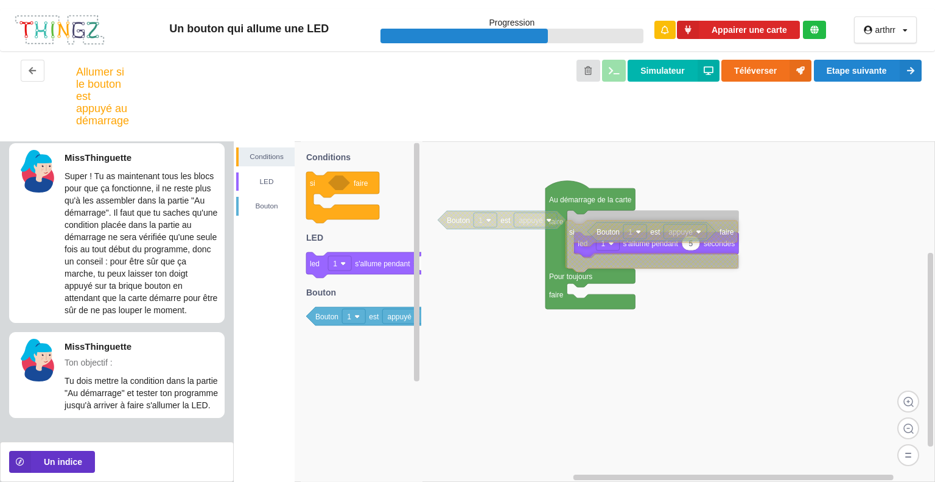
drag, startPoint x: 456, startPoint y: 247, endPoint x: 583, endPoint y: 232, distance: 128.7
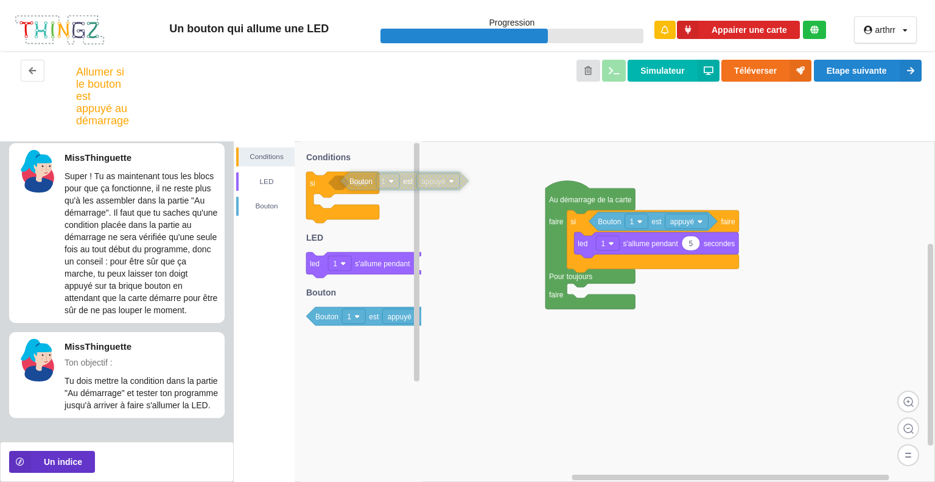
drag, startPoint x: 460, startPoint y: 216, endPoint x: 363, endPoint y: 177, distance: 104.9
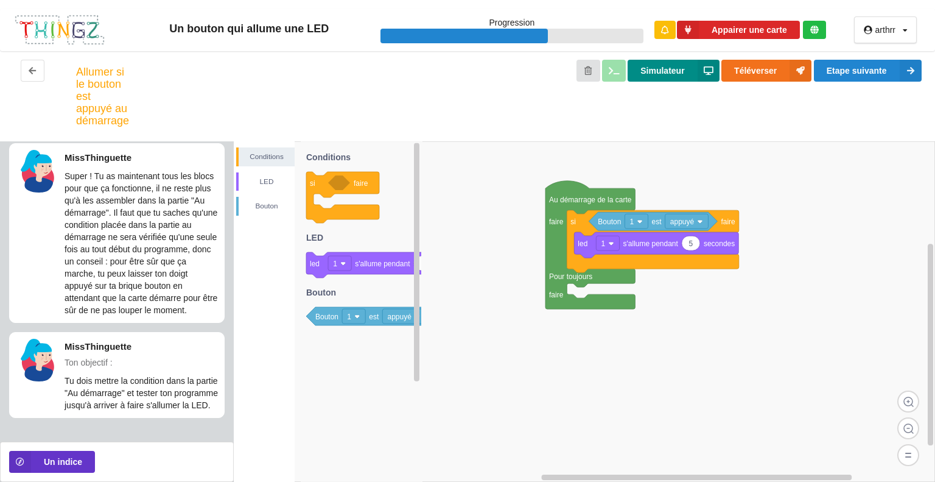
click at [677, 68] on button "Simulateur" at bounding box center [673, 71] width 91 height 22
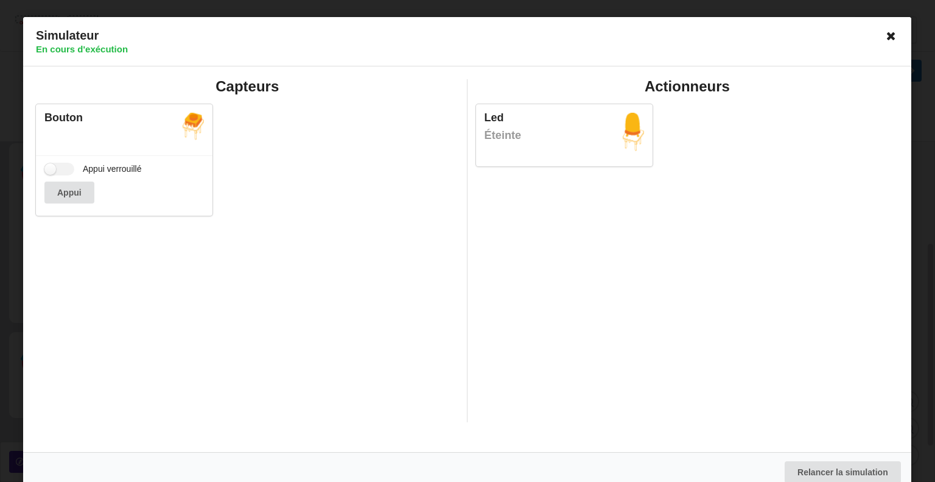
click at [882, 28] on icon at bounding box center [891, 35] width 19 height 19
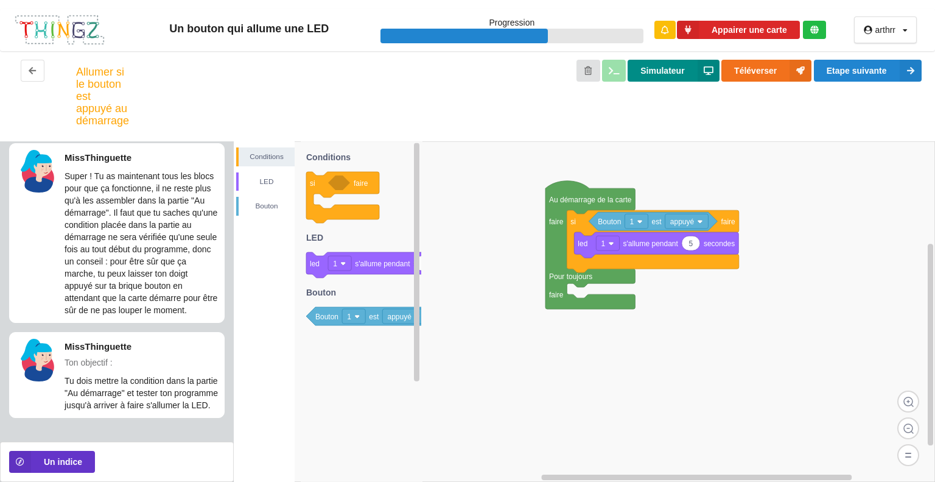
click at [660, 71] on button "Simulateur" at bounding box center [673, 71] width 91 height 22
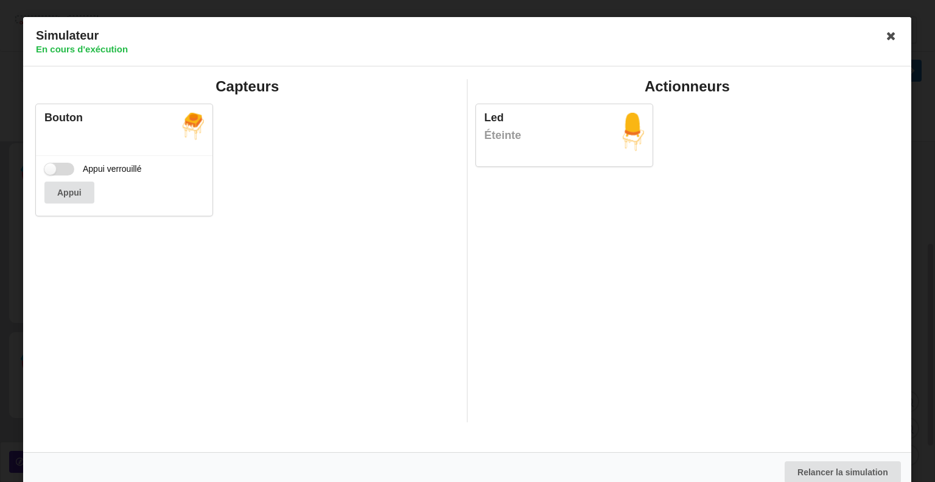
click at [62, 172] on label "Appui verrouillé" at bounding box center [92, 169] width 97 height 13
click at [62, 172] on input "Appui verrouillé" at bounding box center [59, 169] width 30 height 13
click at [67, 191] on div "Appui" at bounding box center [124, 192] width 160 height 22
click at [66, 171] on label "Appui verrouillé" at bounding box center [92, 169] width 97 height 13
click at [66, 171] on input "Appui verrouillé" at bounding box center [59, 169] width 30 height 13
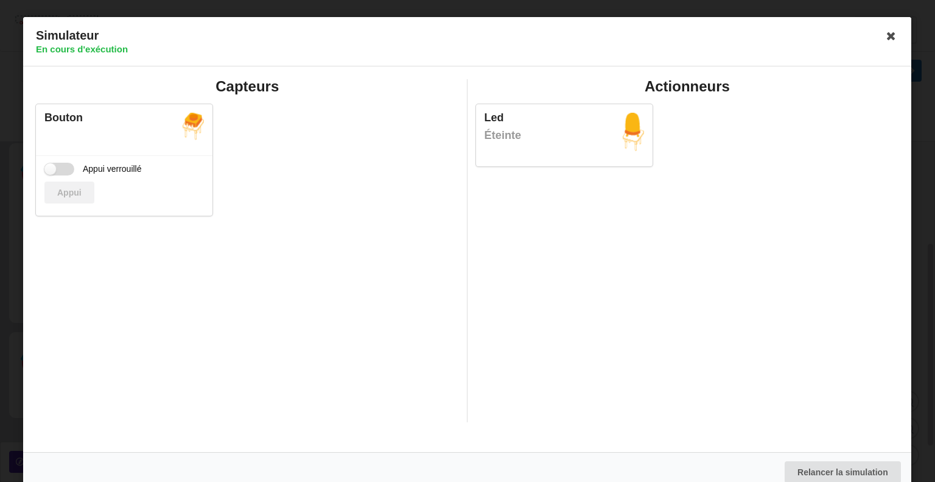
checkbox input "false"
click at [68, 187] on button "Appui" at bounding box center [69, 192] width 50 height 22
click at [894, 36] on icon at bounding box center [891, 35] width 19 height 19
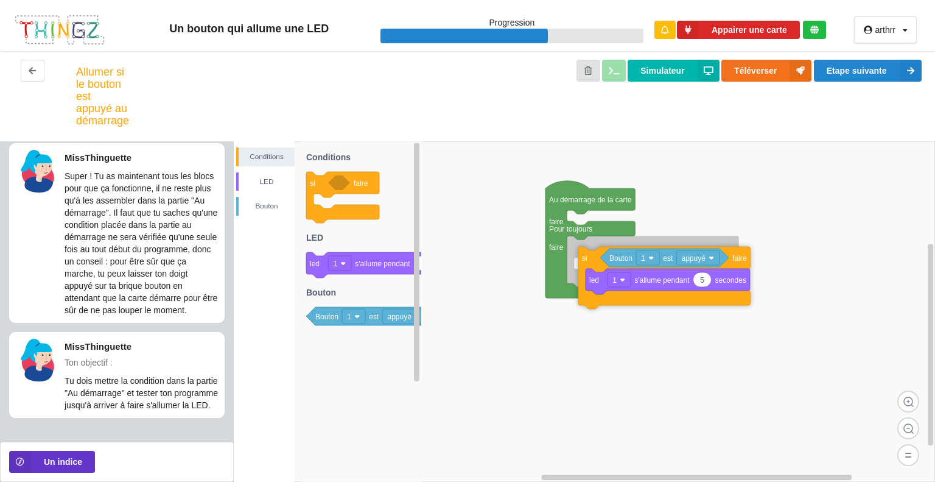
drag, startPoint x: 574, startPoint y: 224, endPoint x: 590, endPoint y: 256, distance: 36.5
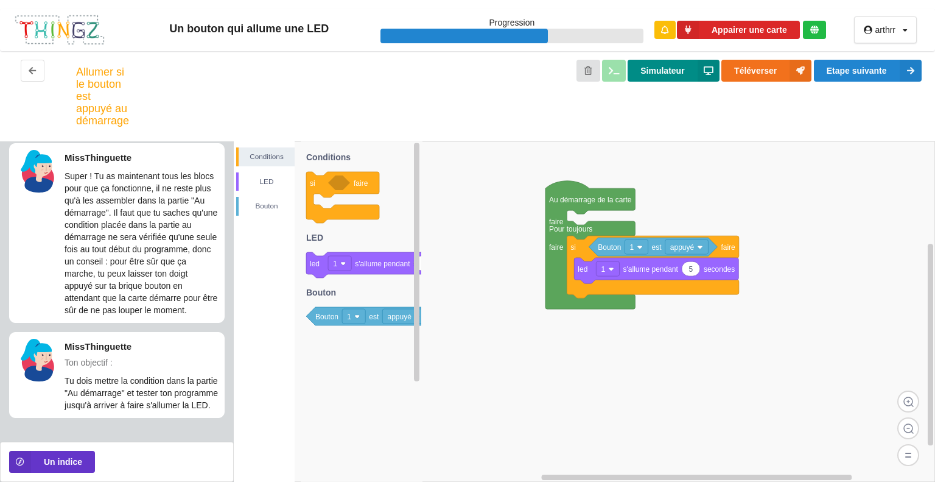
click at [657, 65] on button "Simulateur" at bounding box center [673, 71] width 91 height 22
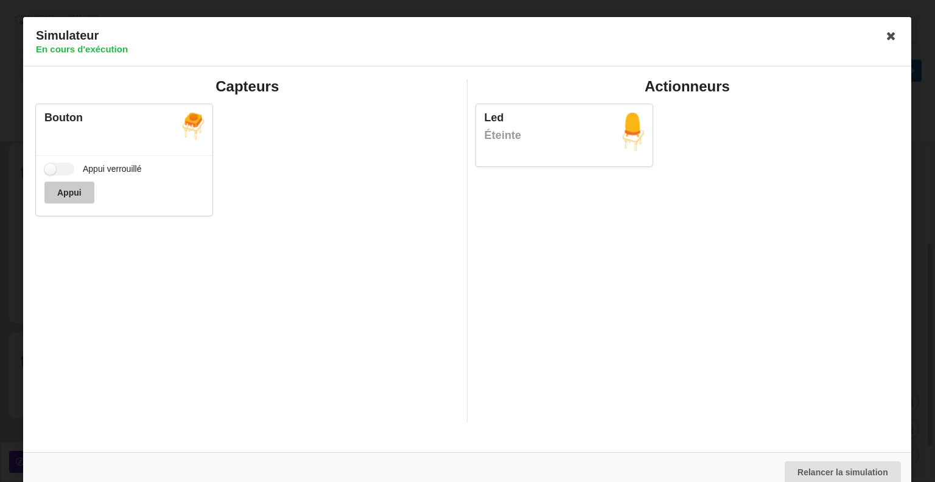
click at [71, 188] on button "Appui" at bounding box center [69, 192] width 50 height 22
click at [889, 31] on icon at bounding box center [891, 35] width 19 height 19
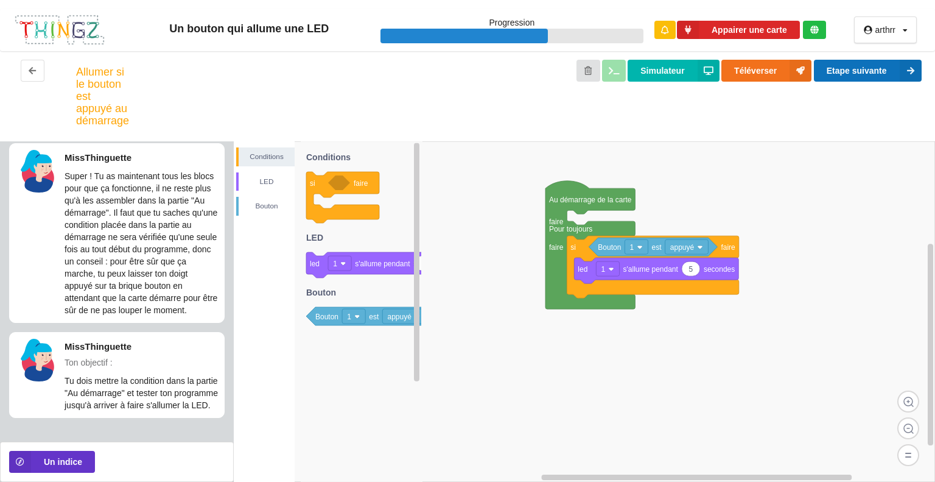
click at [855, 76] on button "Etape suivante" at bounding box center [868, 71] width 108 height 22
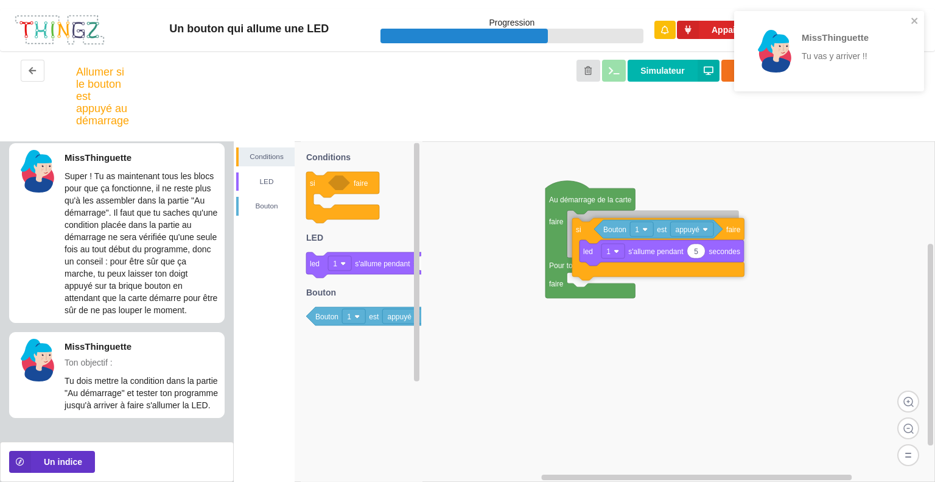
drag, startPoint x: 577, startPoint y: 250, endPoint x: 583, endPoint y: 233, distance: 18.5
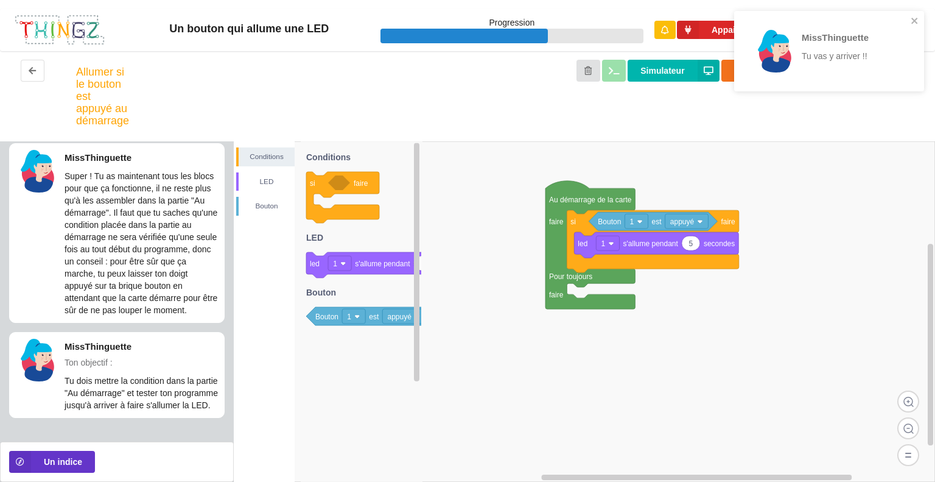
click at [800, 129] on div "Simulateur Téléverser Etape suivante" at bounding box center [524, 96] width 815 height 73
click at [913, 18] on icon "close" at bounding box center [915, 21] width 9 height 10
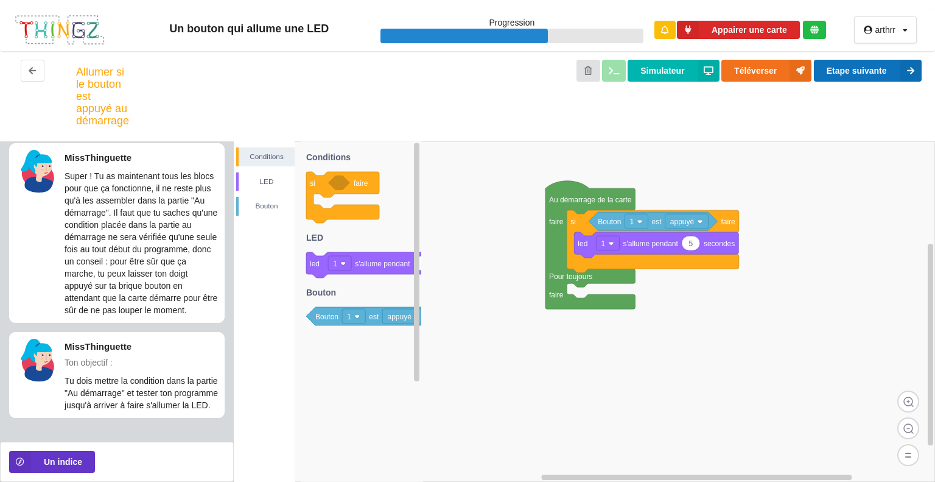
click at [855, 72] on button "Etape suivante" at bounding box center [868, 71] width 108 height 22
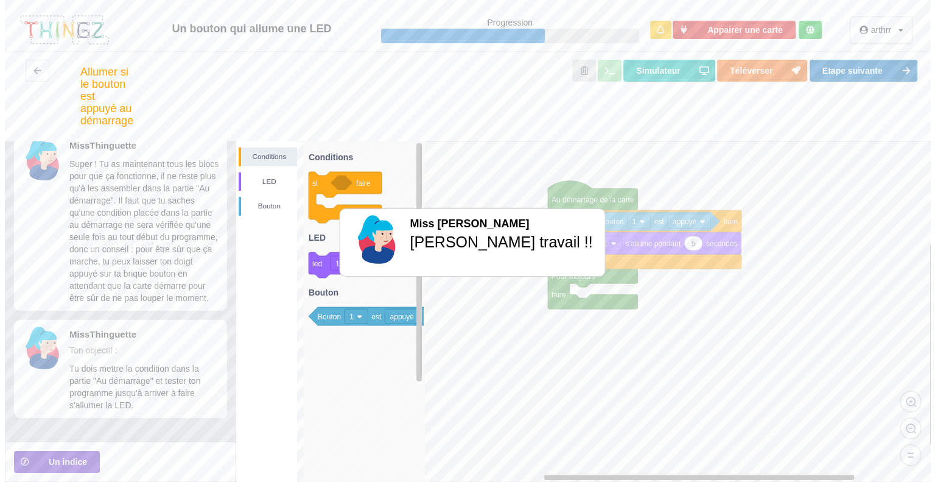
scroll to position [0, 0]
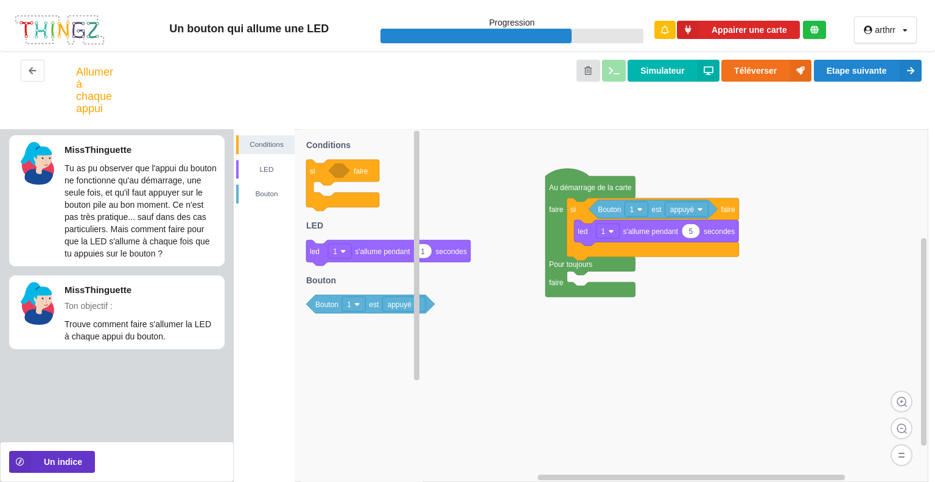
click at [381, 298] on icon "si faire 1 led 1 s'allume pendant secondes Bouton 1 est appuyé Conditions LED […" at bounding box center [362, 305] width 122 height 353
drag, startPoint x: 381, startPoint y: 298, endPoint x: 660, endPoint y: 276, distance: 279.8
click at [660, 276] on div "Conditions LED [PERSON_NAME] Au démarrage de la carte faire Pour toujours faire…" at bounding box center [585, 305] width 702 height 353
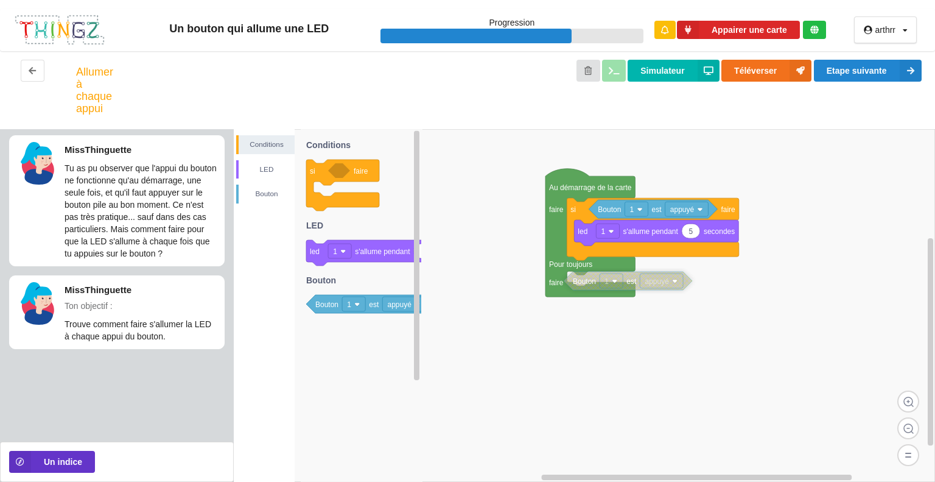
drag, startPoint x: 666, startPoint y: 287, endPoint x: 645, endPoint y: 286, distance: 21.4
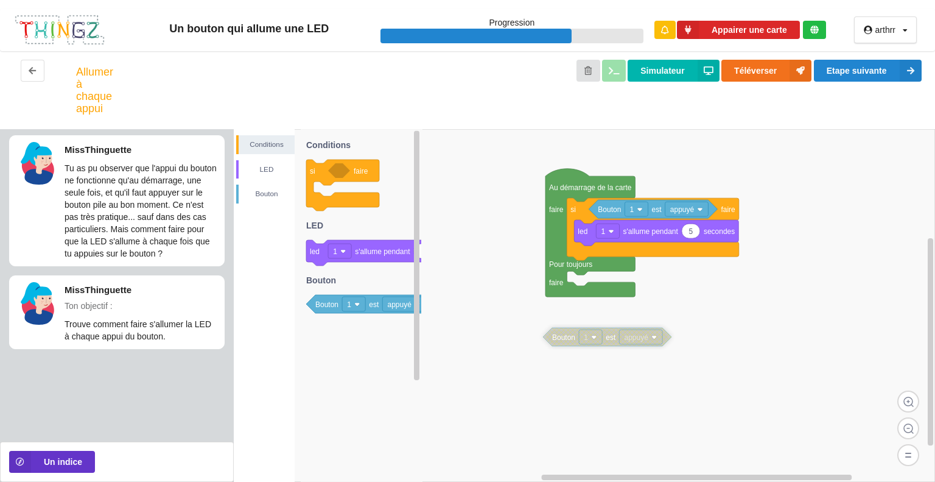
drag, startPoint x: 649, startPoint y: 280, endPoint x: 625, endPoint y: 343, distance: 68.4
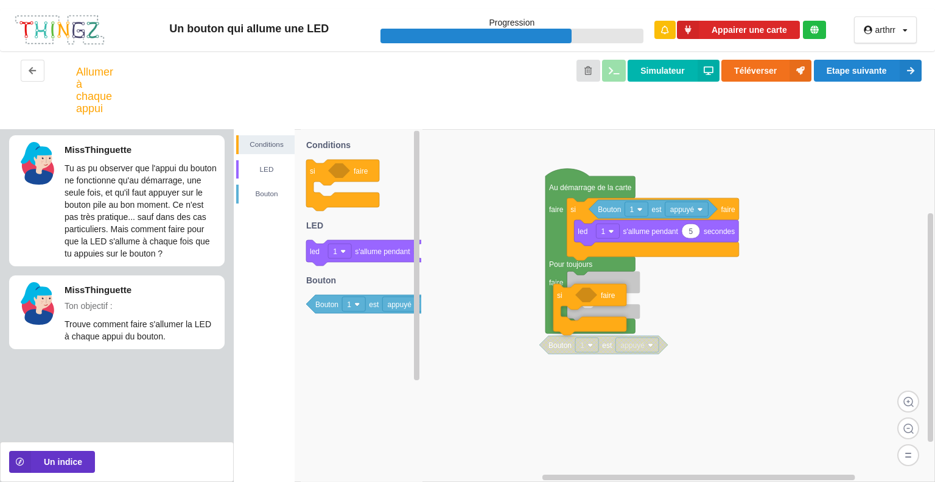
drag, startPoint x: 360, startPoint y: 205, endPoint x: 607, endPoint y: 329, distance: 276.7
click at [607, 329] on div "Conditions LED [PERSON_NAME] Au démarrage de la carte faire Pour toujours faire…" at bounding box center [585, 305] width 702 height 353
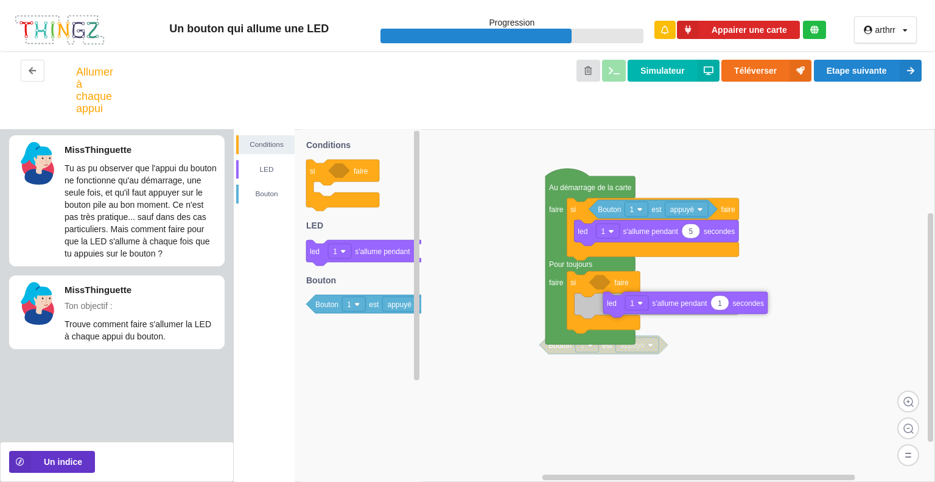
drag, startPoint x: 376, startPoint y: 255, endPoint x: 681, endPoint y: 306, distance: 309.5
click at [681, 306] on div "Conditions LED [PERSON_NAME] 1 est appuyé Au démarrage de la carte faire Pour t…" at bounding box center [585, 305] width 702 height 353
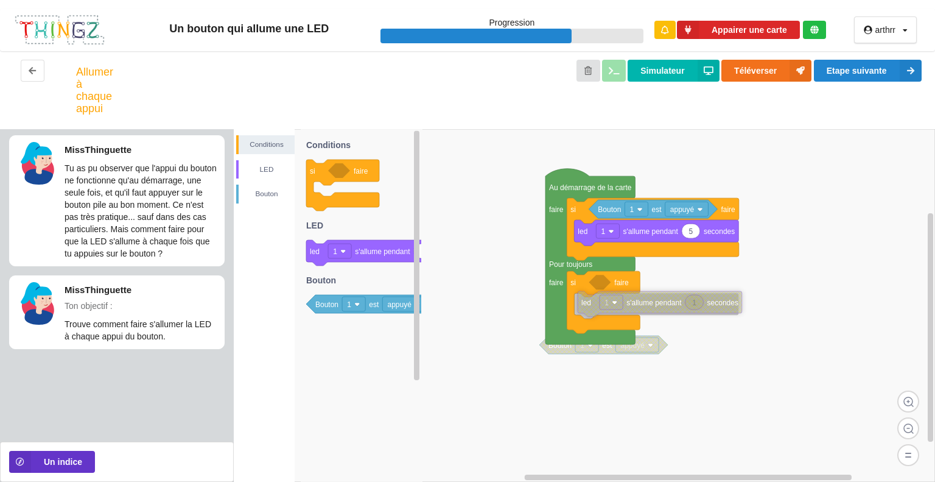
drag, startPoint x: 675, startPoint y: 309, endPoint x: 643, endPoint y: 308, distance: 32.9
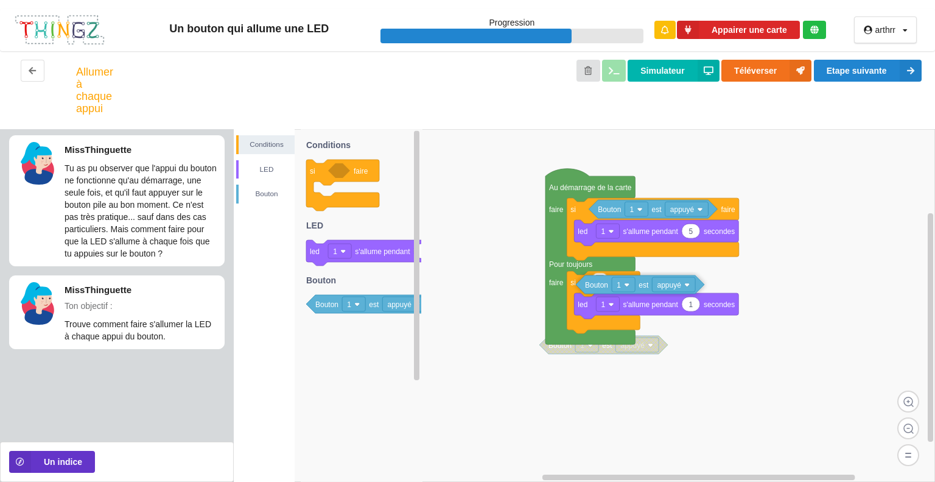
drag, startPoint x: 380, startPoint y: 308, endPoint x: 650, endPoint y: 288, distance: 270.5
click at [650, 288] on div "Conditions LED [PERSON_NAME] 1 est appuyé Au démarrage de la carte faire Pour t…" at bounding box center [585, 305] width 702 height 353
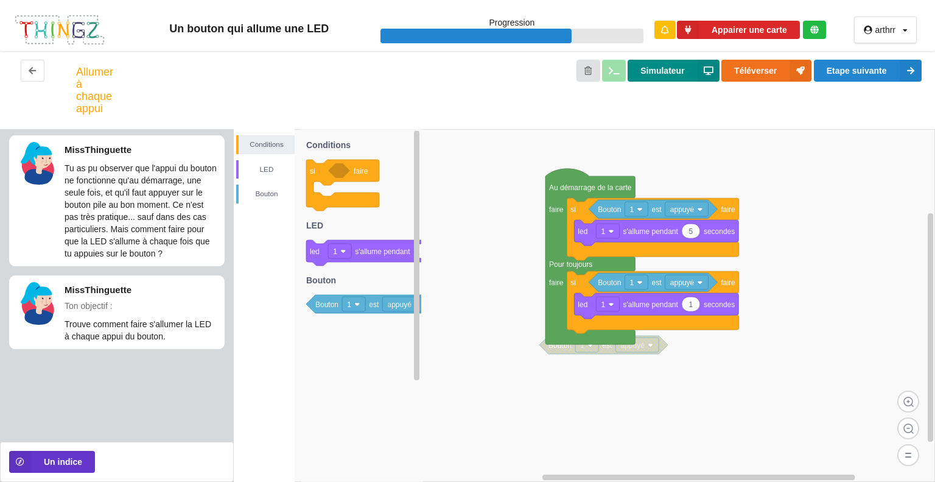
click at [675, 73] on button "Simulateur" at bounding box center [673, 71] width 91 height 22
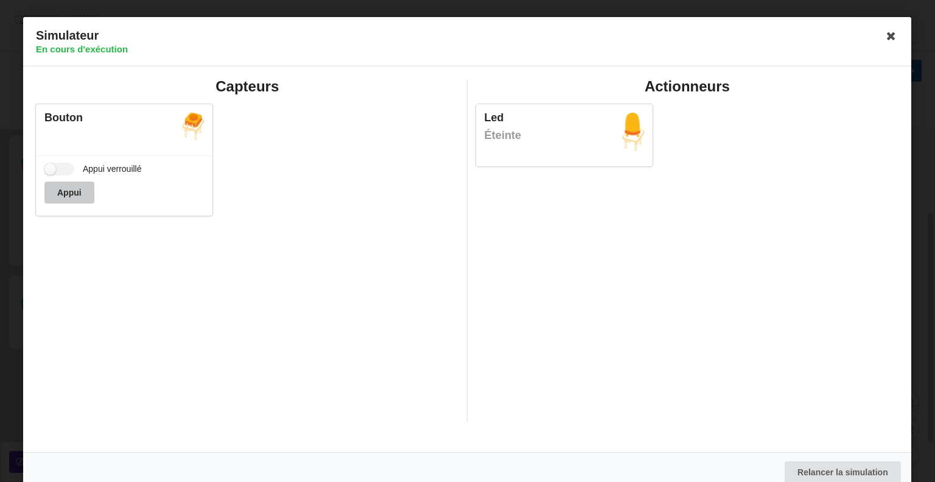
click at [69, 195] on button "Appui" at bounding box center [69, 192] width 50 height 22
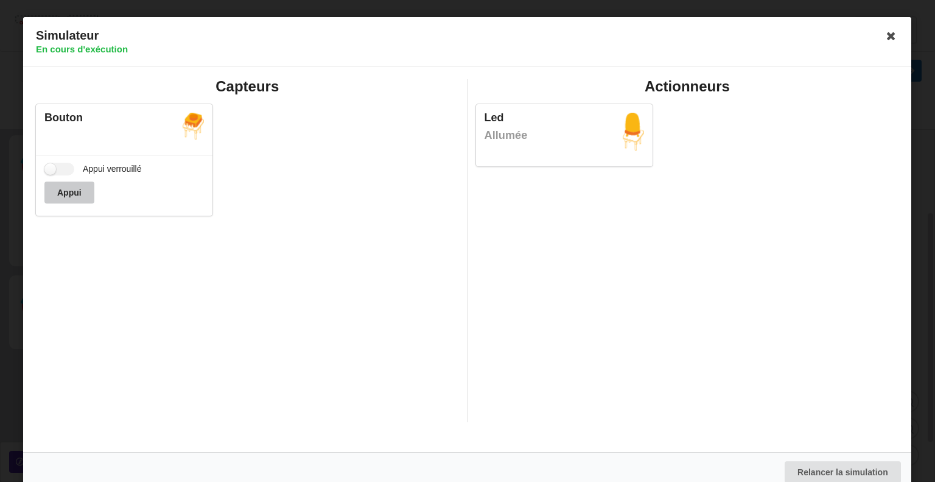
click at [69, 195] on button "Appui" at bounding box center [69, 192] width 50 height 22
click at [892, 37] on icon at bounding box center [891, 35] width 19 height 19
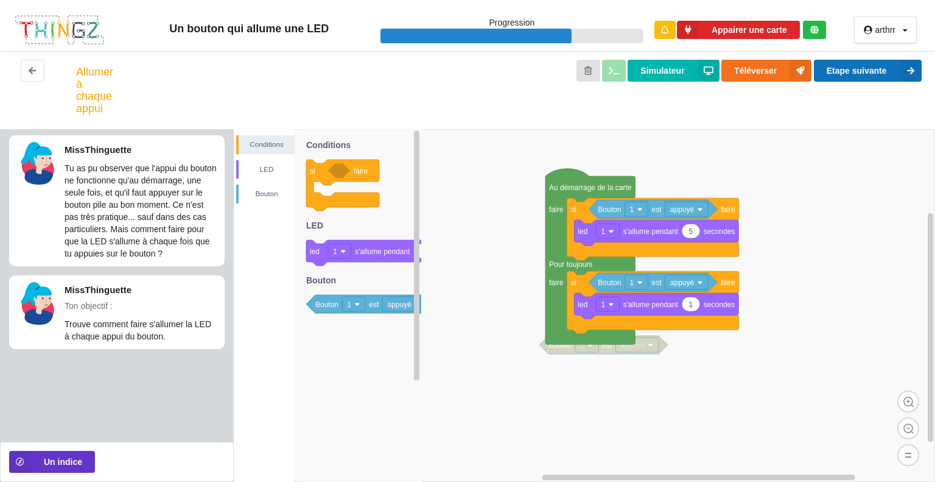
click at [853, 65] on button "Etape suivante" at bounding box center [868, 71] width 108 height 22
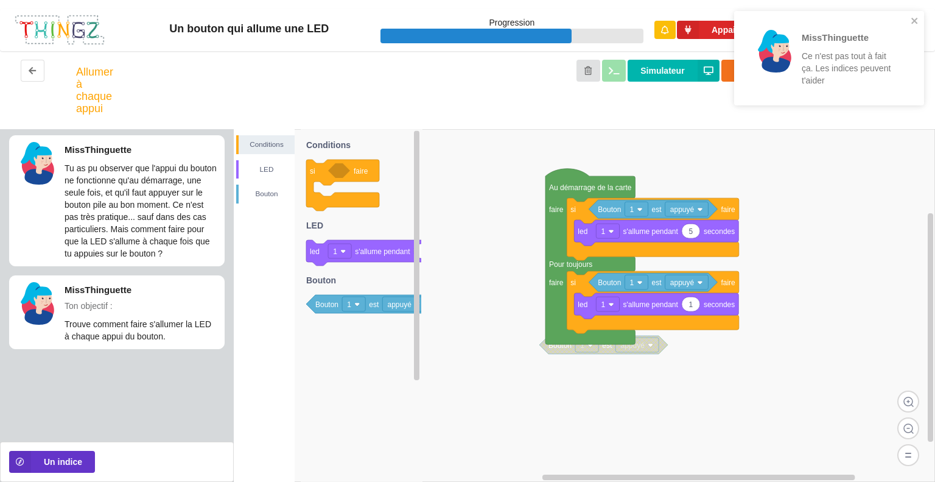
click at [509, 316] on rect at bounding box center [585, 305] width 702 height 353
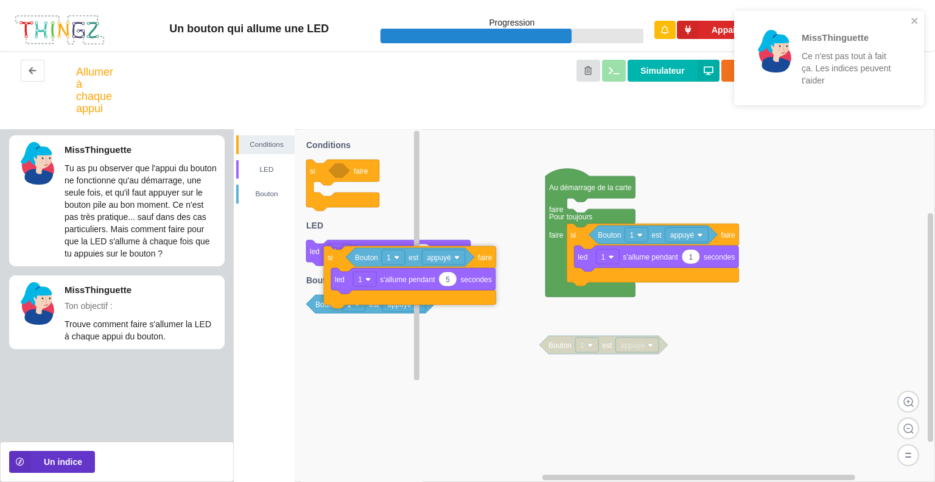
drag, startPoint x: 574, startPoint y: 216, endPoint x: 334, endPoint y: 262, distance: 243.7
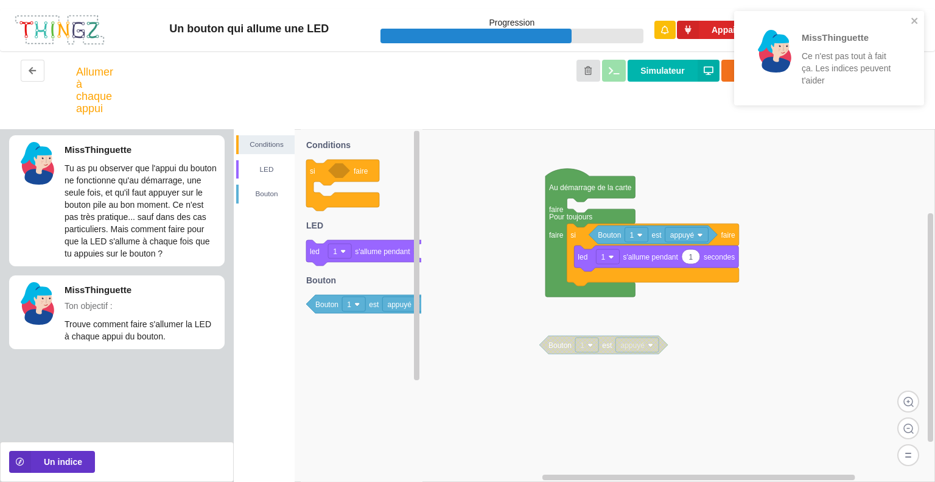
click at [911, 15] on div "MissThinguette Ce n'est pas tout à fait ça. Les indices peuvent t'aider" at bounding box center [829, 58] width 190 height 94
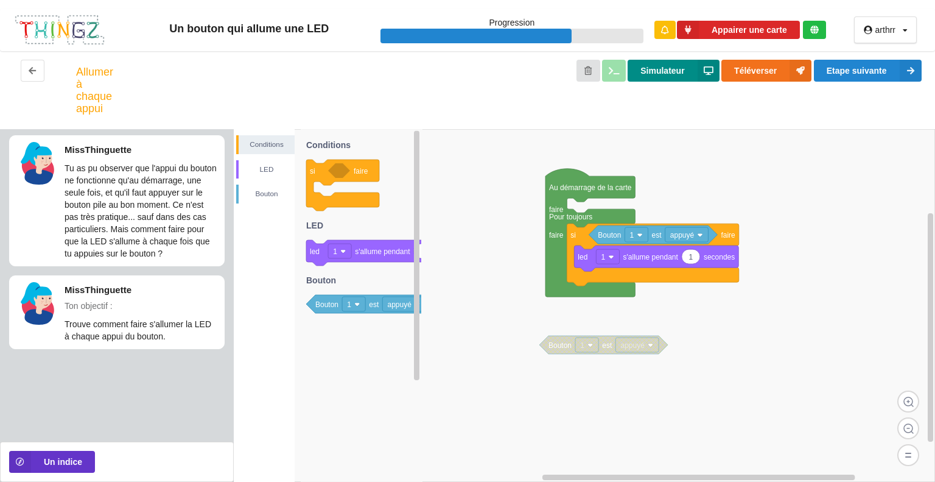
click at [665, 69] on button "Simulateur" at bounding box center [673, 71] width 91 height 22
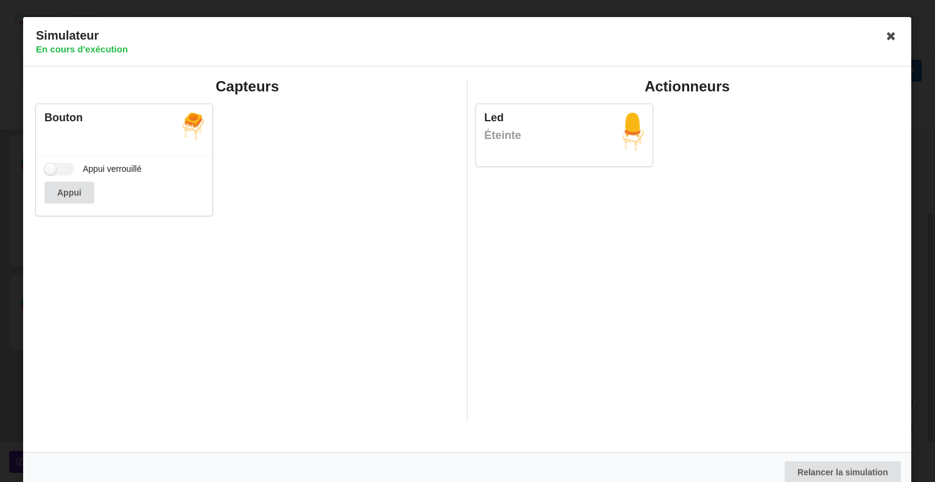
click at [665, 69] on div "Capteurs Bouton Appui verrouillé Appui Actionneurs Led Éteinte" at bounding box center [467, 259] width 889 height 386
click at [71, 182] on button "Appui" at bounding box center [69, 192] width 50 height 22
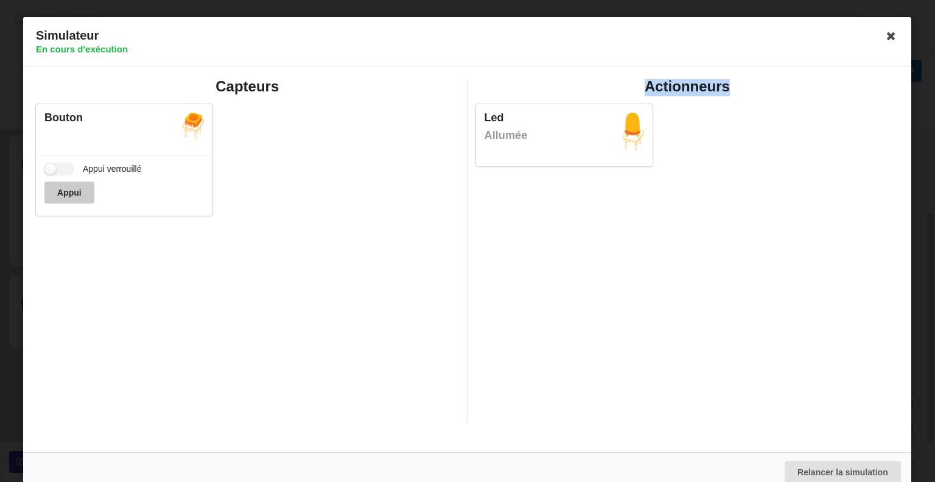
click at [71, 182] on button "Appui" at bounding box center [69, 192] width 50 height 22
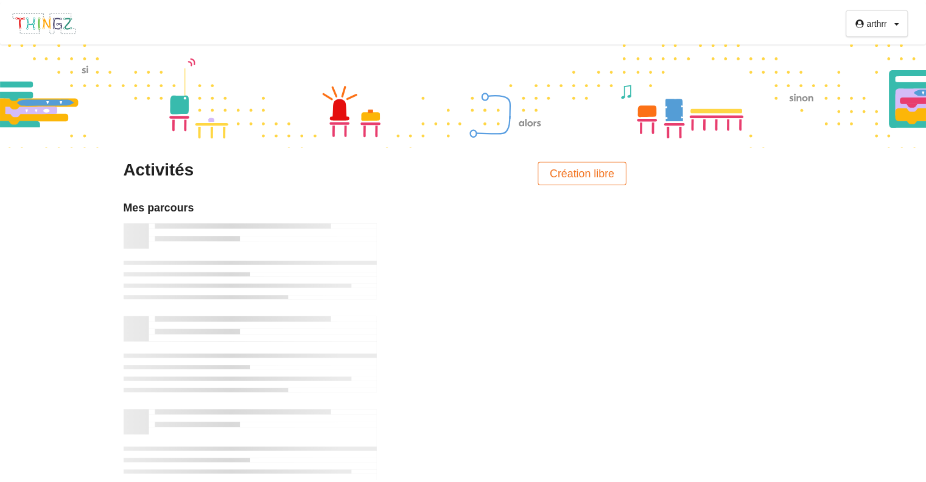
scroll to position [116, 0]
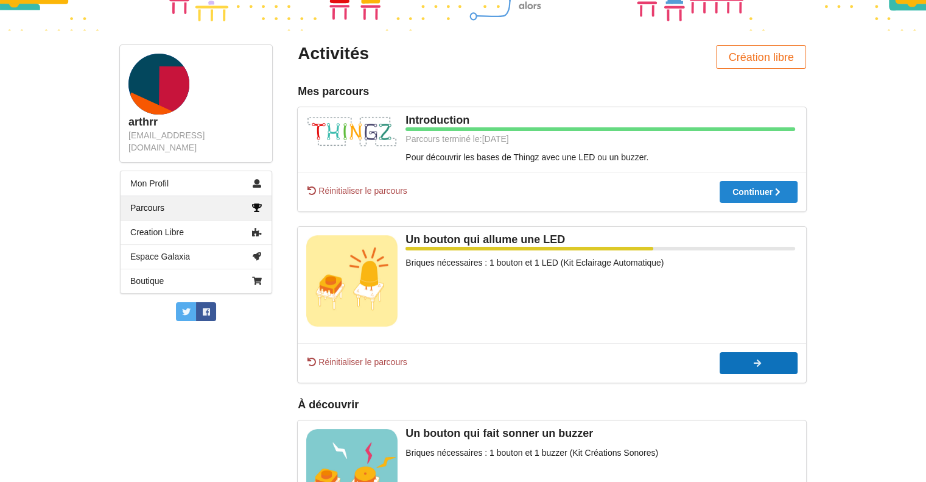
click at [736, 357] on button "Continuer" at bounding box center [759, 363] width 78 height 22
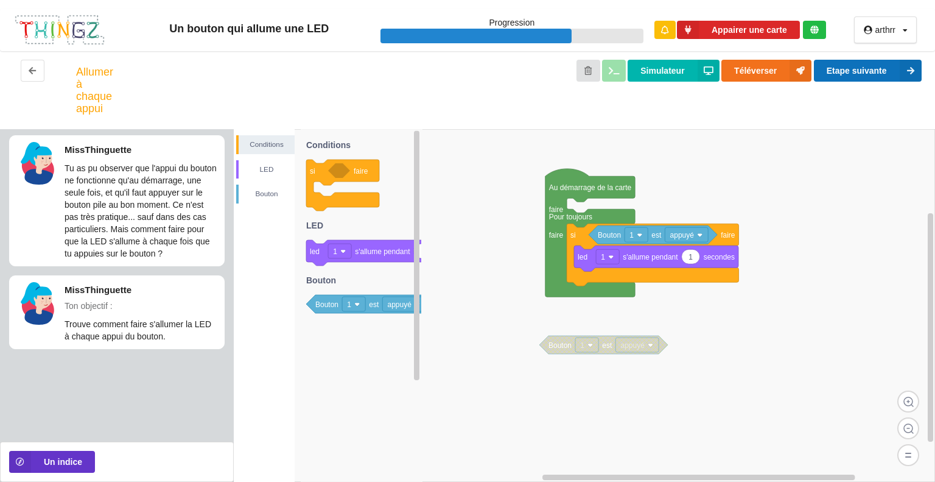
click at [862, 76] on button "Etape suivante" at bounding box center [868, 71] width 108 height 22
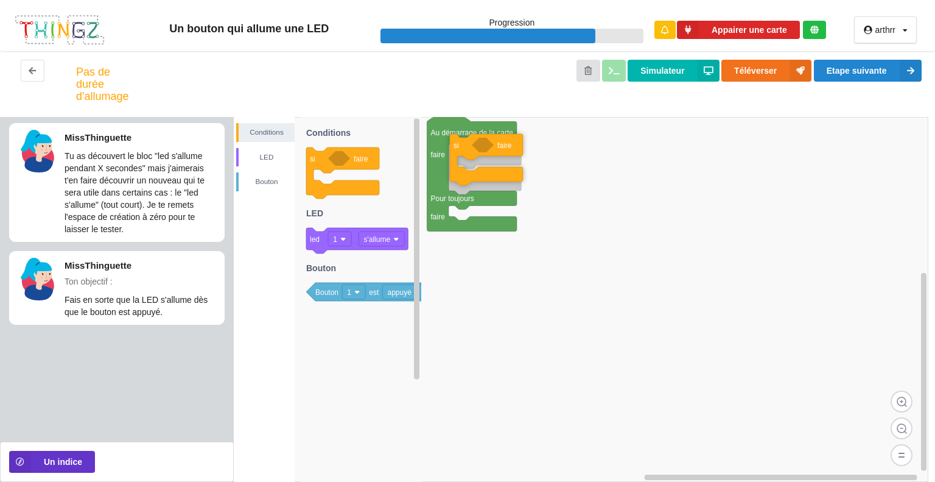
drag, startPoint x: 358, startPoint y: 162, endPoint x: 502, endPoint y: 149, distance: 144.4
click at [502, 149] on div "Conditions LED [PERSON_NAME] Au démarrage de la carte faire Pour toujours faire…" at bounding box center [585, 299] width 702 height 365
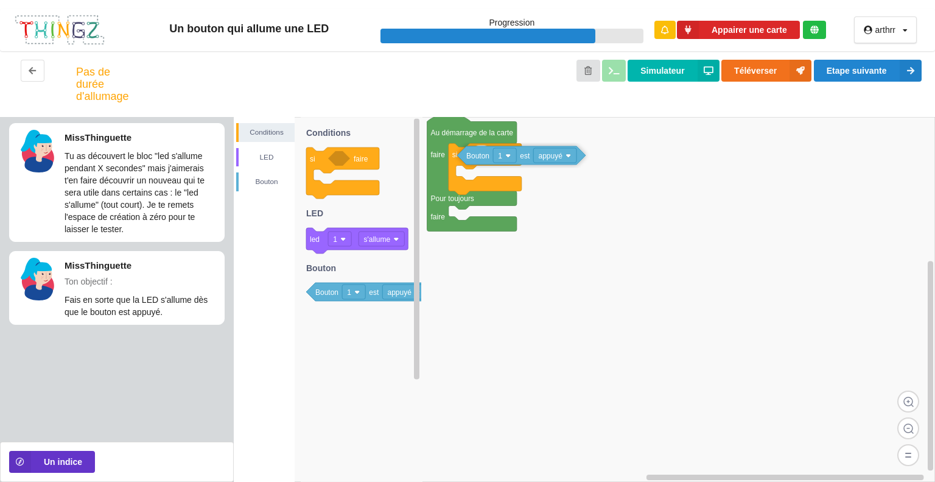
drag, startPoint x: 386, startPoint y: 286, endPoint x: 538, endPoint y: 150, distance: 204.0
click at [538, 150] on div "Conditions LED [PERSON_NAME] Au démarrage de la carte faire Pour toujours faire…" at bounding box center [585, 299] width 702 height 365
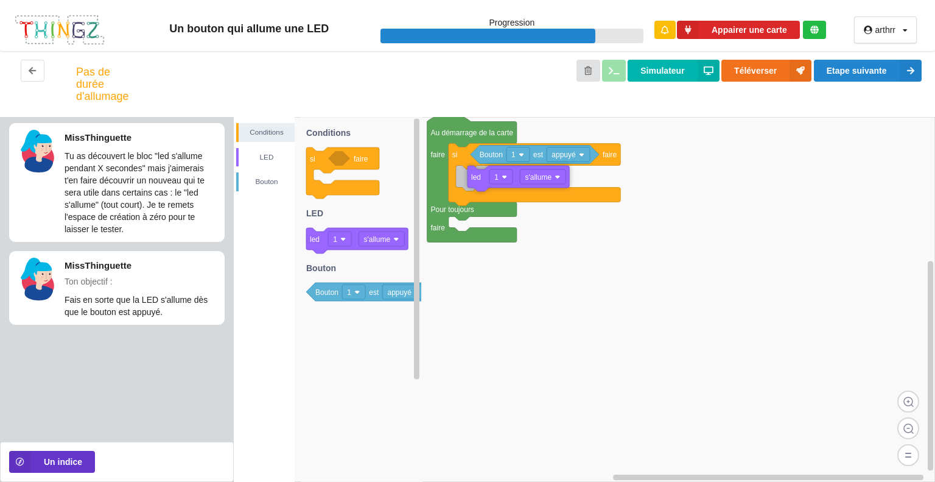
drag, startPoint x: 392, startPoint y: 241, endPoint x: 554, endPoint y: 178, distance: 172.9
click at [554, 178] on div "Conditions LED [PERSON_NAME] Au démarrage de la carte faire Pour toujours faire…" at bounding box center [585, 299] width 702 height 365
click at [682, 70] on button "Simulateur" at bounding box center [673, 71] width 91 height 22
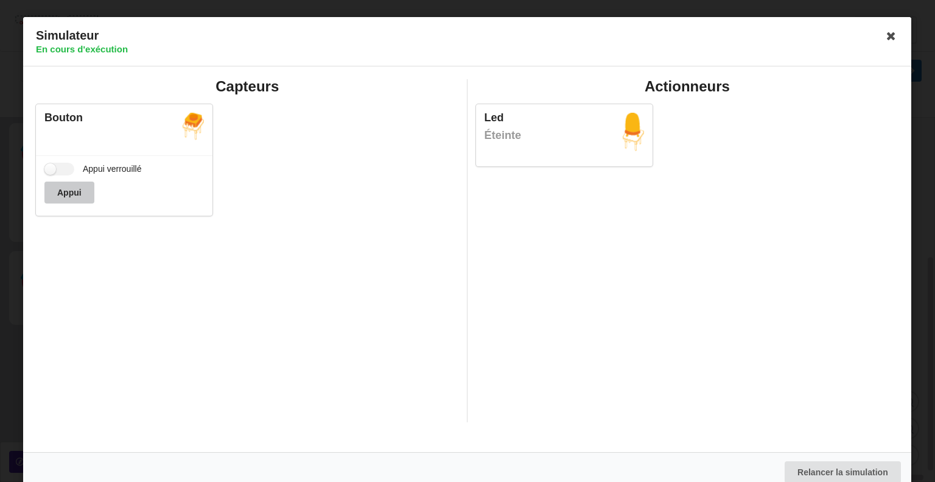
click at [80, 197] on button "Appui" at bounding box center [69, 192] width 50 height 22
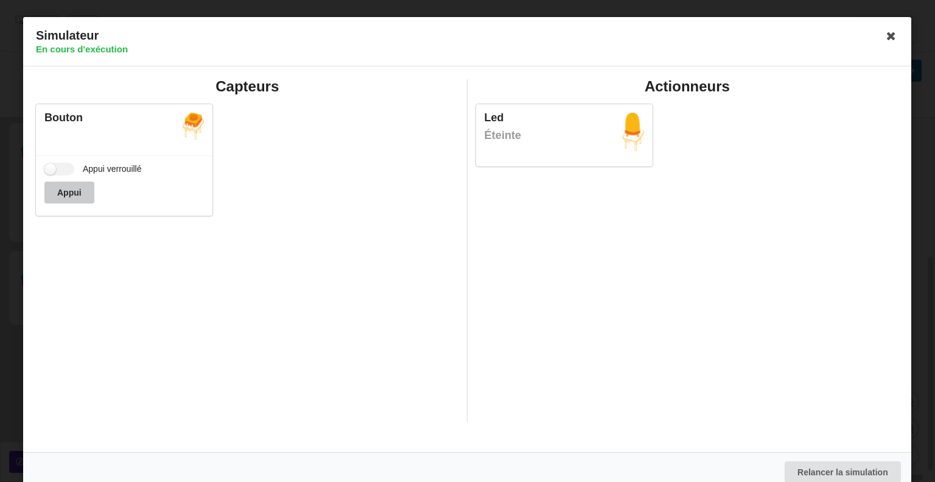
click at [80, 197] on button "Appui" at bounding box center [69, 192] width 50 height 22
drag, startPoint x: 80, startPoint y: 197, endPoint x: 286, endPoint y: 222, distance: 207.4
click at [286, 222] on div "Bouton Appui verrouillé Appui" at bounding box center [248, 160] width 432 height 126
click at [882, 31] on icon at bounding box center [891, 35] width 19 height 19
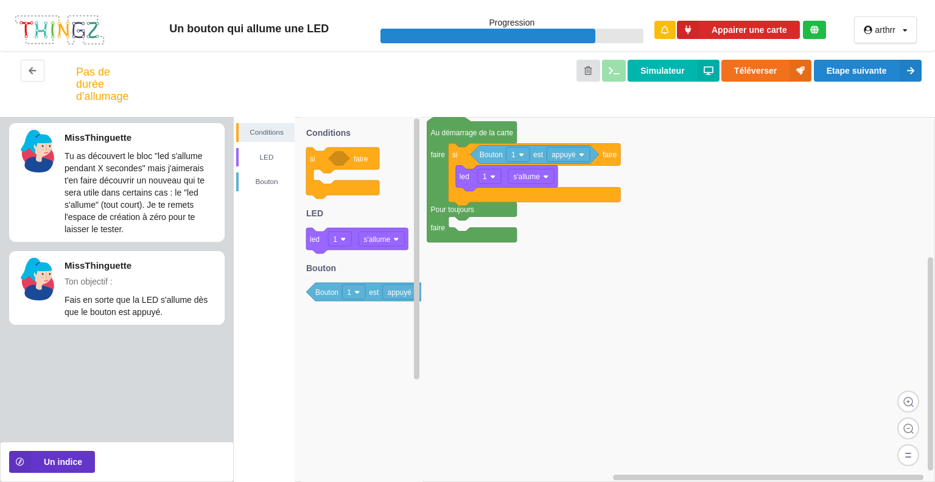
click at [884, 57] on div "Pas de durée d'allumage Simulateur Téléverser Etape suivante" at bounding box center [467, 84] width 935 height 66
click at [884, 62] on button "Etape suivante" at bounding box center [868, 71] width 108 height 22
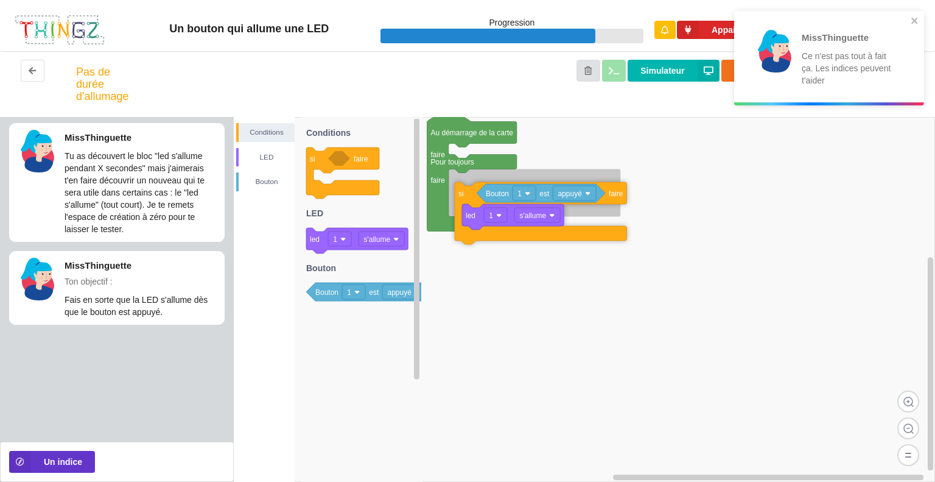
drag, startPoint x: 463, startPoint y: 153, endPoint x: 470, endPoint y: 192, distance: 39.4
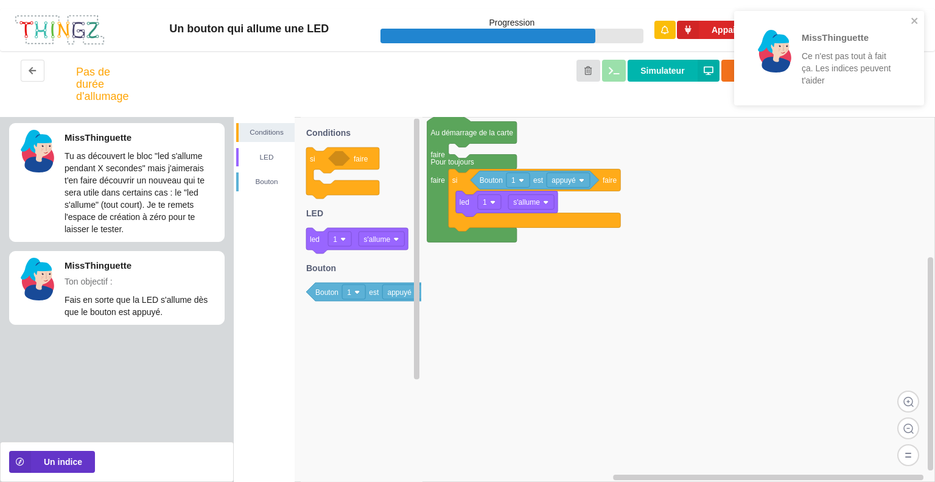
click at [694, 107] on div "Simulateur Téléverser Etape suivante" at bounding box center [524, 84] width 815 height 49
click at [915, 21] on icon "close" at bounding box center [915, 21] width 6 height 6
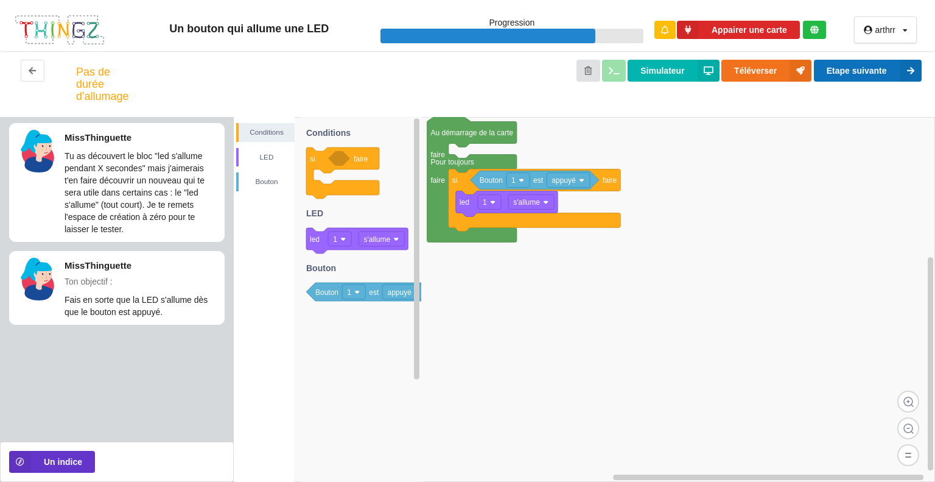
click at [860, 72] on button "Etape suivante" at bounding box center [868, 71] width 108 height 22
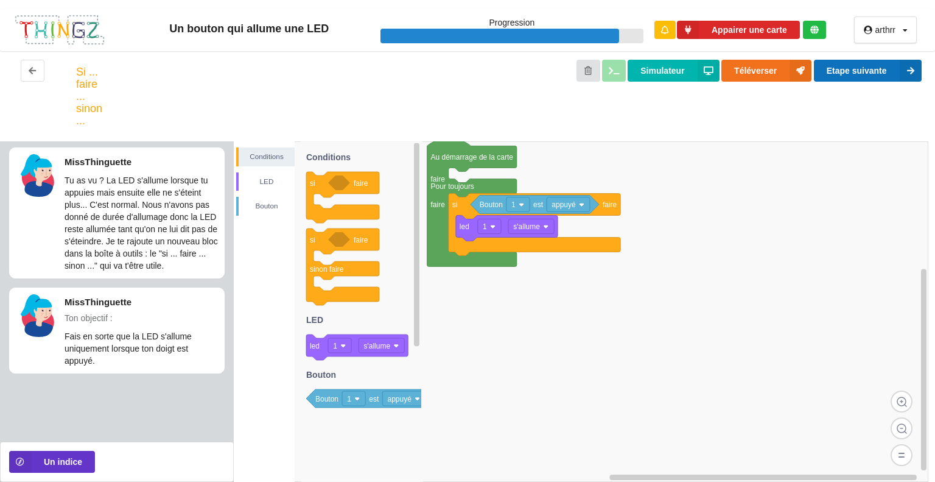
click at [847, 66] on button "Etape suivante" at bounding box center [868, 71] width 108 height 22
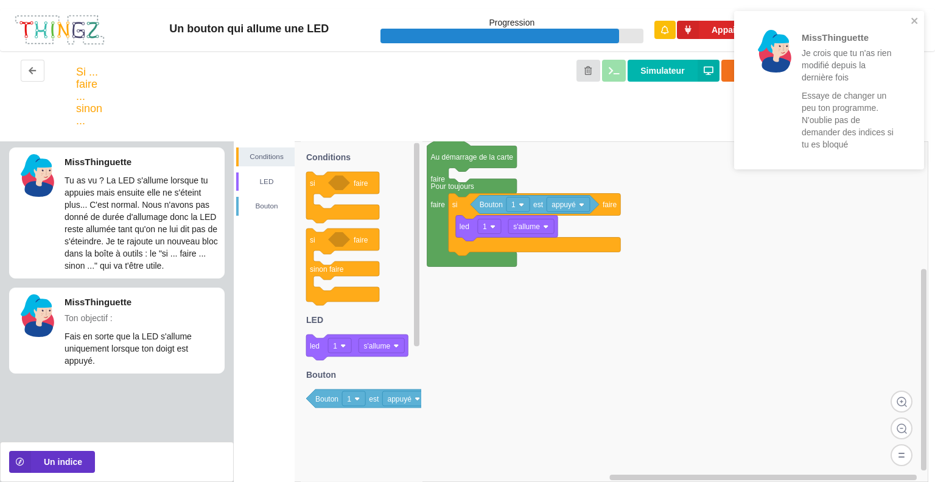
click at [702, 116] on div "Simulateur Téléverser Etape suivante" at bounding box center [524, 96] width 815 height 73
click at [800, 332] on rect at bounding box center [581, 311] width 695 height 340
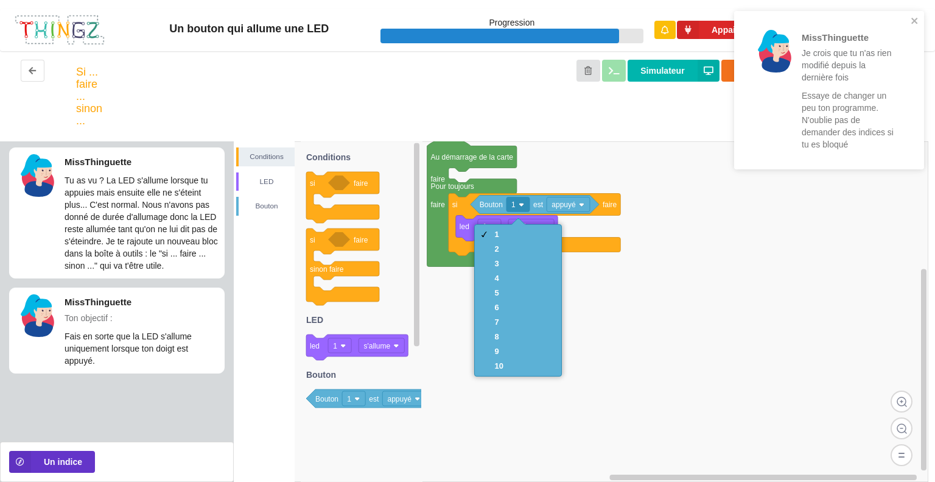
click at [728, 346] on rect at bounding box center [581, 311] width 695 height 340
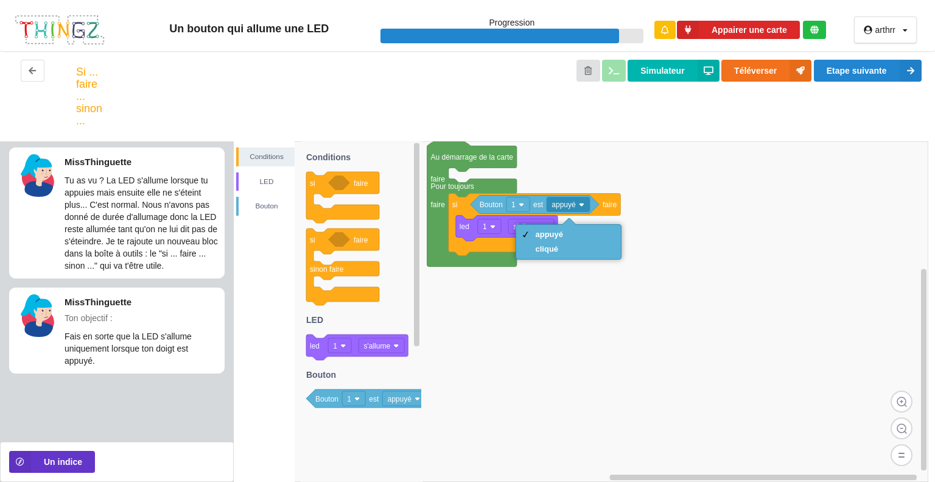
click at [642, 280] on rect at bounding box center [581, 311] width 695 height 340
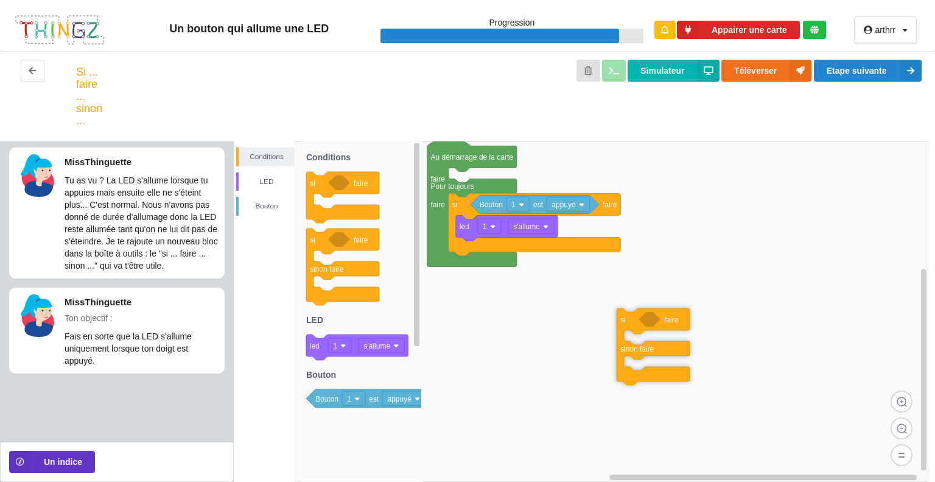
drag, startPoint x: 318, startPoint y: 243, endPoint x: 629, endPoint y: 322, distance: 321.1
click at [629, 322] on div "Conditions LED [PERSON_NAME] Au démarrage de la carte faire Pour toujours faire…" at bounding box center [585, 311] width 702 height 340
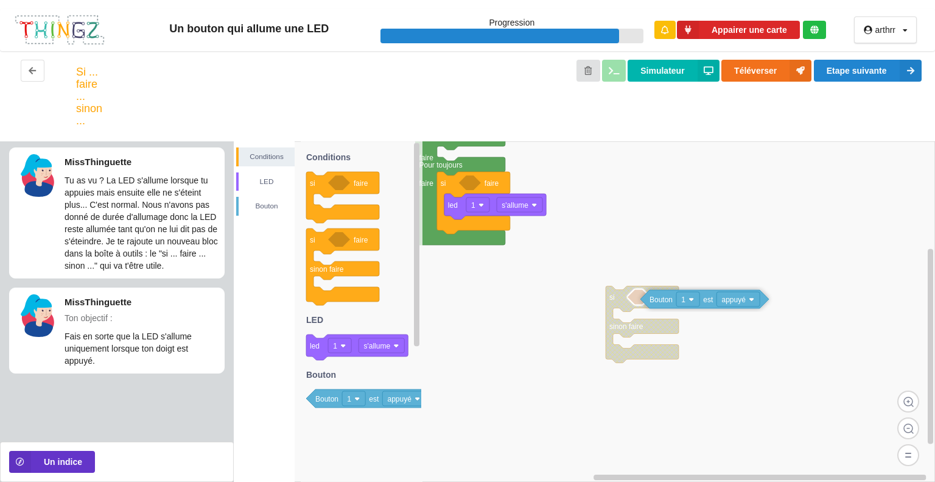
drag, startPoint x: 483, startPoint y: 183, endPoint x: 664, endPoint y: 298, distance: 215.2
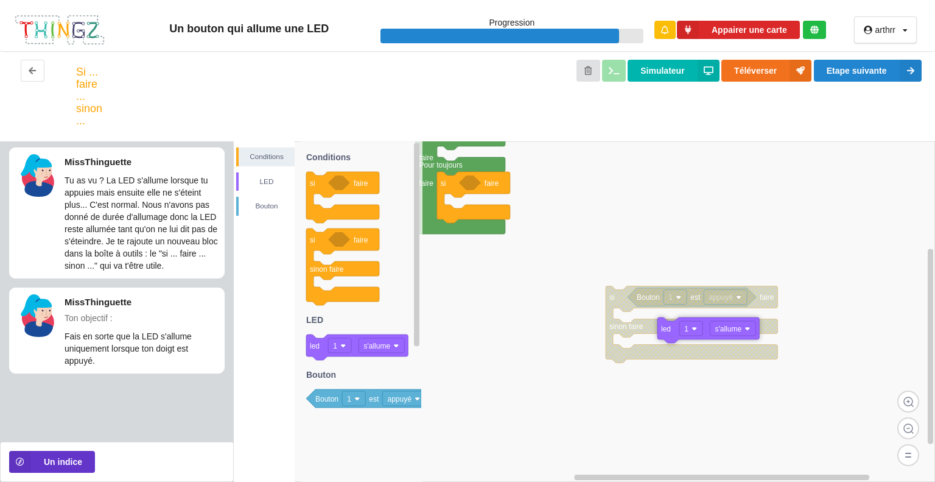
drag, startPoint x: 455, startPoint y: 208, endPoint x: 633, endPoint y: 322, distance: 212.0
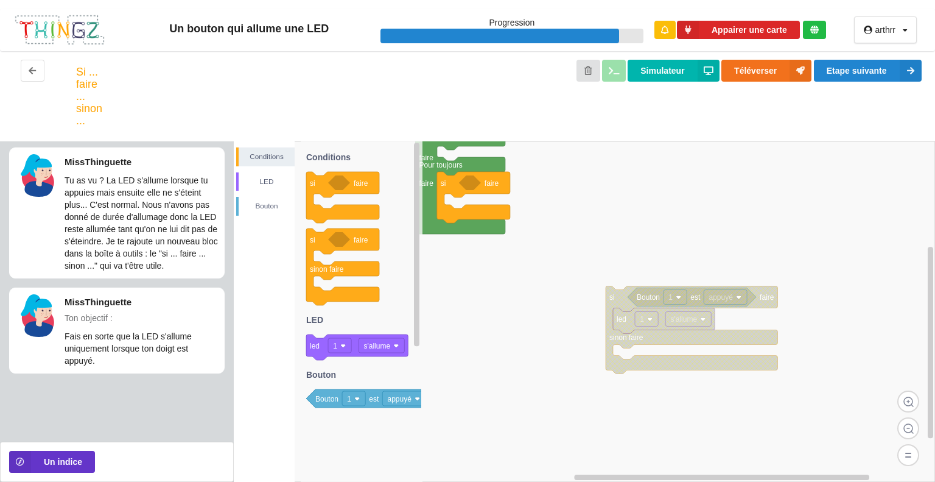
drag, startPoint x: 445, startPoint y: 183, endPoint x: 653, endPoint y: 125, distance: 216.2
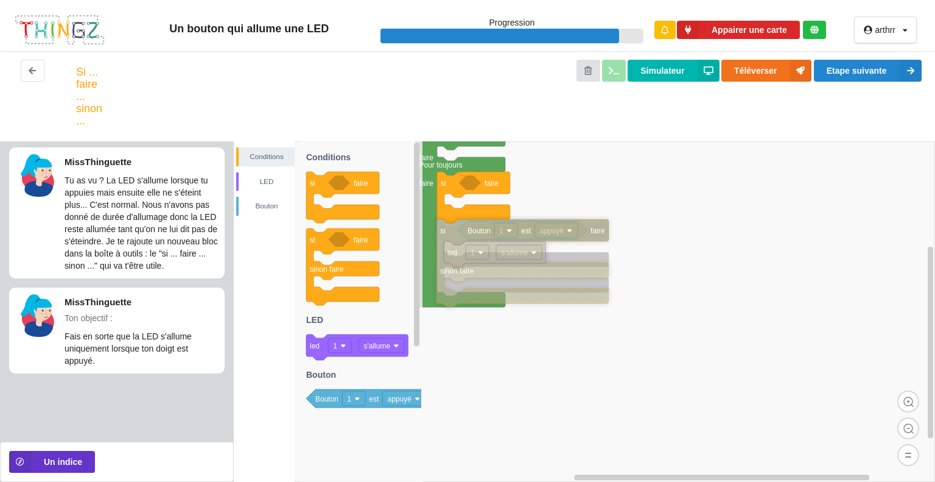
drag, startPoint x: 619, startPoint y: 299, endPoint x: 450, endPoint y: 233, distance: 181.1
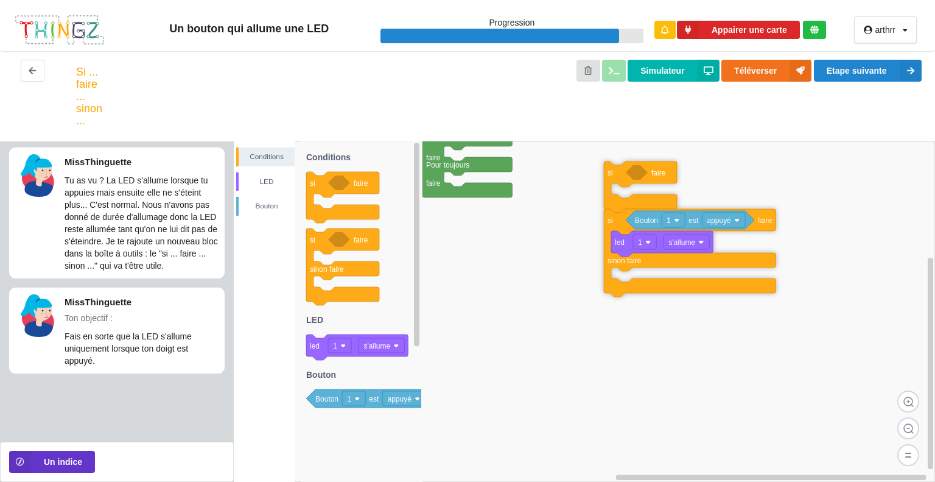
drag, startPoint x: 451, startPoint y: 178, endPoint x: 623, endPoint y: 165, distance: 172.3
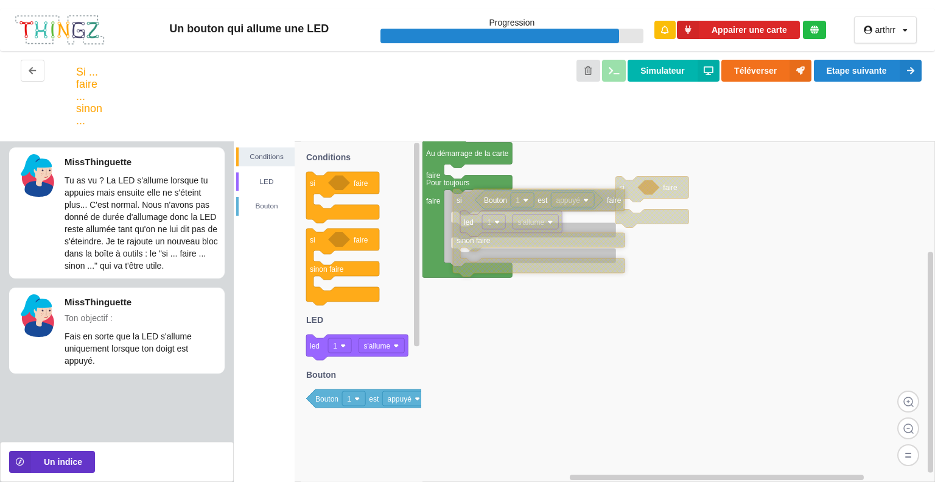
drag, startPoint x: 629, startPoint y: 245, endPoint x: 465, endPoint y: 210, distance: 167.6
